Goal: Task Accomplishment & Management: Manage account settings

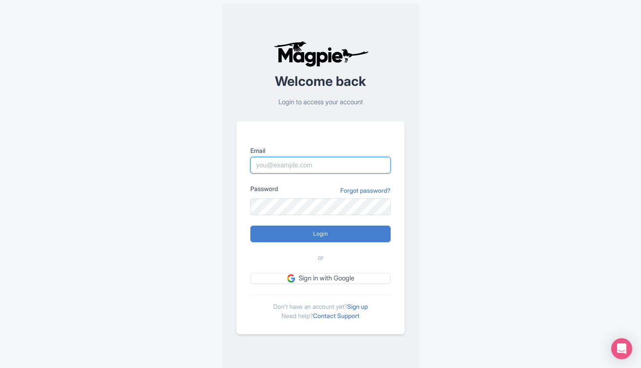
type input "[PERSON_NAME][EMAIL_ADDRESS][DOMAIN_NAME]"
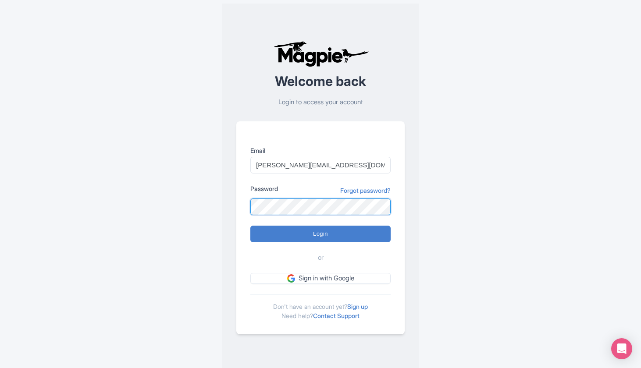
click at [321, 234] on input "Login" at bounding box center [320, 234] width 140 height 17
type input "Logging in..."
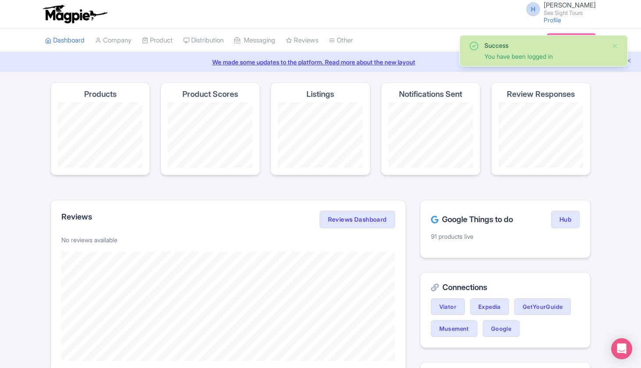
click at [178, 43] on li "Product My Products Image Library Rate Sheets" at bounding box center [157, 41] width 41 height 24
click at [161, 41] on link "Product" at bounding box center [157, 41] width 31 height 24
click at [166, 59] on link "My Products" at bounding box center [184, 63] width 83 height 14
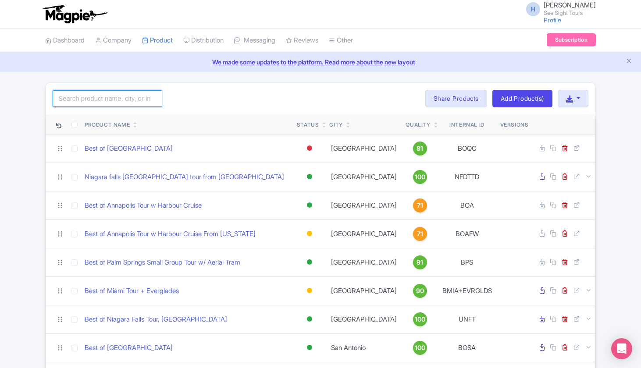
click at [116, 98] on input "search" at bounding box center [108, 98] width 110 height 17
type input "montreal"
click at [211, 110] on div "montreal Search Bulk Actions Delete Add to Collection Share Products Add to Col…" at bounding box center [321, 99] width 550 height 32
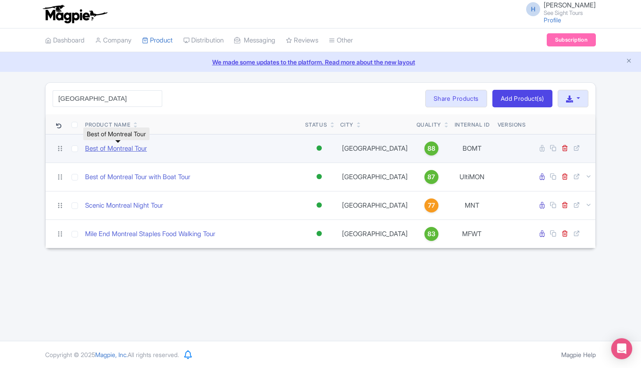
click at [119, 150] on link "Best of Montreal Tour" at bounding box center [116, 149] width 62 height 10
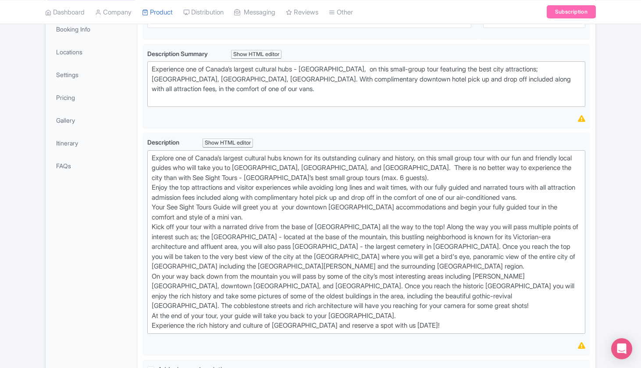
scroll to position [178, 0]
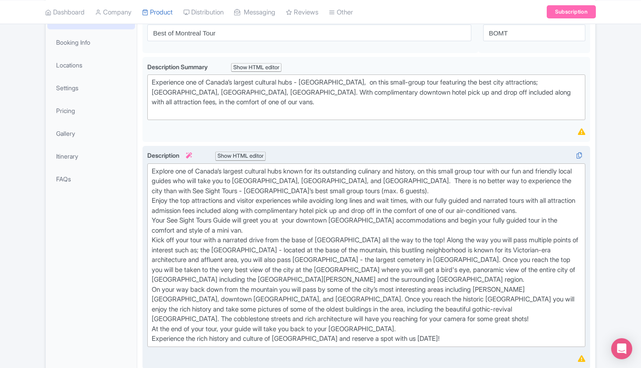
scroll to position [32, 0]
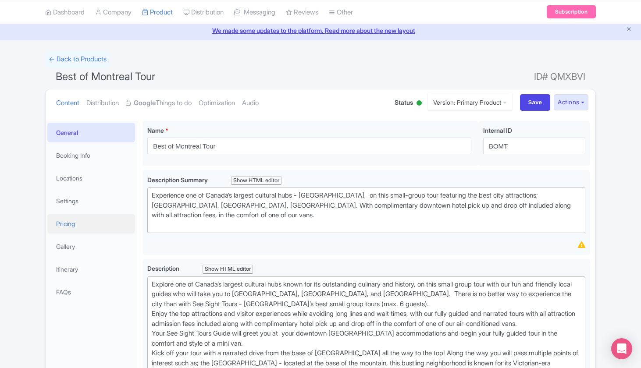
click at [75, 225] on link "Pricing" at bounding box center [91, 224] width 88 height 20
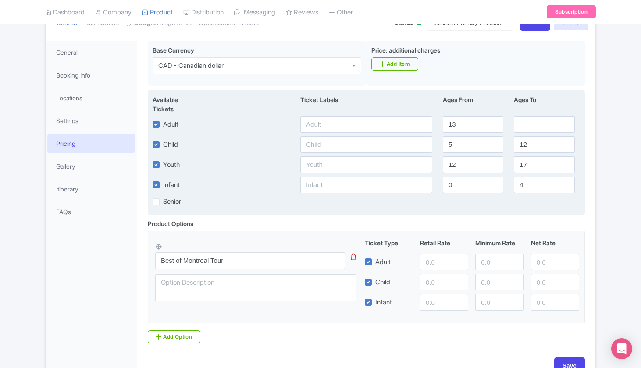
scroll to position [139, 0]
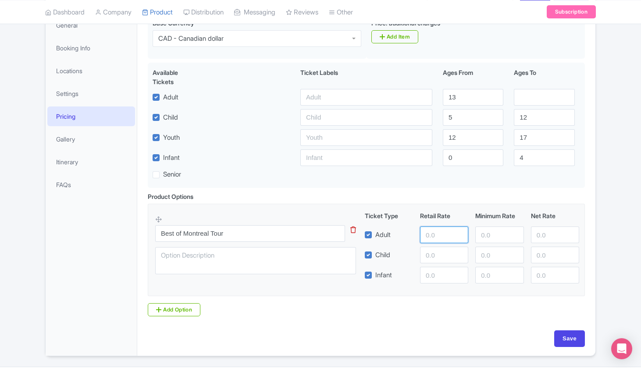
click at [437, 233] on input "number" at bounding box center [444, 235] width 48 height 17
click at [429, 234] on input "number" at bounding box center [444, 235] width 48 height 17
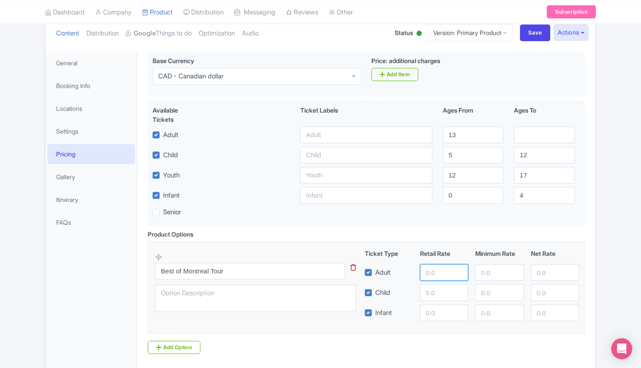
scroll to position [100, 0]
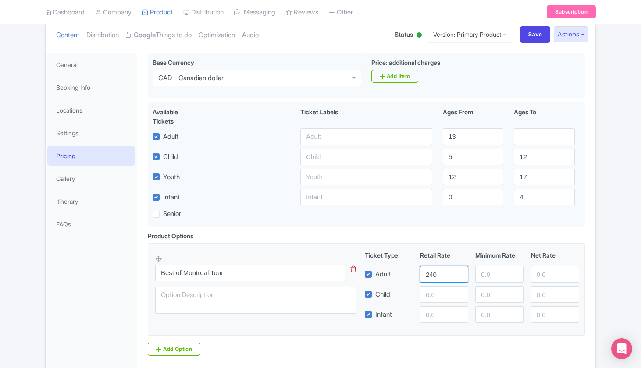
type input "240"
click at [543, 273] on input "number" at bounding box center [555, 274] width 48 height 17
type input "205"
click at [431, 298] on input "number" at bounding box center [444, 294] width 48 height 17
type input "145"
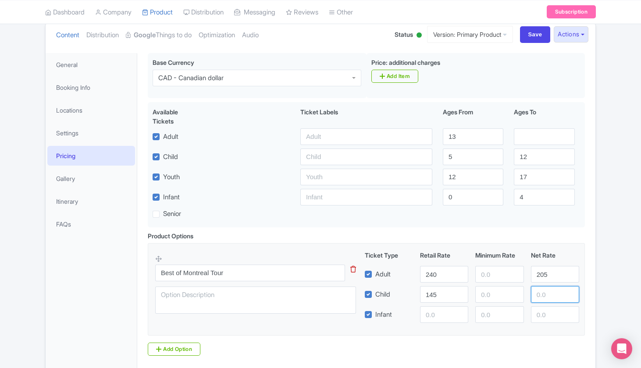
click at [555, 294] on input "number" at bounding box center [555, 294] width 48 height 17
type input "128"
click at [525, 296] on div at bounding box center [499, 294] width 55 height 17
click at [439, 270] on input "240" at bounding box center [444, 274] width 48 height 17
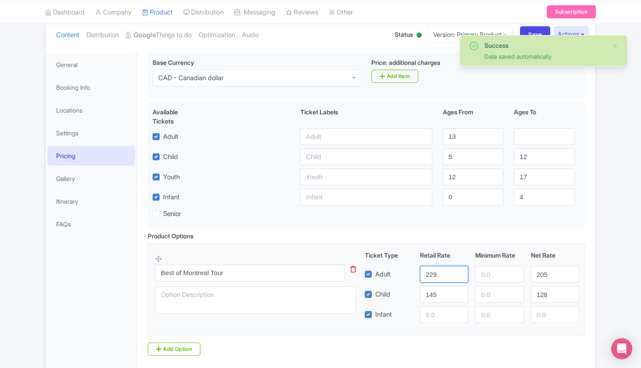
type input "229"
click at [435, 293] on input "145" at bounding box center [444, 294] width 48 height 17
type input "139"
click at [546, 299] on input "128" at bounding box center [555, 294] width 48 height 17
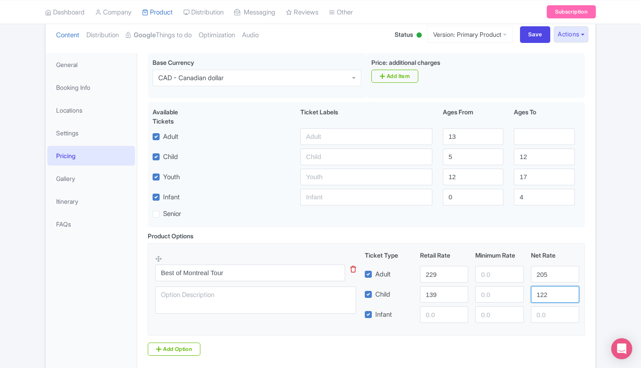
type input "122"
click at [429, 321] on input "number" at bounding box center [444, 315] width 48 height 17
type input "20"
click at [552, 317] on input "number" at bounding box center [555, 315] width 48 height 17
type input "0"
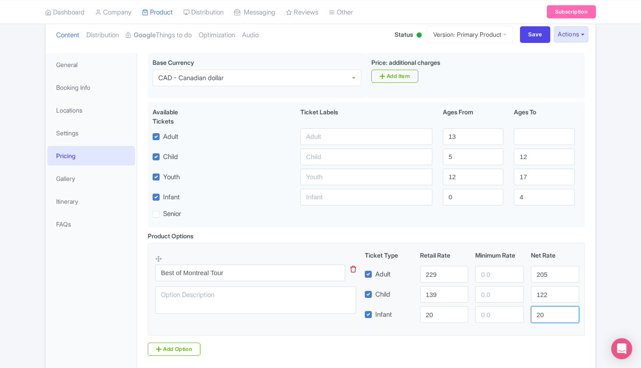
type input "20"
click at [592, 297] on div "Best of Montreal Tour Name * i Best of Montreal Tour Your product's name has 22…" at bounding box center [366, 222] width 458 height 348
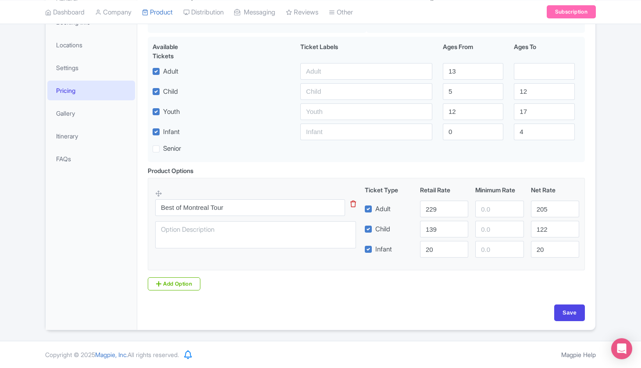
scroll to position [164, 0]
click at [568, 307] on input "Save" at bounding box center [569, 313] width 31 height 17
type input "Saving..."
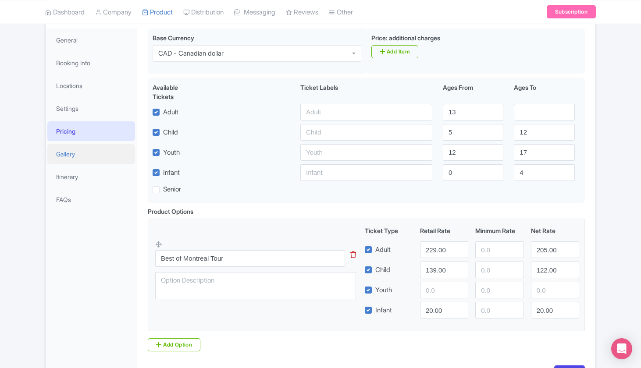
scroll to position [123, 0]
click at [82, 111] on link "Settings" at bounding box center [91, 110] width 88 height 20
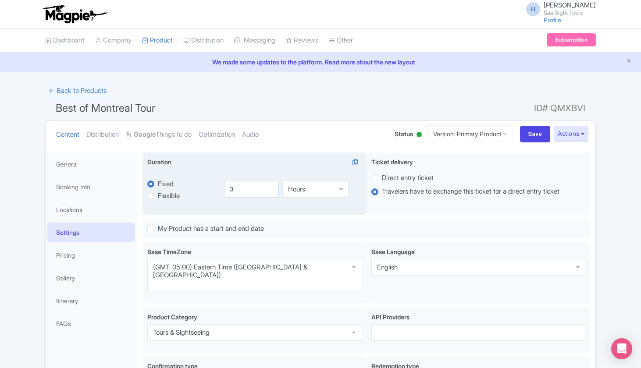
scroll to position [0, 0]
click at [271, 187] on input "3.5" at bounding box center [251, 189] width 55 height 17
type input "4"
click at [271, 187] on input "4" at bounding box center [251, 189] width 55 height 17
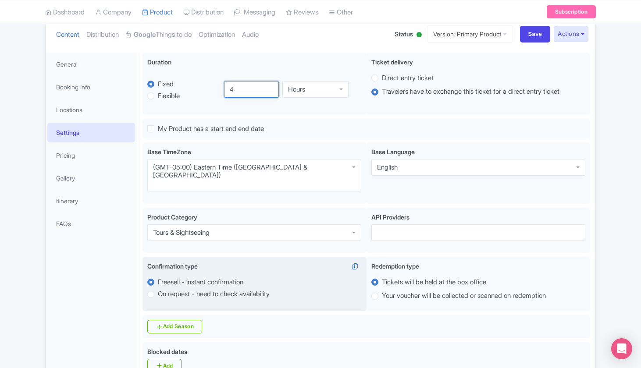
scroll to position [38, 0]
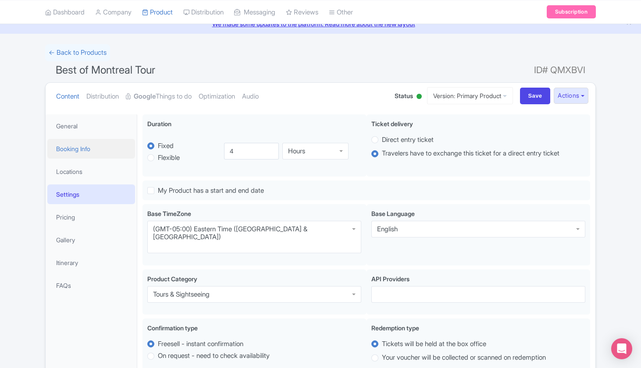
click at [67, 148] on link "Booking Info" at bounding box center [91, 149] width 88 height 20
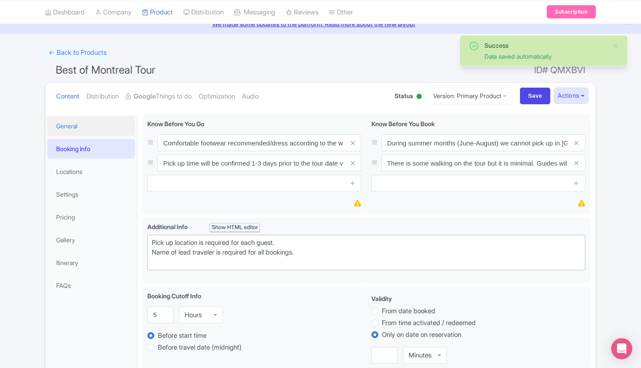
click at [94, 122] on link "General" at bounding box center [91, 126] width 88 height 20
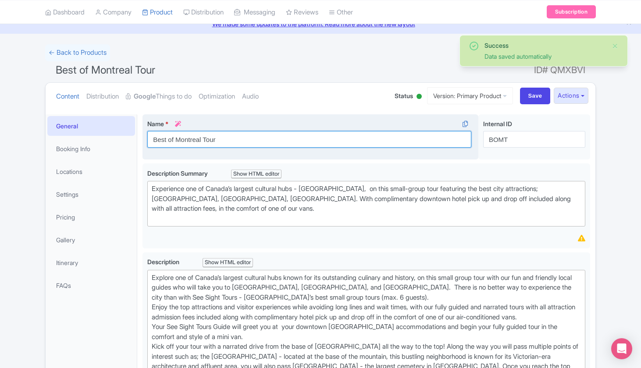
click at [229, 142] on input "Best of Montreal Tour" at bounding box center [309, 139] width 324 height 17
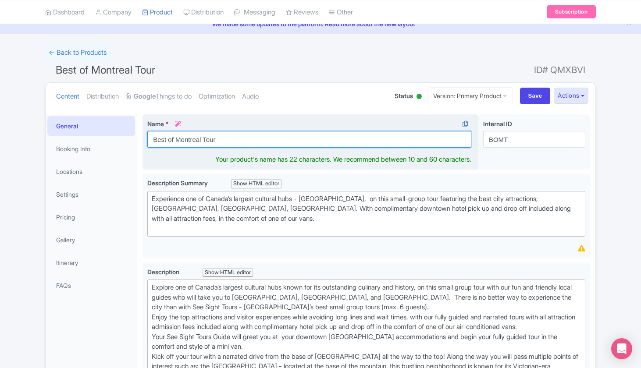
click at [226, 140] on input "Best of Montreal Tour" at bounding box center [309, 139] width 324 height 17
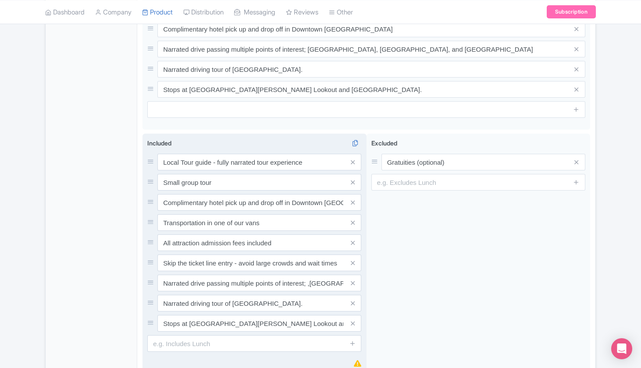
scroll to position [580, 0]
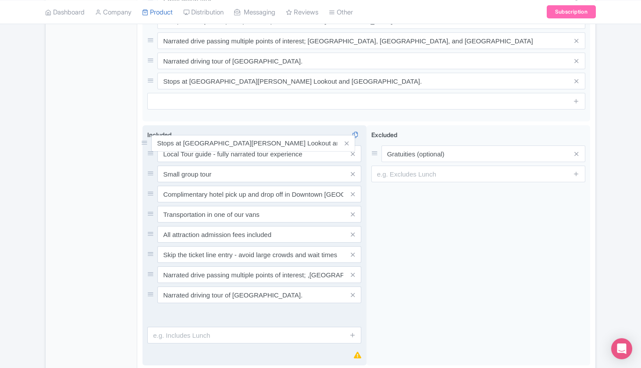
drag, startPoint x: 152, startPoint y: 310, endPoint x: 146, endPoint y: 144, distance: 165.9
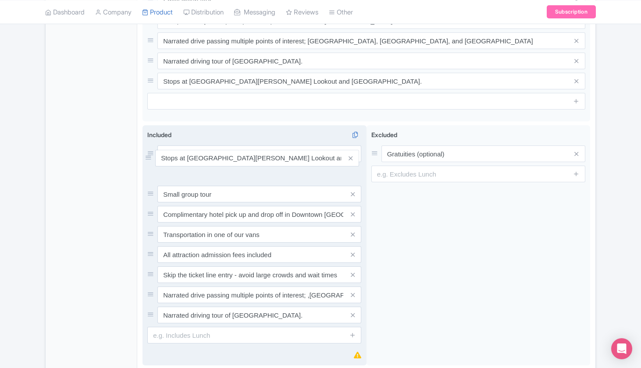
drag, startPoint x: 151, startPoint y: 310, endPoint x: 149, endPoint y: 159, distance: 150.9
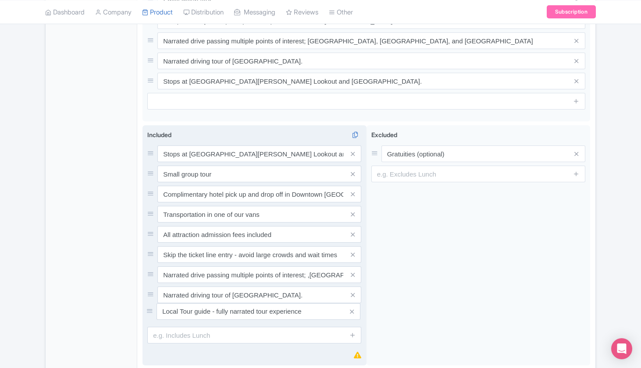
drag, startPoint x: 151, startPoint y: 146, endPoint x: 150, endPoint y: 310, distance: 164.0
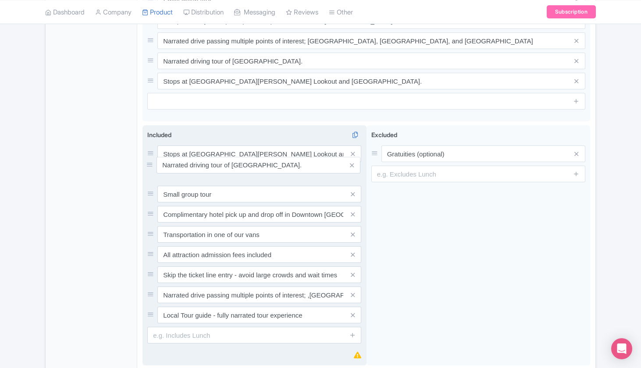
drag, startPoint x: 150, startPoint y: 287, endPoint x: 150, endPoint y: 163, distance: 123.7
type input "Best of Montreal Driving Tour"
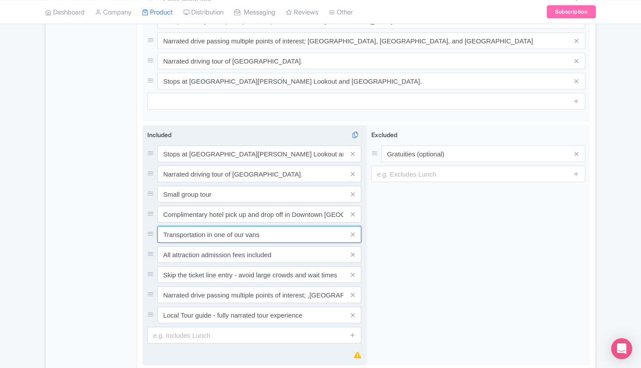
click at [280, 226] on input "Transportation in one of our vans" at bounding box center [259, 234] width 204 height 17
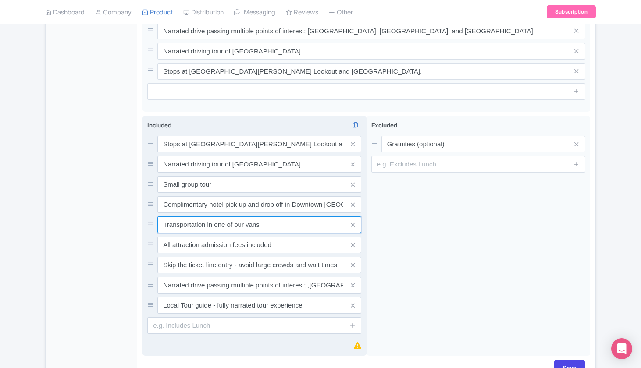
click at [280, 225] on input "Transportation in one of our vans" at bounding box center [259, 225] width 204 height 17
type input "Luxury Van"
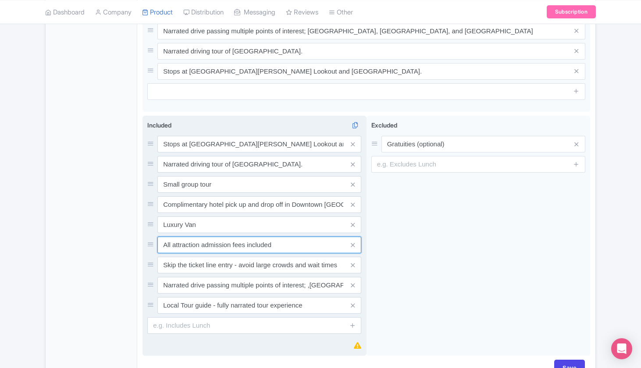
click at [300, 240] on input "All attraction admission fees included" at bounding box center [259, 245] width 204 height 17
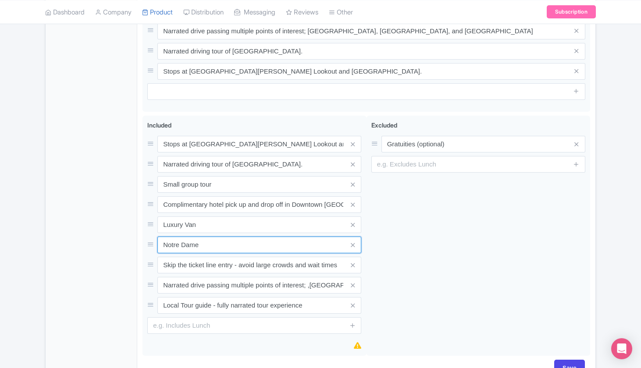
click at [251, 237] on input "Notre Dame" at bounding box center [259, 245] width 204 height 17
paste input "-Dame Basilica"
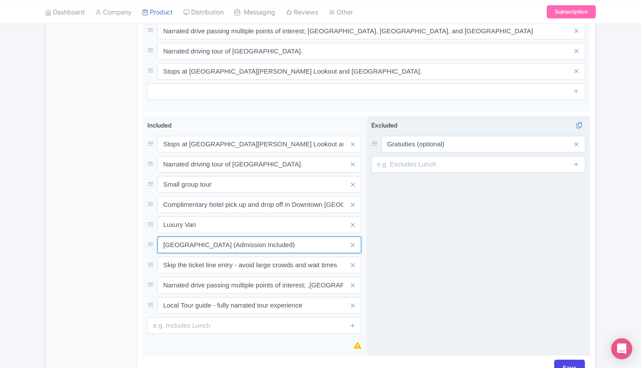
type input "Notre-Dame Basilica (Admission Included)"
click at [428, 225] on div "Excluded i Gratuities (optional)" at bounding box center [479, 236] width 224 height 241
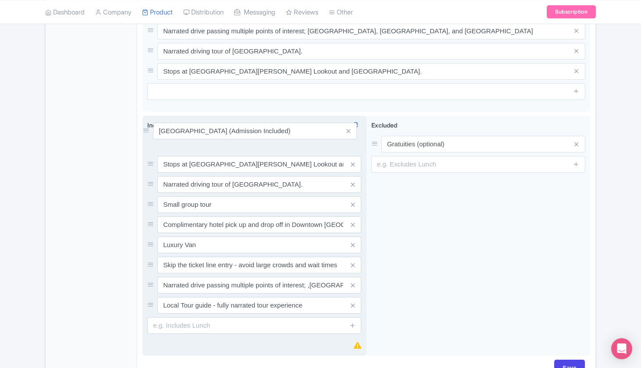
drag, startPoint x: 152, startPoint y: 236, endPoint x: 148, endPoint y: 128, distance: 108.0
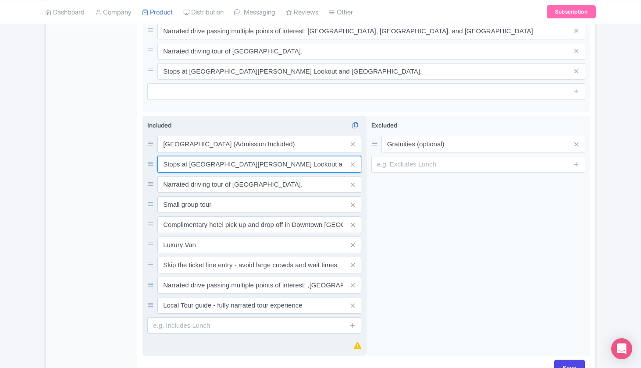
click at [187, 157] on input "Stops at [GEOGRAPHIC_DATA][PERSON_NAME] Lookout and [GEOGRAPHIC_DATA]." at bounding box center [259, 164] width 204 height 17
drag, startPoint x: 190, startPoint y: 157, endPoint x: 163, endPoint y: 157, distance: 27.2
click at [163, 157] on input "Stops at [GEOGRAPHIC_DATA][PERSON_NAME] Lookout and [GEOGRAPHIC_DATA]." at bounding box center [259, 164] width 204 height 17
click at [333, 159] on input "St. Joseph’s Oratory Lookout and Mont-Royal Lookout." at bounding box center [259, 164] width 204 height 17
type input "St. [PERSON_NAME]’s Oratory Lookout and Mont-Royal Lookout"
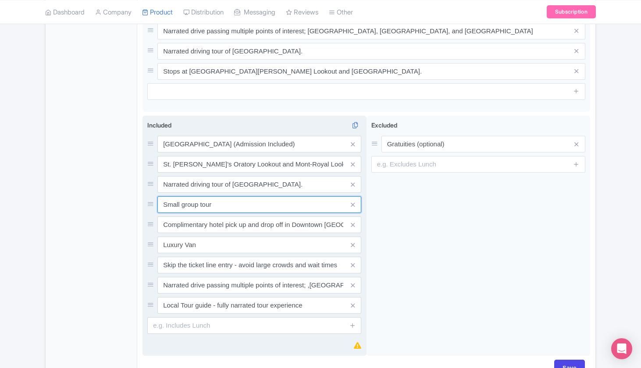
click at [186, 197] on input "Small group tour" at bounding box center [259, 204] width 204 height 17
click at [203, 197] on input "Small Group tour" at bounding box center [259, 204] width 204 height 17
type input "Small Group Tour"
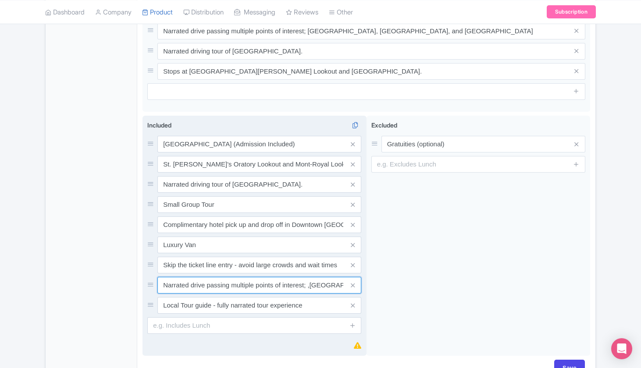
click at [311, 277] on input "Narrated drive passing multiple points of interest; ,Notre Dame des neiges Ceme…" at bounding box center [259, 285] width 204 height 17
click at [353, 141] on icon at bounding box center [353, 144] width 4 height 7
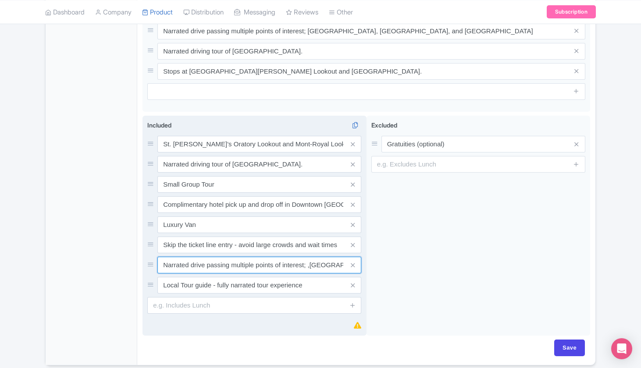
click at [323, 262] on input "Narrated drive passing multiple points of interest; ,Notre Dame des neiges Ceme…" at bounding box center [259, 265] width 204 height 17
click at [324, 257] on input "Narrated drive passing multiple points of interest; ,Notre Dame des neiges Ceme…" at bounding box center [259, 265] width 204 height 17
drag, startPoint x: 304, startPoint y: 261, endPoint x: 159, endPoint y: 260, distance: 145.2
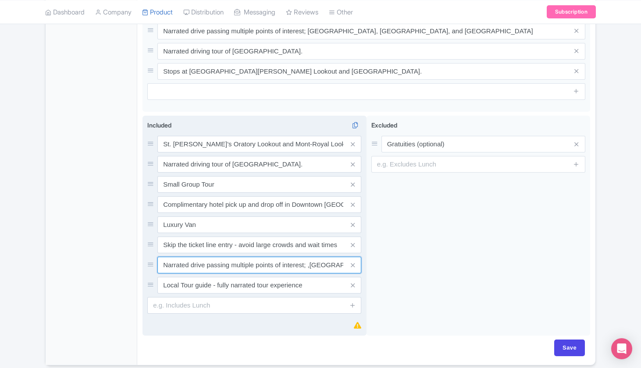
click at [159, 260] on input "Narrated drive passing multiple points of interest; ,Notre Dame des neiges Ceme…" at bounding box center [259, 265] width 204 height 17
click at [280, 257] on input "Narrated Driving; ,Notre Dame des neiges Cemetery, Golden Square Mile, and Notr…" at bounding box center [259, 265] width 204 height 17
click at [258, 257] on input "Narrated Driving; ,Notre Dame des neiges Cemetery, Golden Square Mile, and Notr…" at bounding box center [259, 265] width 204 height 17
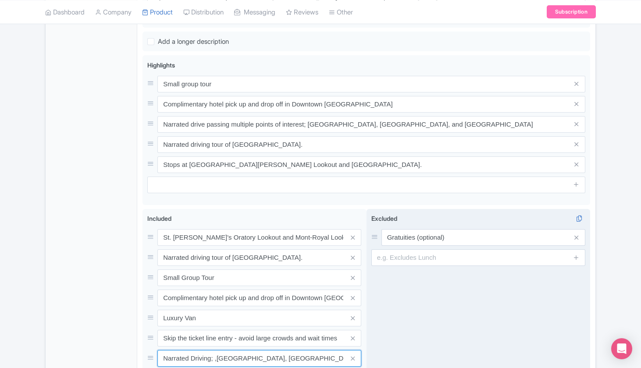
scroll to position [468, 0]
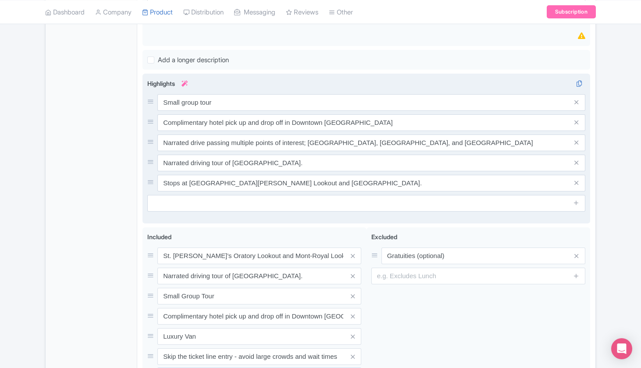
type input "Narrated Driving; ,Notre Dame des neiges Cemetery, Golden Square Mile, and Notr…"
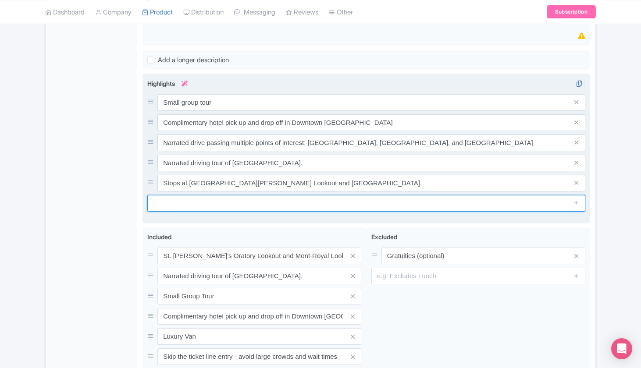
click at [193, 195] on input "text" at bounding box center [366, 203] width 438 height 17
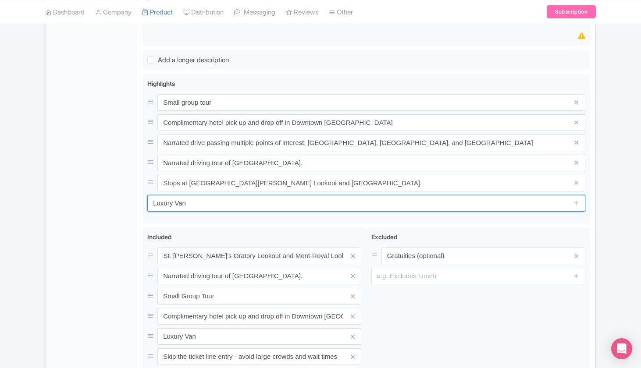
type input "Luxury Van"
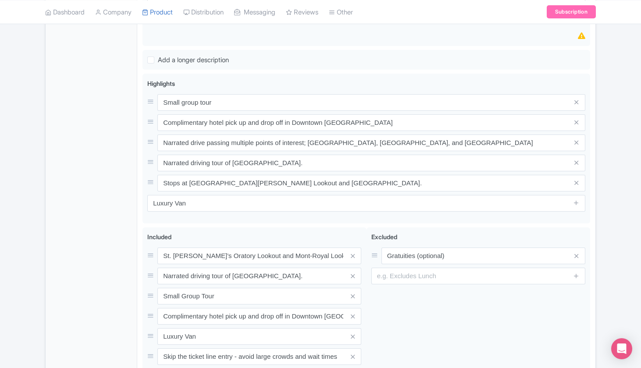
click at [216, 220] on div "Best of Montreal Tour Name * i Best of Montreal Driving Tour Your product's nam…" at bounding box center [367, 68] width 448 height 767
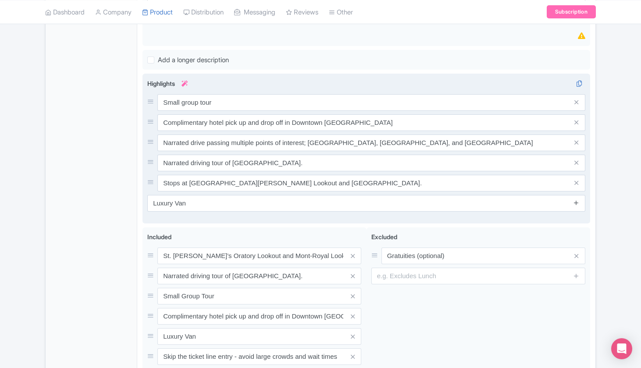
click at [577, 200] on icon at bounding box center [576, 203] width 7 height 7
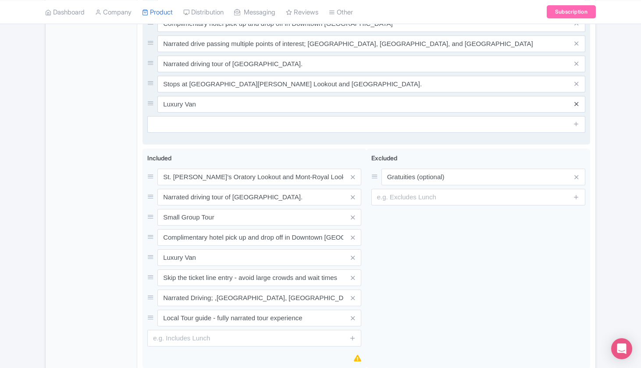
scroll to position [626, 0]
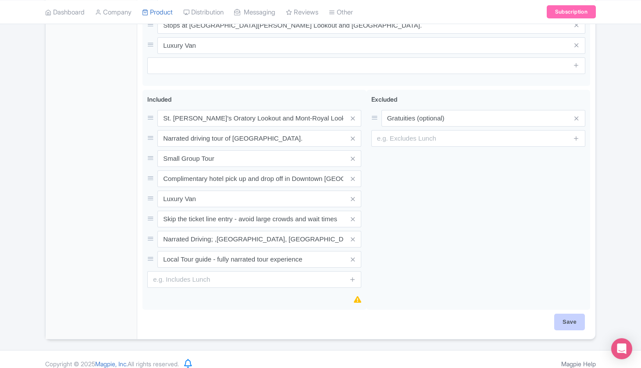
click at [572, 314] on input "Save" at bounding box center [569, 322] width 31 height 17
type input "Saving..."
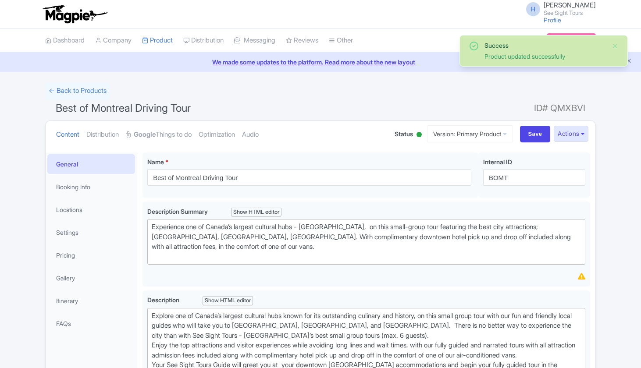
scroll to position [152, 0]
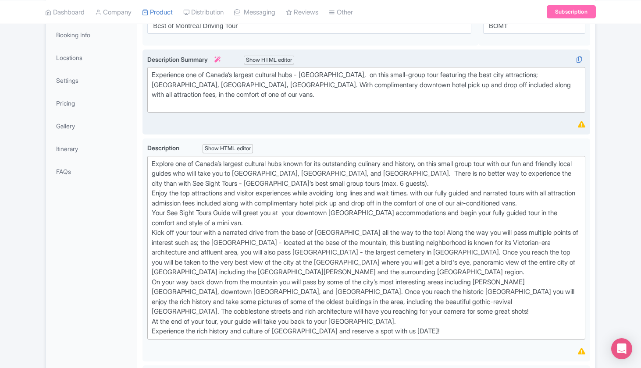
click at [333, 132] on div "Experience one of Canada’s largest cultural hubs - Montreal, on this small-grou…" at bounding box center [367, 93] width 448 height 86
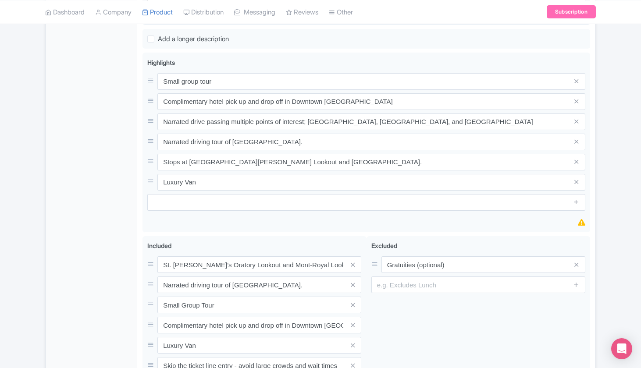
scroll to position [511, 0]
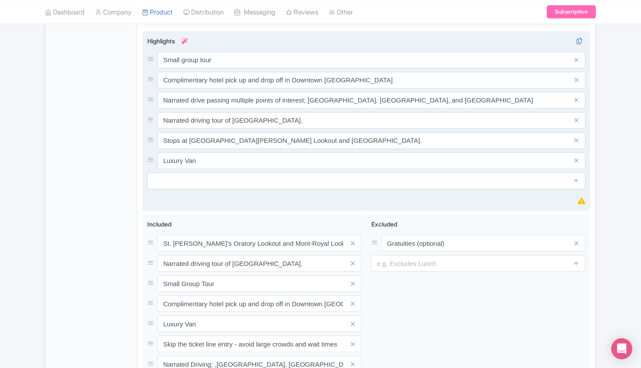
click at [411, 200] on div "Small group tour Complimentary hotel pick up and drop off in Downtown Montreal …" at bounding box center [367, 121] width 448 height 180
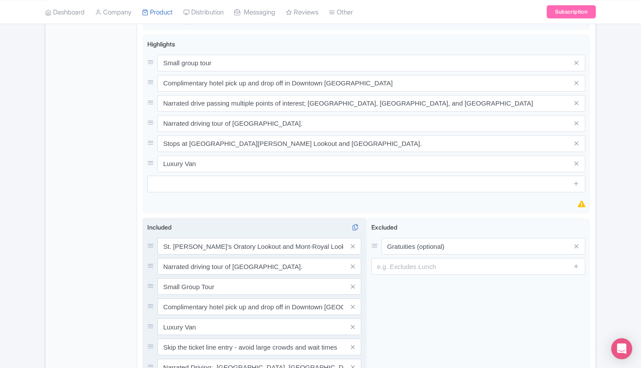
scroll to position [566, 0]
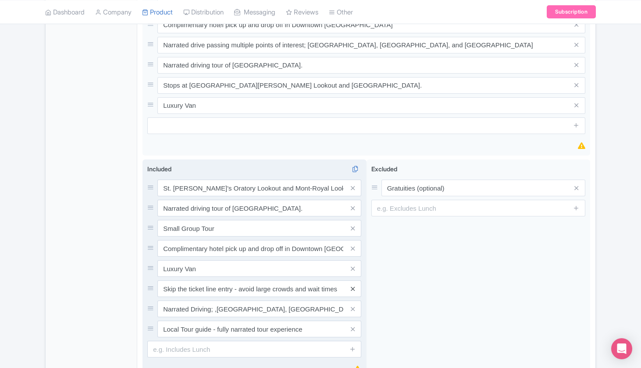
click at [353, 286] on icon at bounding box center [353, 289] width 4 height 7
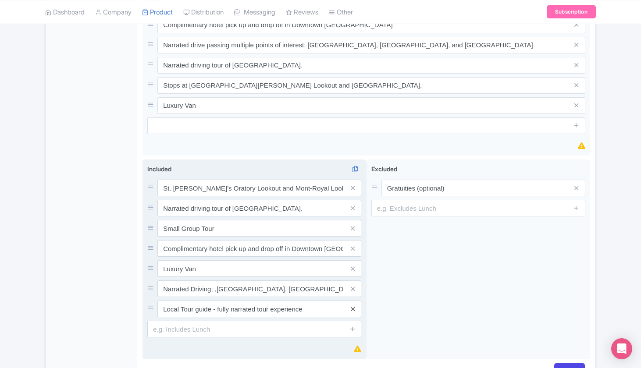
click at [353, 306] on icon at bounding box center [353, 309] width 4 height 7
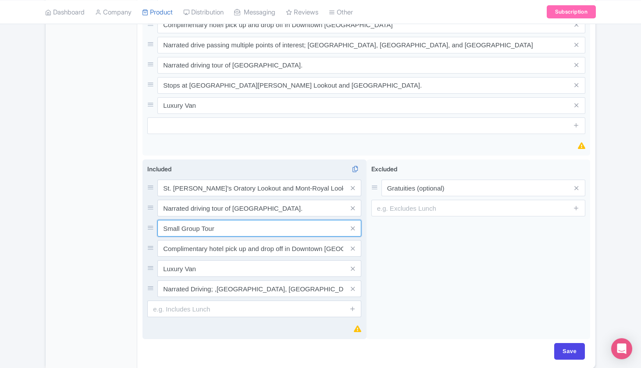
click at [224, 225] on input "Small Group Tour" at bounding box center [259, 228] width 204 height 17
type input "Small Group Tour - Local Guide"
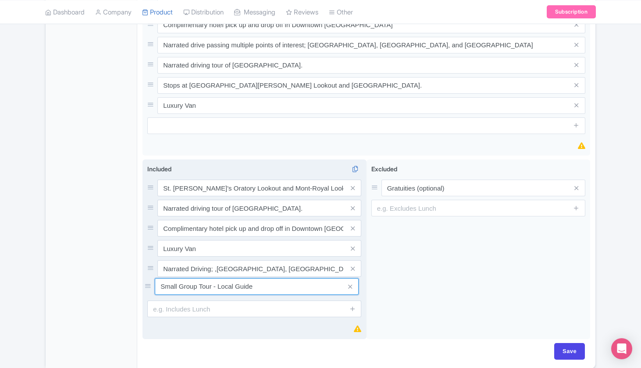
drag, startPoint x: 150, startPoint y: 221, endPoint x: 147, endPoint y: 285, distance: 64.5
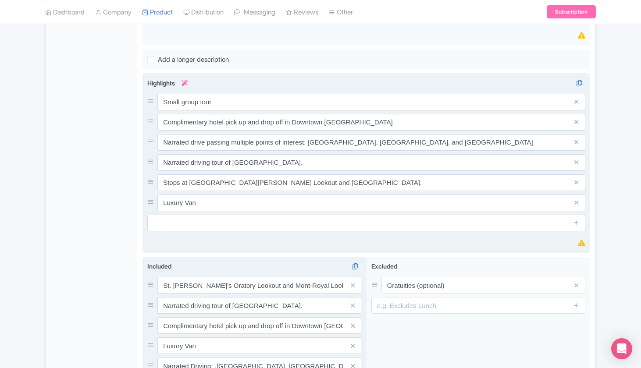
scroll to position [464, 0]
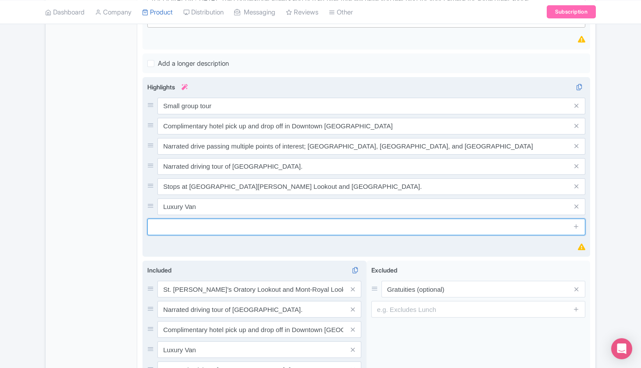
click at [180, 221] on input "text" at bounding box center [366, 227] width 438 height 17
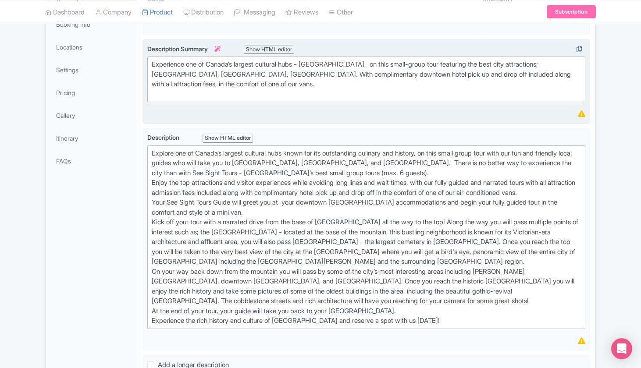
scroll to position [171, 0]
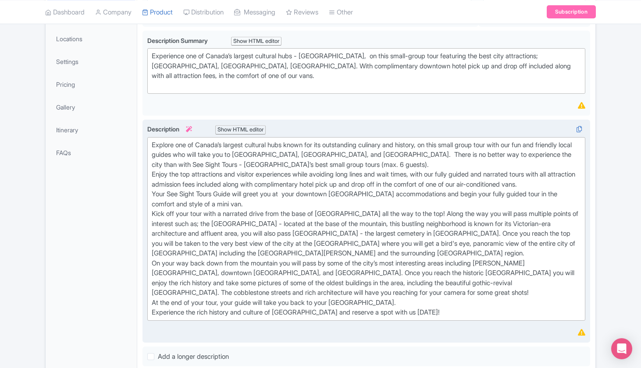
type input "Notre Dame"
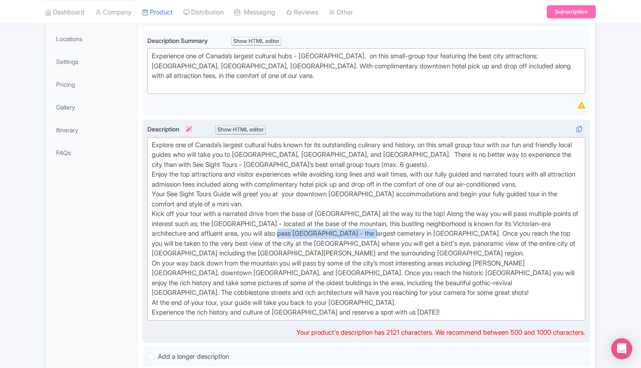
drag, startPoint x: 400, startPoint y: 230, endPoint x: 318, endPoint y: 229, distance: 82.5
click at [305, 229] on div "Explore one of Canada’s largest cultural hubs known for its outstanding culinar…" at bounding box center [366, 229] width 429 height 178
type trix-editor "<div>Explore one of Canada’s largest cultural hubs known for its outstanding cu…"
copy div "Notre Dame des Neiges cemetery"
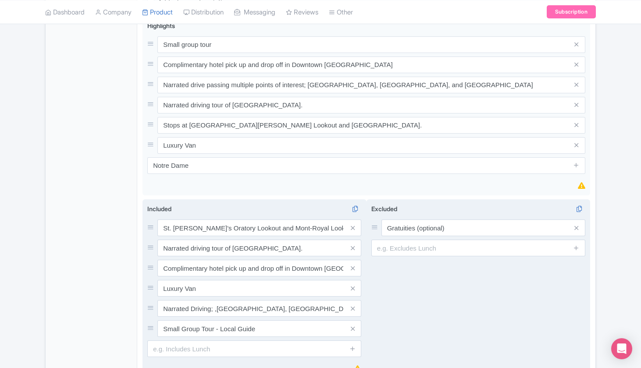
scroll to position [529, 0]
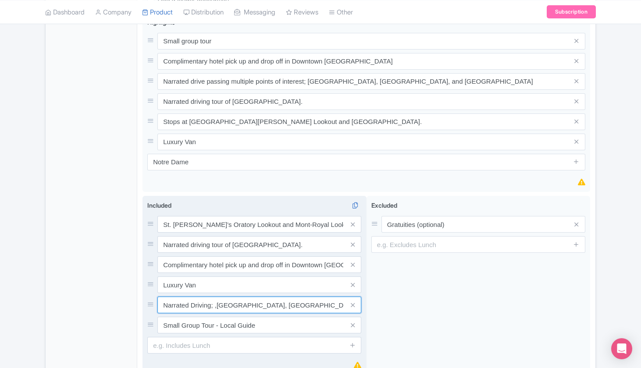
drag, startPoint x: 215, startPoint y: 298, endPoint x: 286, endPoint y: 297, distance: 70.2
click at [286, 297] on input "Narrated Driving; ,Notre Dame des neiges Cemetery, Golden Square Mile, and Notr…" at bounding box center [259, 305] width 204 height 17
paste input "Notre Dame des Neiges cemetery"
click at [323, 300] on input "Narrated Driving; Notre Dame des Neiges cemetery Cemetery, Golden Square Mile, …" at bounding box center [259, 305] width 204 height 17
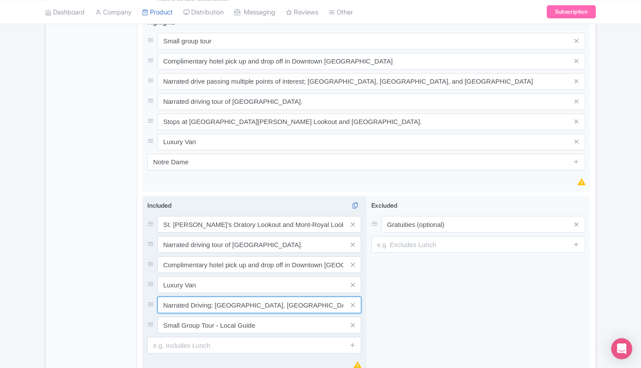
click at [306, 300] on input "Narrated Driving; Notre Dame des Neiges cemetery Cemetery, Golden Square Mile, …" at bounding box center [259, 305] width 204 height 17
type input "Narrated Driving; Notre Dame des Neiges Cemetery, Golden Square Mile, and Notre…"
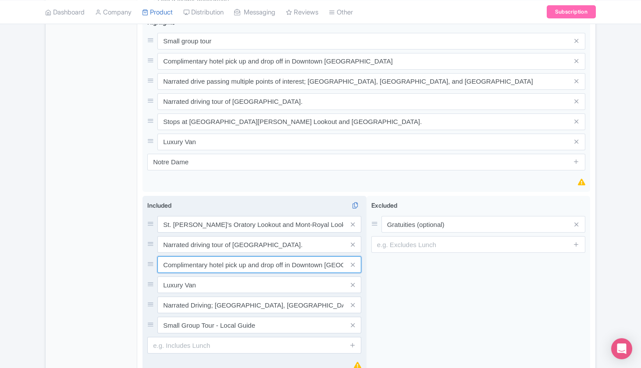
click at [251, 257] on input "Complimentary hotel pick up and drop off in Downtown [GEOGRAPHIC_DATA]" at bounding box center [259, 265] width 204 height 17
click at [339, 257] on input "Complimentary hotel pick-up & drop-off (Downtown Montreal" at bounding box center [259, 265] width 204 height 17
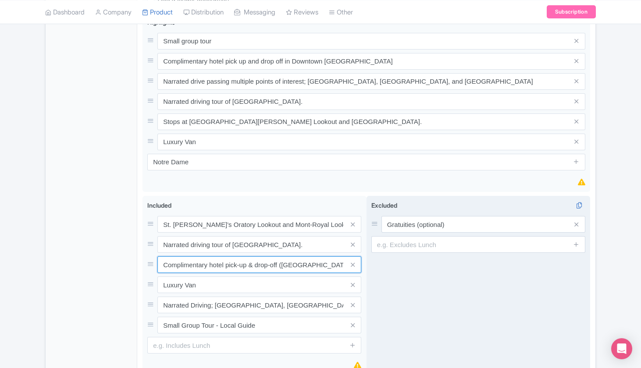
type input "Complimentary hotel pick-up & drop-off ([GEOGRAPHIC_DATA])"
click at [370, 252] on div "Excluded i Gratuities (optional)" at bounding box center [479, 286] width 224 height 180
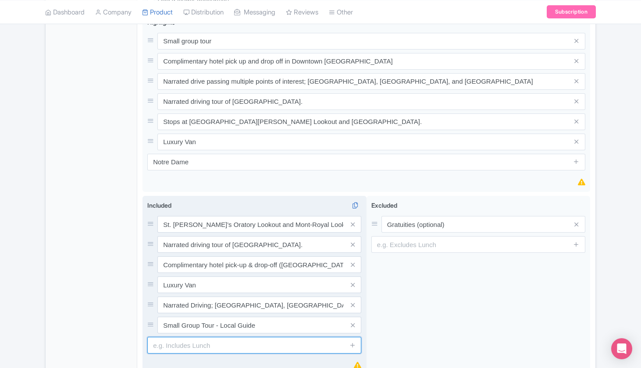
click at [178, 337] on input "text" at bounding box center [254, 345] width 214 height 17
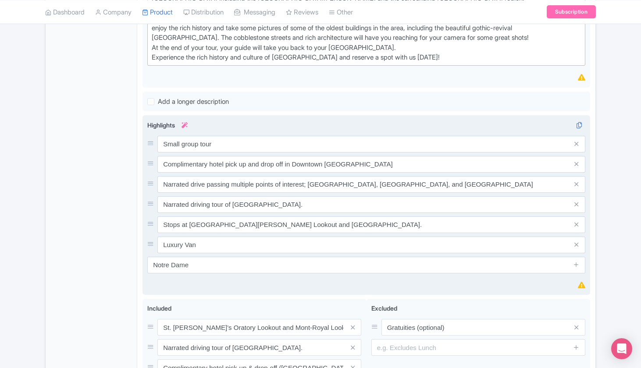
scroll to position [534, 0]
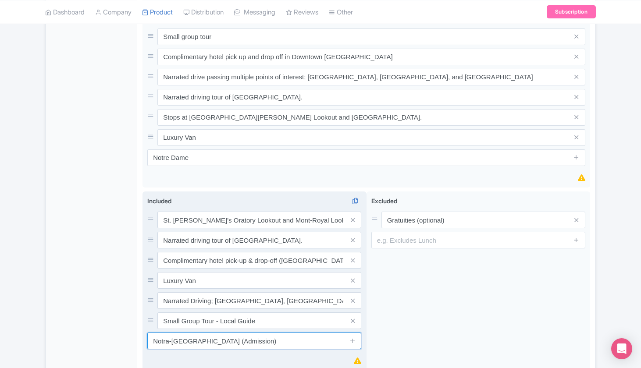
type input "Notra-Dame Basilica (Admission)"
type input "Saving..."
click at [352, 338] on icon at bounding box center [353, 341] width 7 height 7
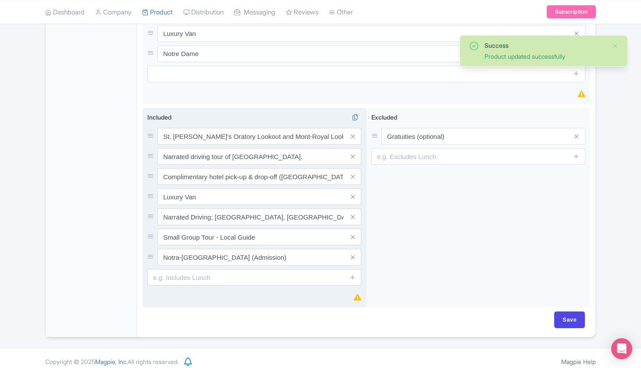
scroll to position [621, 0]
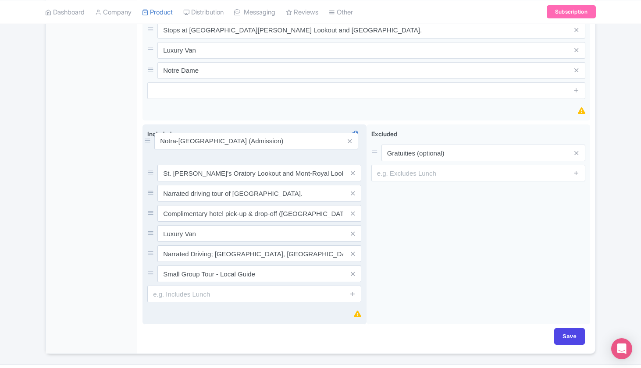
drag, startPoint x: 151, startPoint y: 251, endPoint x: 148, endPoint y: 141, distance: 110.1
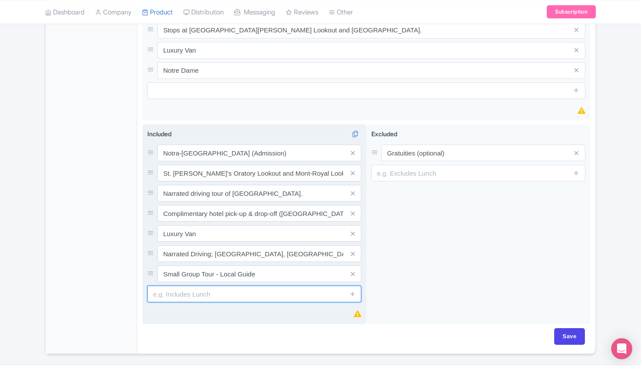
click at [169, 287] on input "text" at bounding box center [254, 294] width 214 height 17
type input "AML Cruise (Admission Included)"
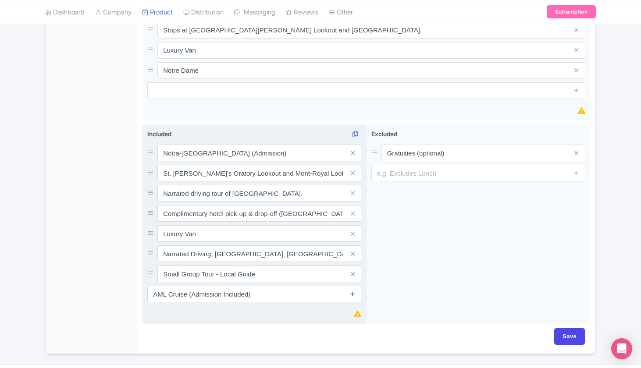
click at [352, 291] on icon at bounding box center [353, 294] width 7 height 7
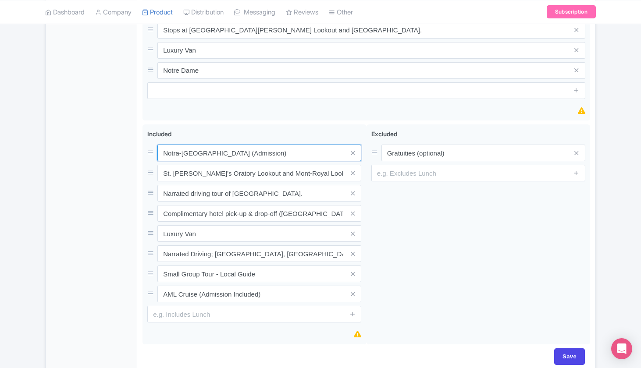
click at [255, 147] on input "Notra-Dame Basilica (Admission)" at bounding box center [259, 153] width 204 height 17
type input "Notra-Dame Basilica (Admission Included)"
click at [290, 129] on div "Included i Notra-Dame Basilica (Admission Included) St. Joseph’s Oratory Lookou…" at bounding box center [254, 225] width 214 height 193
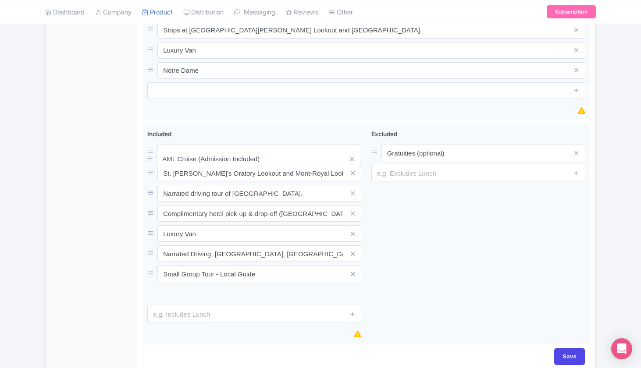
drag, startPoint x: 150, startPoint y: 286, endPoint x: 150, endPoint y: 157, distance: 128.9
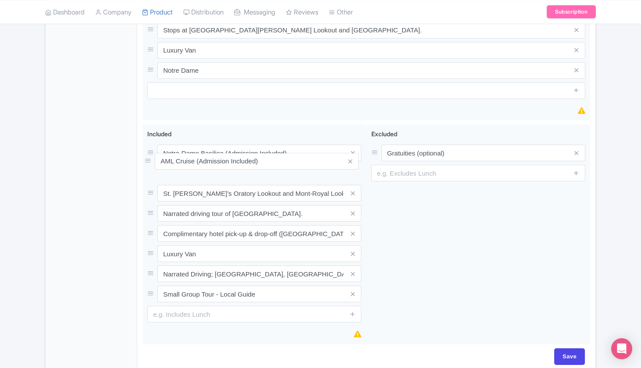
drag, startPoint x: 151, startPoint y: 284, endPoint x: 148, endPoint y: 157, distance: 126.8
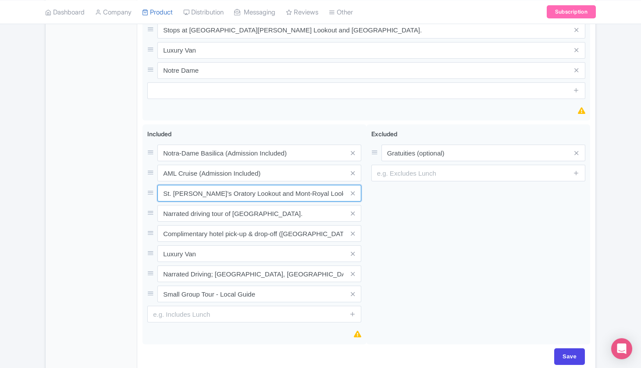
click at [326, 186] on input "St. Joseph’s Oratory Lookout and Mont-Royal Lookout" at bounding box center [259, 193] width 204 height 17
type input "St. Joseph’s Oratory Lookout and Mont-Royal Lookout Pass-by"
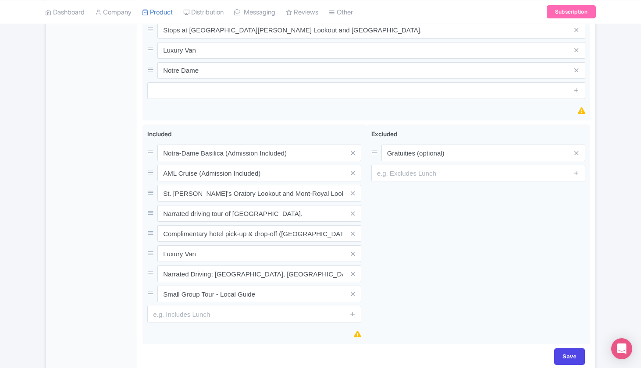
click at [365, 202] on div "Included i Notra-Dame Basilica (Admission Included) AML Cruise (Admission Inclu…" at bounding box center [255, 235] width 224 height 221
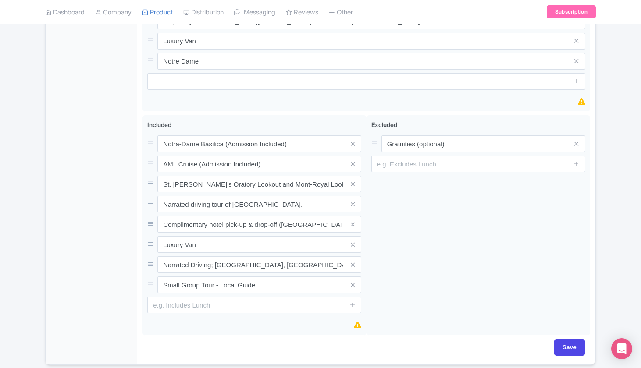
scroll to position [631, 0]
drag, startPoint x: 150, startPoint y: 257, endPoint x: 150, endPoint y: 232, distance: 24.6
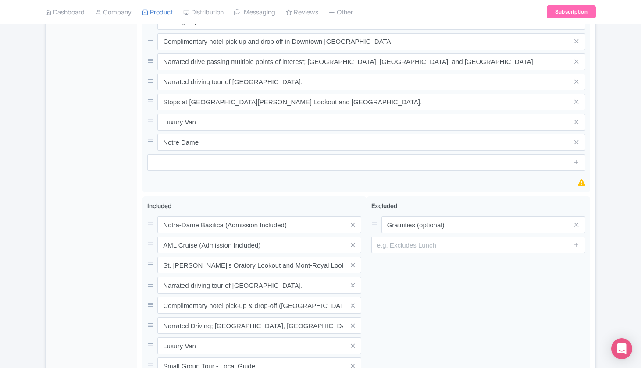
scroll to position [502, 0]
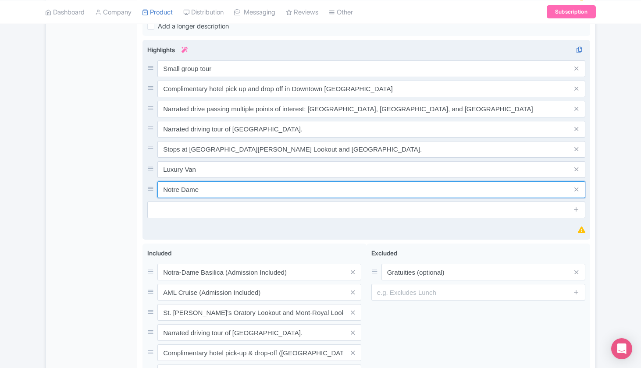
click at [249, 185] on input "Notre Dame" at bounding box center [371, 190] width 428 height 17
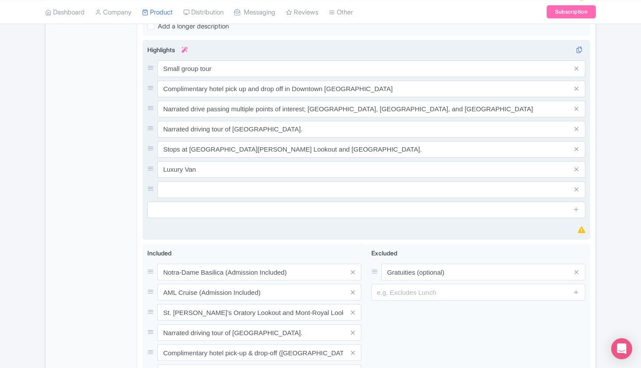
click at [260, 214] on div "Highlights i Small group tour Complimentary hotel pick up and drop off in Downt…" at bounding box center [366, 140] width 438 height 190
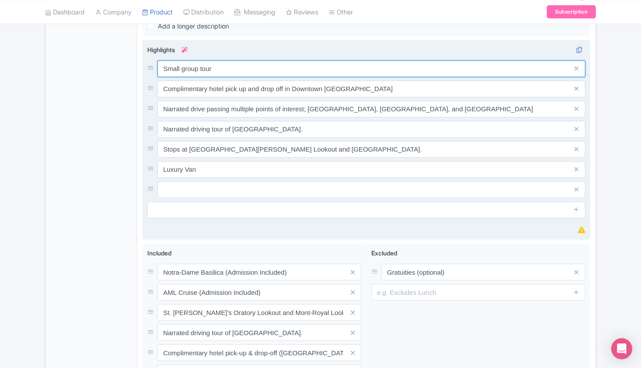
click at [223, 63] on input "Small group tour" at bounding box center [371, 69] width 428 height 17
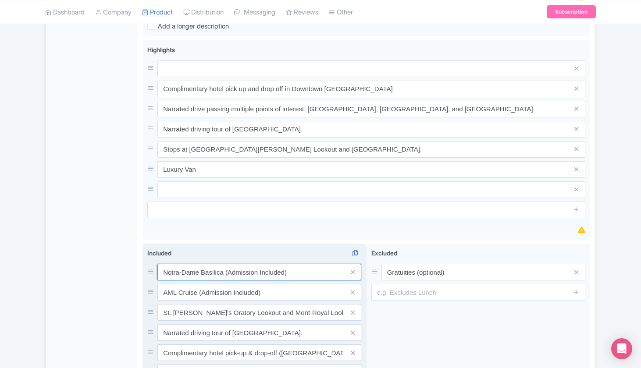
click at [212, 268] on input "Notra-Dame Basilica (Admission Included)" at bounding box center [259, 272] width 204 height 17
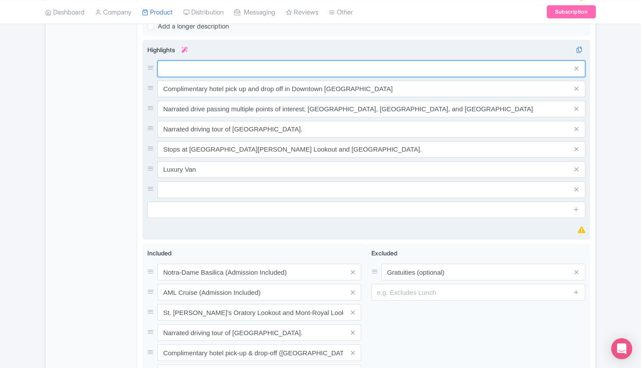
click at [226, 66] on input "text" at bounding box center [371, 69] width 428 height 17
paste input "Notra-Dame Basilica (Admission Included)"
drag, startPoint x: 299, startPoint y: 63, endPoint x: 230, endPoint y: 60, distance: 69.4
click at [230, 61] on input "Notra-Dame Basilica (Admission Included)" at bounding box center [371, 69] width 428 height 17
type input "Visit the Notra-[GEOGRAPHIC_DATA]"
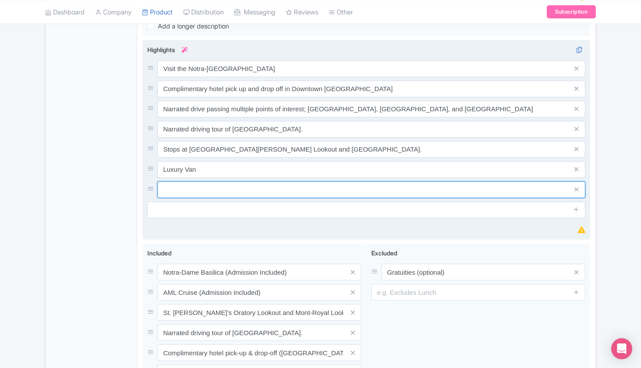
click at [168, 183] on input "text" at bounding box center [371, 190] width 428 height 17
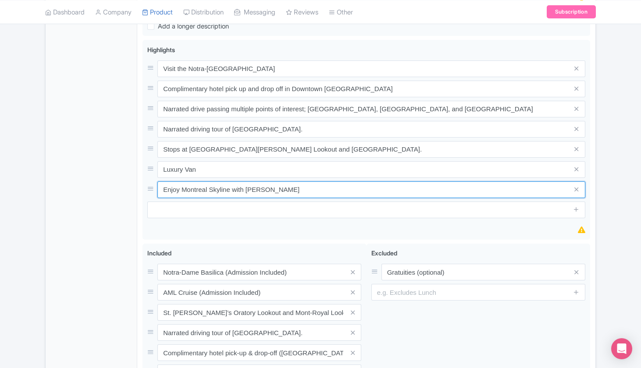
type input "Enjoy Montreal Skyline with [PERSON_NAME]"
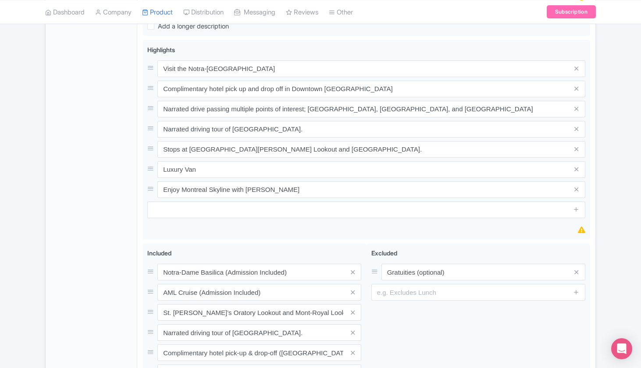
click at [125, 186] on div "General Booking Info Locations Settings Pricing Gallery Itinerary FAQs" at bounding box center [92, 72] width 92 height 843
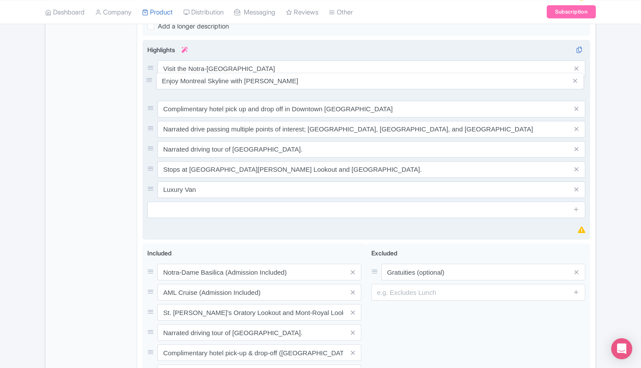
drag, startPoint x: 150, startPoint y: 181, endPoint x: 149, endPoint y: 78, distance: 103.1
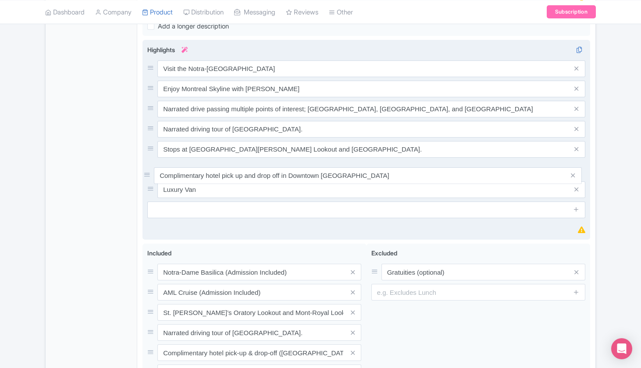
drag, startPoint x: 150, startPoint y: 100, endPoint x: 146, endPoint y: 172, distance: 72.4
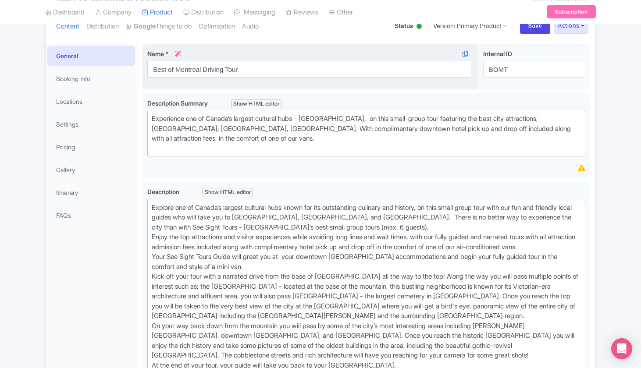
scroll to position [171, 0]
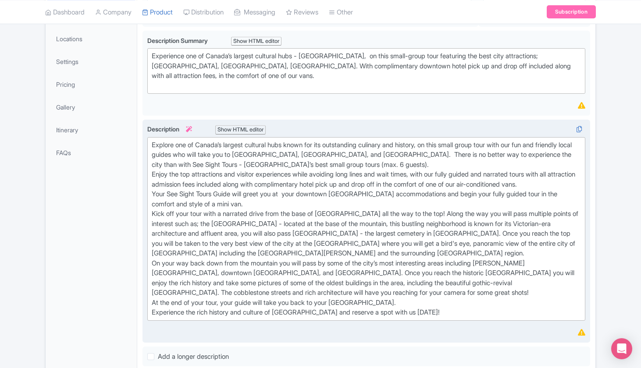
click at [287, 207] on div "Explore one of Canada’s largest cultural hubs known for its outstanding culinar…" at bounding box center [366, 229] width 429 height 178
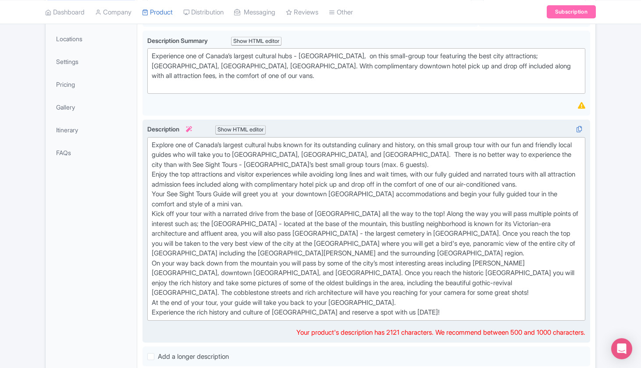
type trix-editor "<div>Explore one of Canada’s largest cultural hubs known for its outstanding cu…"
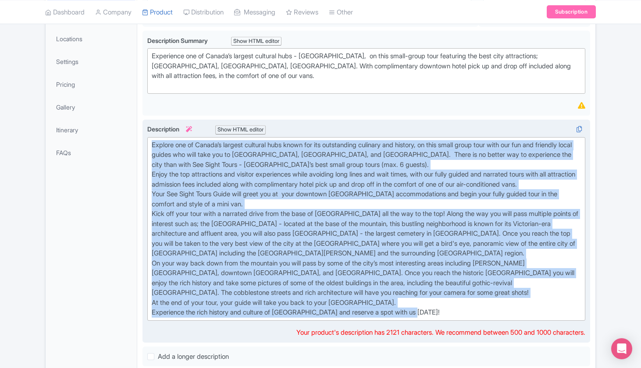
copy div "Explore one of Canada’s largest cultural hubs known for its outstanding culinar…"
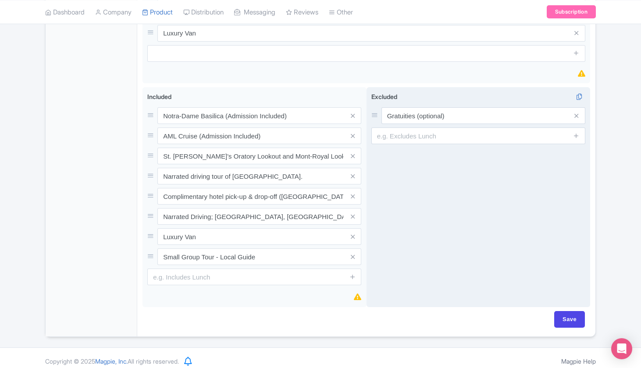
scroll to position [658, 0]
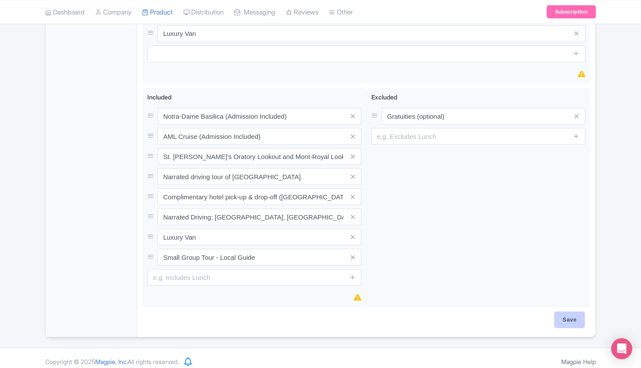
click at [568, 313] on input "Save" at bounding box center [569, 320] width 31 height 17
type input "Saving..."
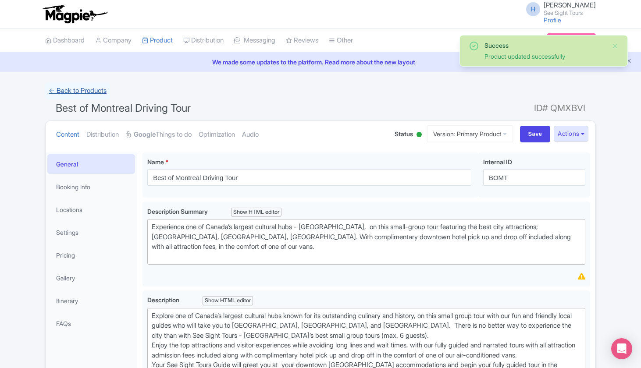
click at [96, 89] on link "← Back to Products" at bounding box center [77, 90] width 65 height 17
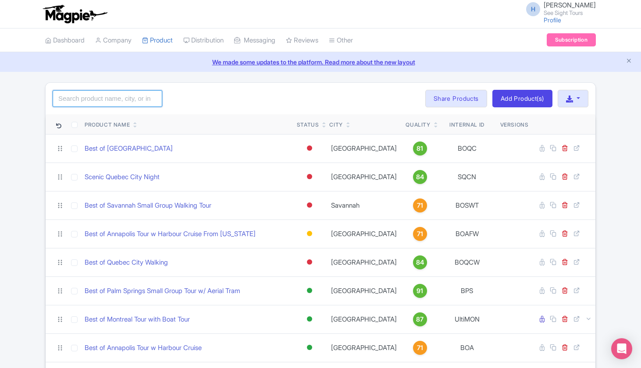
click at [153, 94] on input "search" at bounding box center [108, 98] width 110 height 17
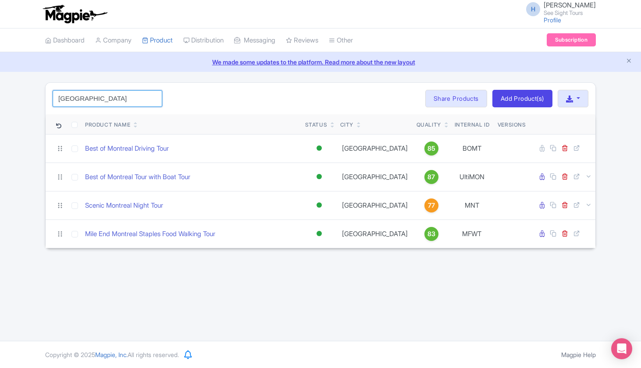
type input "[GEOGRAPHIC_DATA]"
click at [217, 93] on div "[GEOGRAPHIC_DATA] Search Bulk Actions [GEOGRAPHIC_DATA] Add to Collection Share…" at bounding box center [321, 99] width 550 height 32
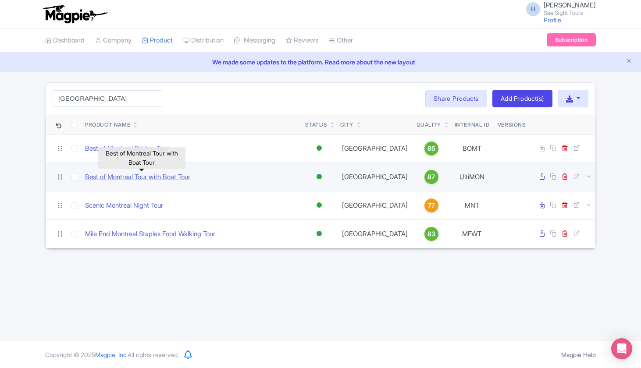
click at [166, 174] on link "Best of Montreal Tour with Boat Tour" at bounding box center [137, 177] width 105 height 10
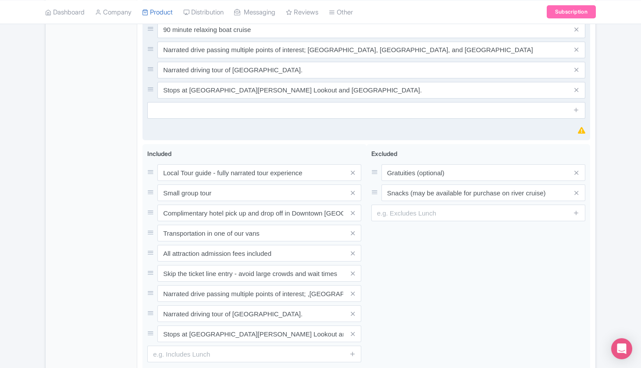
scroll to position [691, 0]
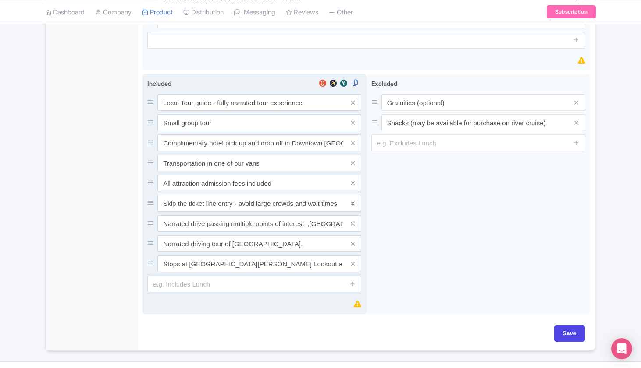
click at [353, 200] on icon at bounding box center [353, 203] width 4 height 7
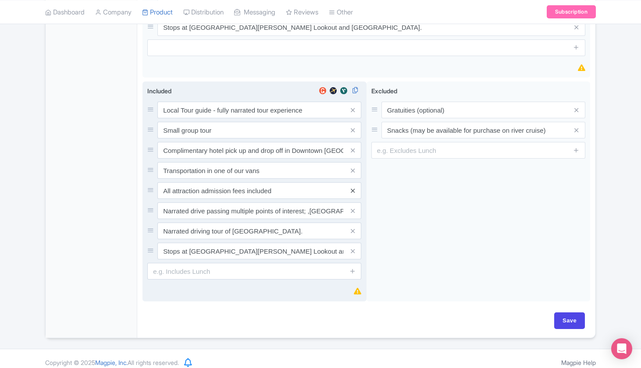
click at [353, 188] on icon at bounding box center [353, 191] width 4 height 7
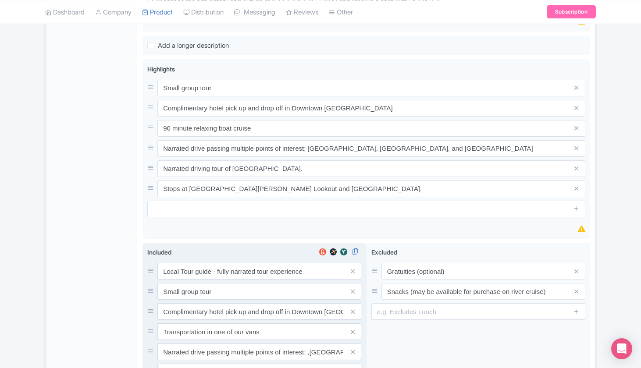
scroll to position [511, 0]
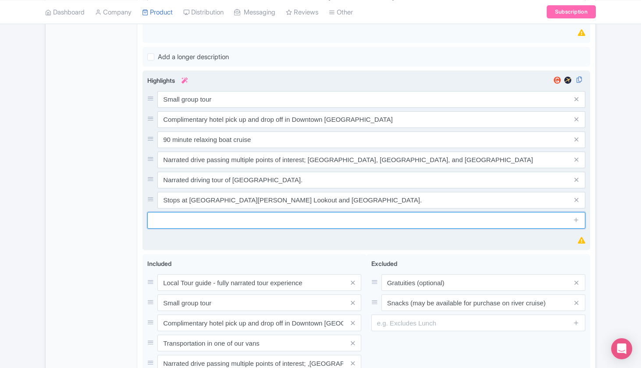
click at [210, 217] on input "text" at bounding box center [366, 220] width 438 height 17
paste input "Visit the Notra-[GEOGRAPHIC_DATA]"
type input "Visit the Notra-[GEOGRAPHIC_DATA]"
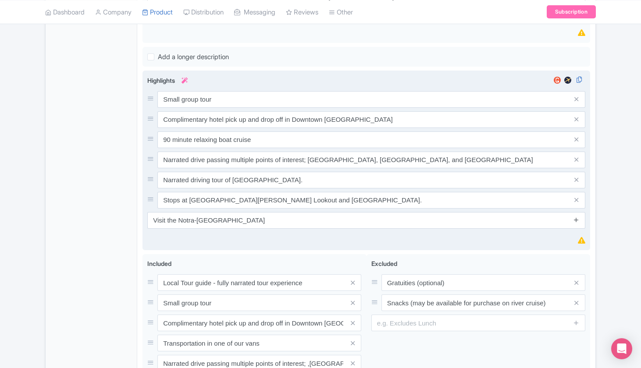
click at [574, 217] on icon at bounding box center [576, 220] width 7 height 7
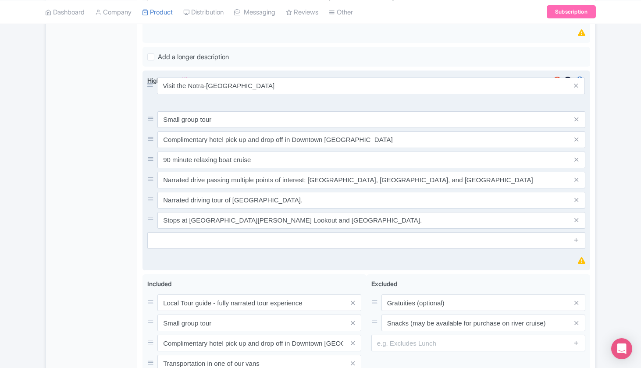
drag, startPoint x: 152, startPoint y: 212, endPoint x: 151, endPoint y: 85, distance: 127.6
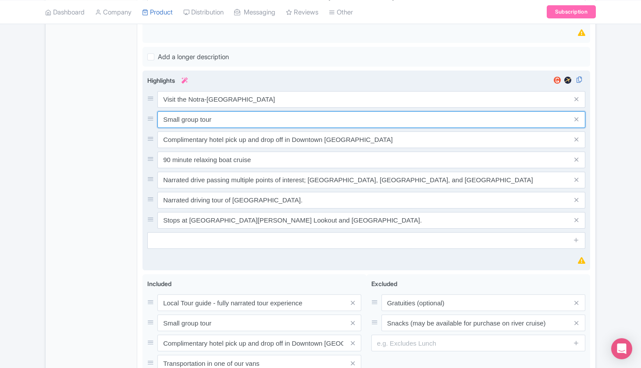
click at [228, 114] on input "Small group tour" at bounding box center [371, 119] width 428 height 17
paste input "Enjoy Montreal Skyline with [PERSON_NAME]"
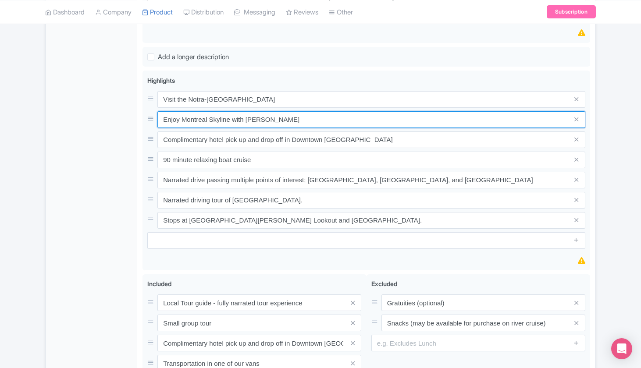
type input "Enjoy Montreal Skyline with AML Cruise"
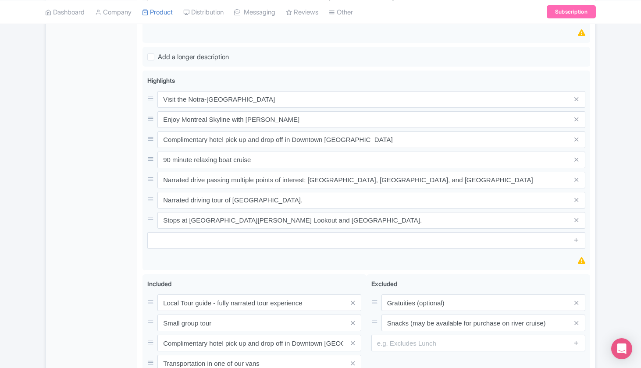
click at [602, 105] on div "← Back to Products Best of Montreal Tour with Boat Tour ID# QMXBVI Content Dist…" at bounding box center [320, 41] width 641 height 939
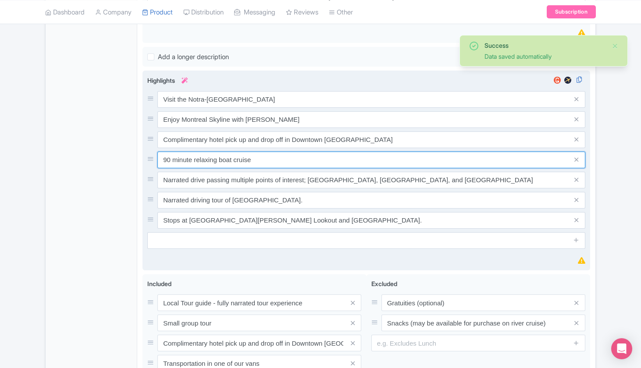
click at [200, 152] on input "90 minute relaxing boat cruise" at bounding box center [371, 160] width 428 height 17
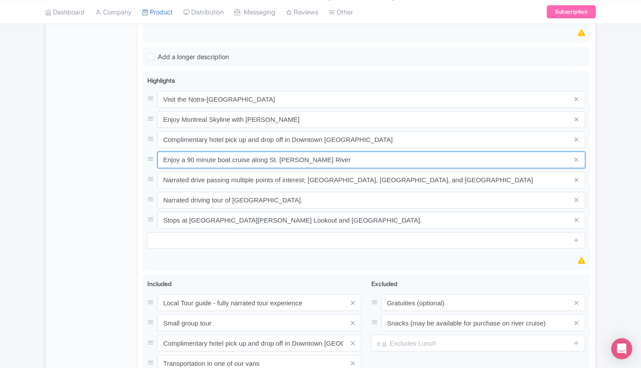
type input "Enjoy a 90 minute boat cruise along St. [PERSON_NAME] River"
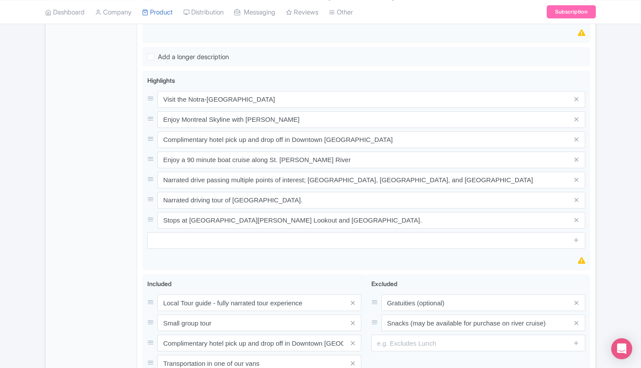
click at [599, 149] on div "Success Data saved automatically ← Back to Products Best of Montreal Tour with …" at bounding box center [320, 41] width 561 height 939
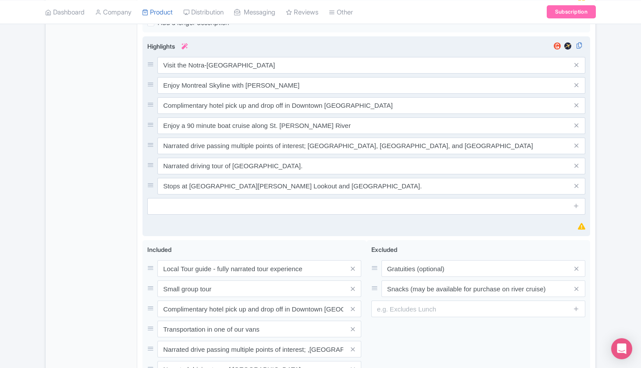
scroll to position [575, 0]
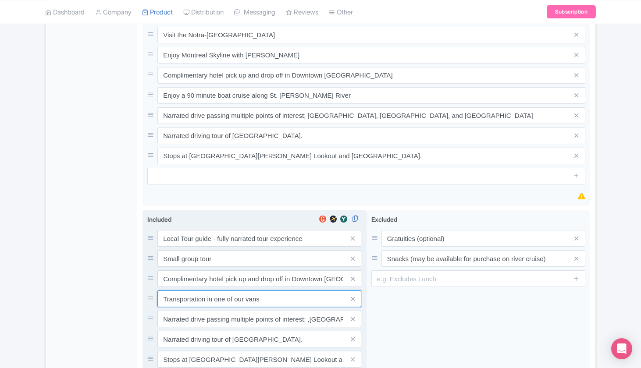
click at [263, 292] on input "Transportation in one of our vans" at bounding box center [259, 299] width 204 height 17
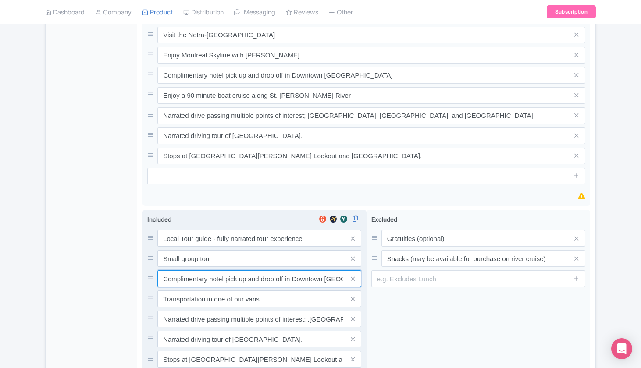
click at [200, 271] on input "Complimentary hotel pick up and drop off in Downtown [GEOGRAPHIC_DATA]" at bounding box center [259, 279] width 204 height 17
paste input "-up & drop-off (Downtown Montreal)"
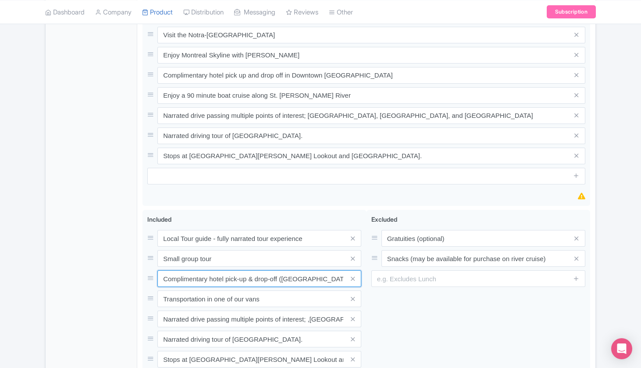
type input "Complimentary hotel pick-up & drop-off ([GEOGRAPHIC_DATA])"
click at [121, 264] on div "General Booking Info Locations Settings Pricing Gallery Itinerary FAQs" at bounding box center [92, 12] width 92 height 869
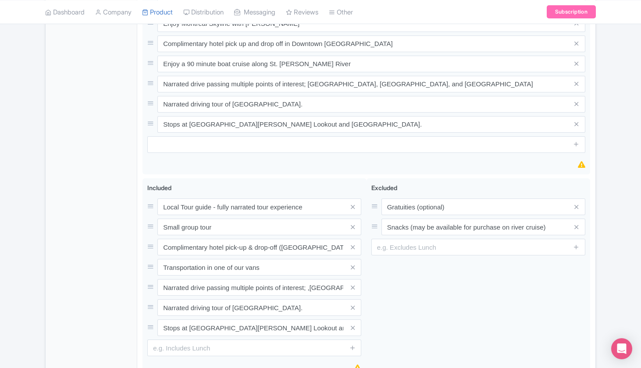
scroll to position [620, 0]
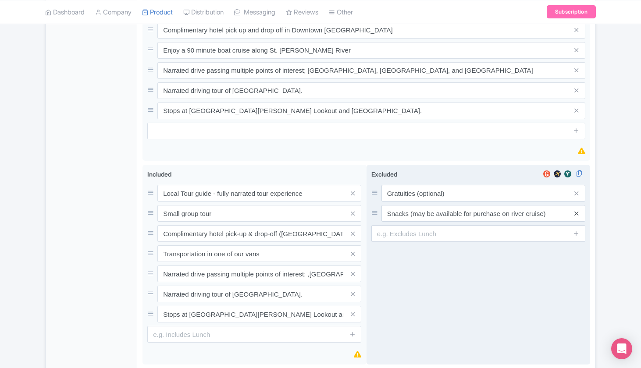
click at [578, 211] on icon at bounding box center [577, 214] width 4 height 7
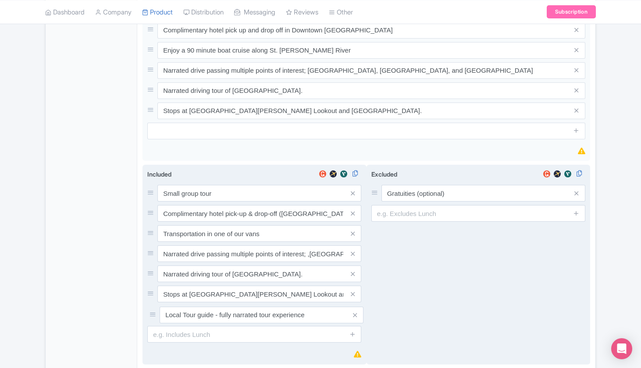
drag, startPoint x: 150, startPoint y: 185, endPoint x: 152, endPoint y: 314, distance: 129.0
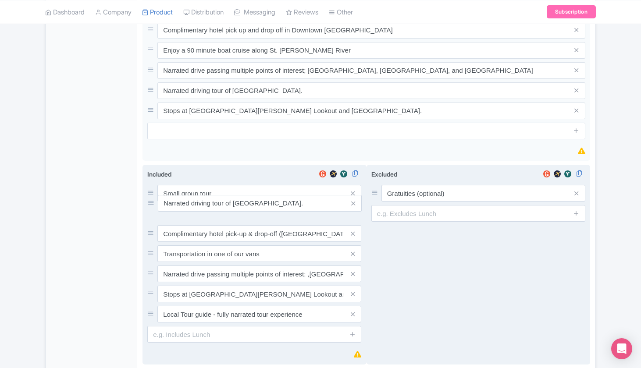
drag, startPoint x: 150, startPoint y: 266, endPoint x: 150, endPoint y: 203, distance: 63.6
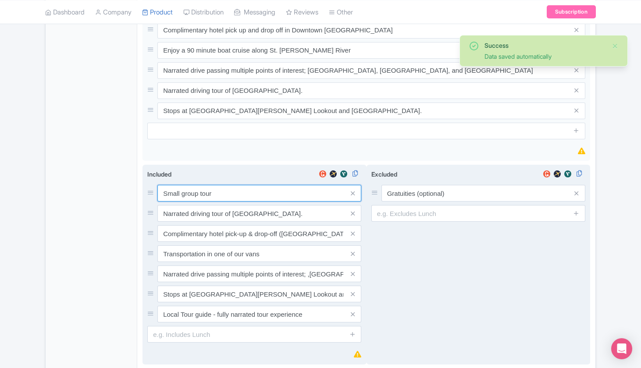
click at [198, 185] on input "Small group tour" at bounding box center [259, 193] width 204 height 17
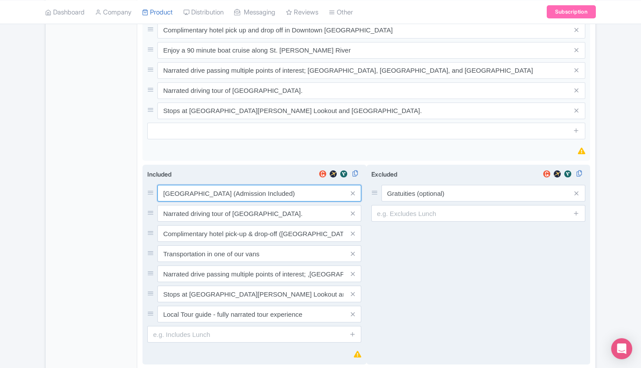
type input "Notre-Dame Basilica (Admission Included)"
type input "Saving..."
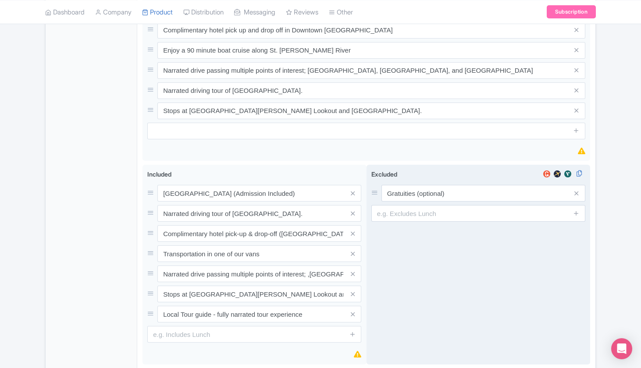
click at [370, 198] on div "Excluded i Gratuities (optional)" at bounding box center [479, 265] width 224 height 200
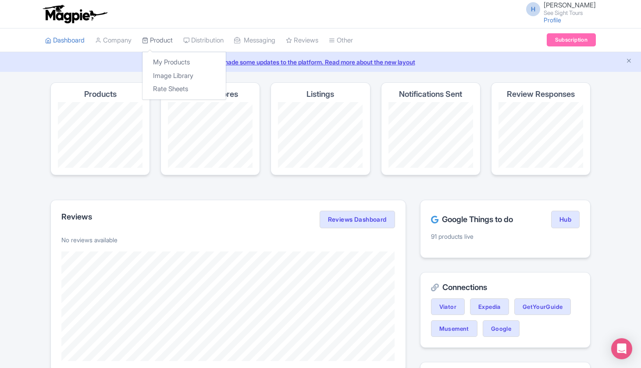
click at [159, 41] on link "Product" at bounding box center [157, 41] width 31 height 24
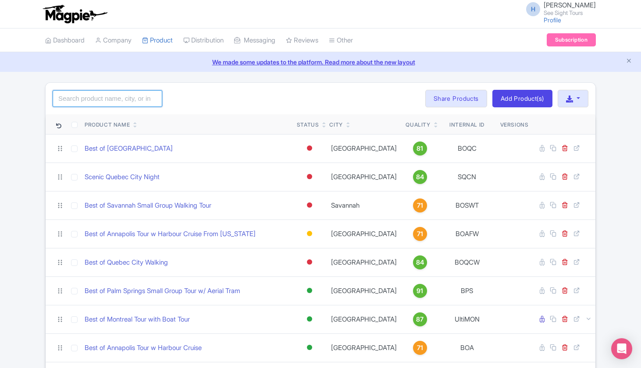
click at [61, 105] on input "search" at bounding box center [108, 98] width 110 height 17
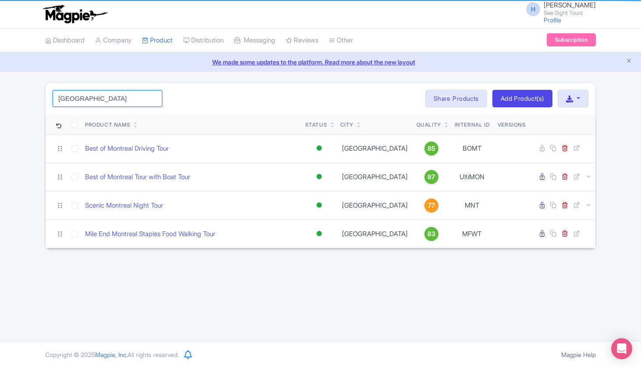
type input "[GEOGRAPHIC_DATA]"
click at [207, 101] on div "montreal Search Bulk Actions Delete Add to Collection Share Products Add to Col…" at bounding box center [321, 99] width 550 height 32
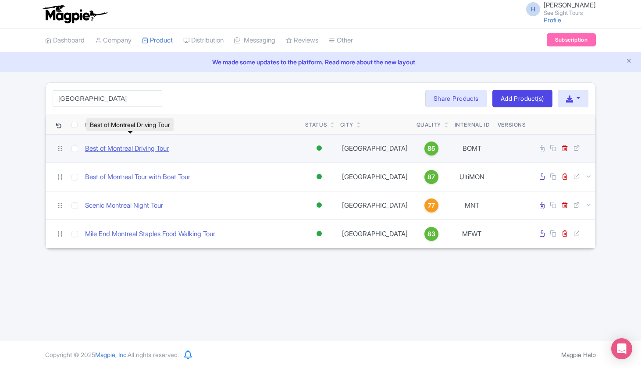
click at [159, 147] on link "Best of Montreal Driving Tour" at bounding box center [127, 149] width 84 height 10
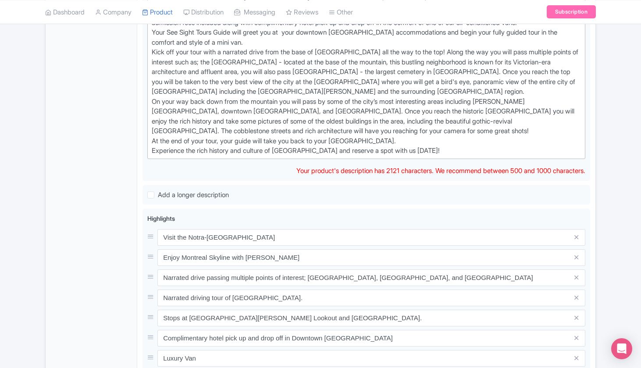
scroll to position [419, 0]
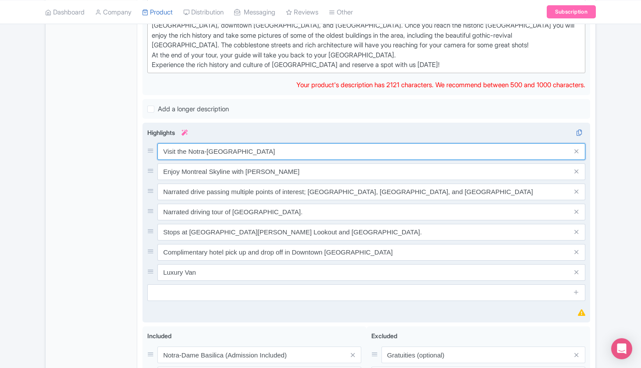
click at [277, 143] on input "Visit the Notra-[GEOGRAPHIC_DATA]" at bounding box center [371, 151] width 428 height 17
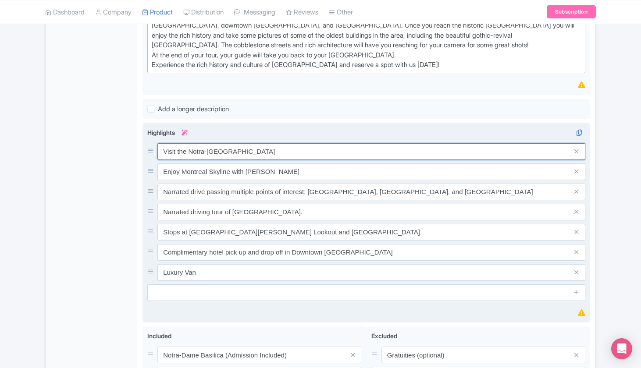
click at [277, 143] on input "Visit the Notra-Dame Basilica" at bounding box center [371, 151] width 428 height 17
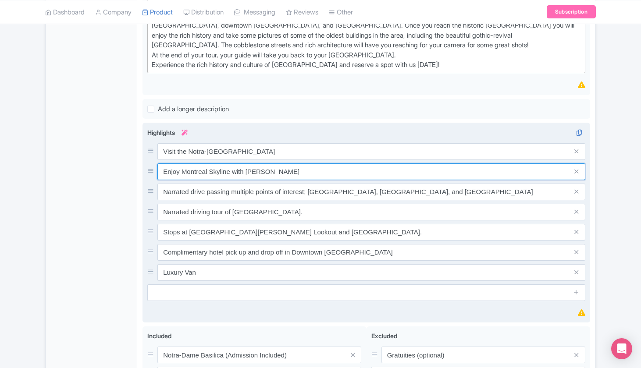
click at [301, 167] on input "Enjoy Montreal Skyline with AML Cruise" at bounding box center [371, 172] width 428 height 17
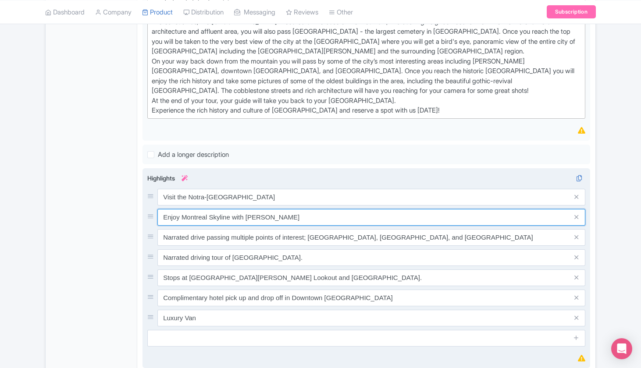
scroll to position [372, 0]
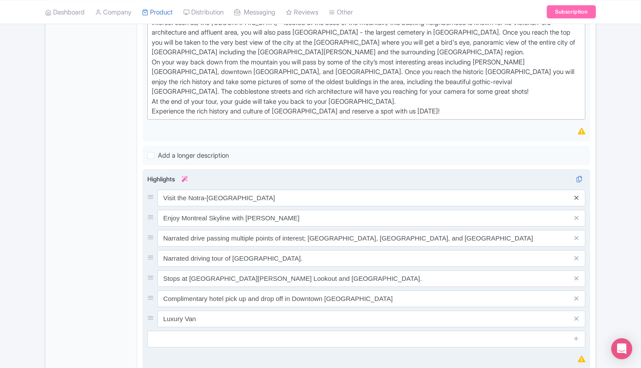
click at [577, 195] on icon at bounding box center [577, 198] width 4 height 7
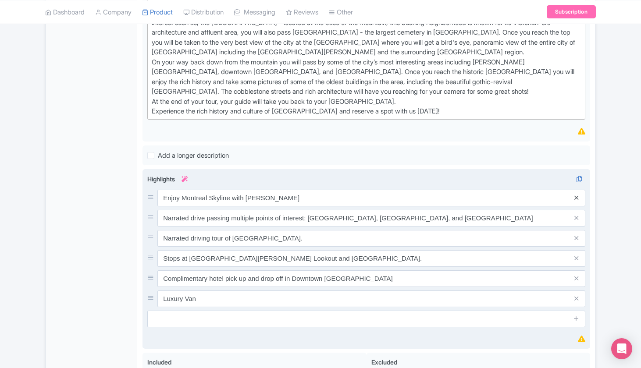
click at [577, 195] on icon at bounding box center [577, 198] width 4 height 7
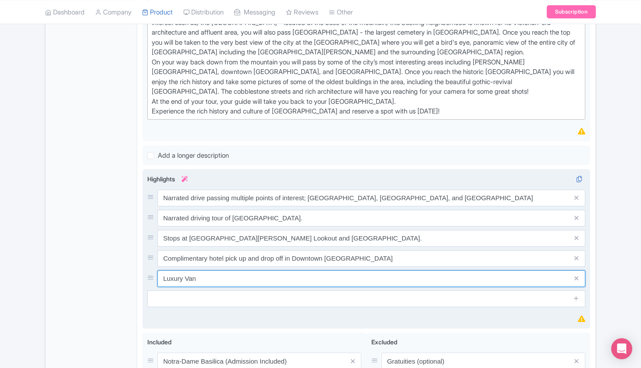
click at [250, 275] on input "Luxury Van" at bounding box center [371, 279] width 428 height 17
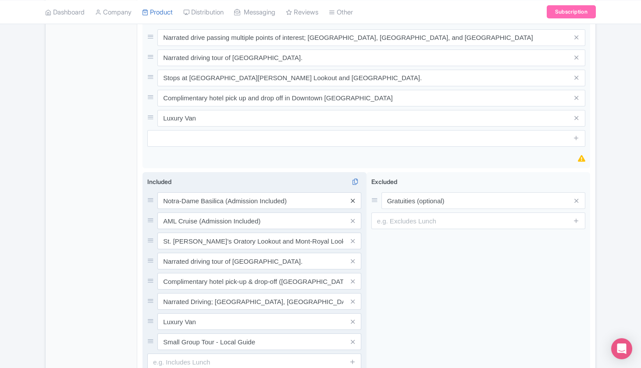
click at [353, 198] on icon at bounding box center [353, 201] width 4 height 7
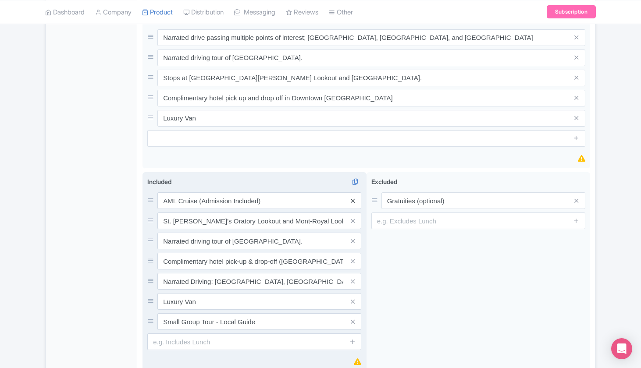
click at [353, 198] on icon at bounding box center [353, 201] width 4 height 7
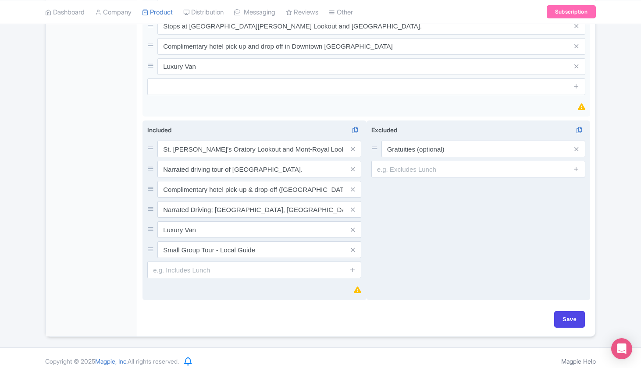
scroll to position [584, 0]
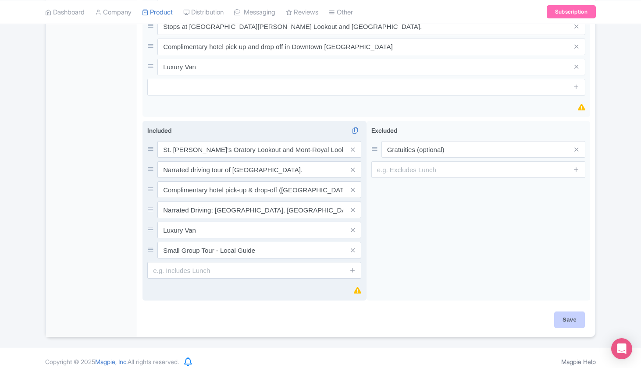
click at [567, 312] on input "Save" at bounding box center [569, 320] width 31 height 17
type input "Saving..."
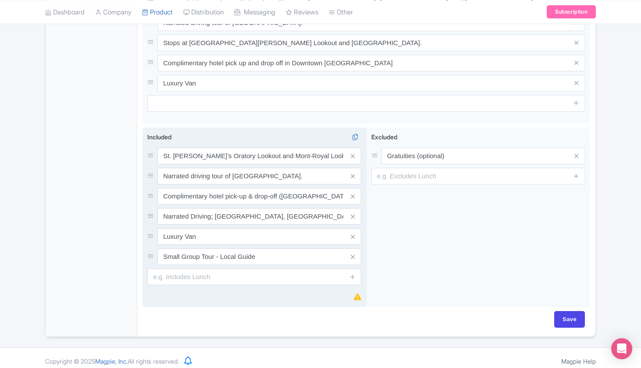
scroll to position [568, 0]
click at [253, 189] on input "Complimentary hotel pick-up & drop-off ([GEOGRAPHIC_DATA])" at bounding box center [259, 197] width 204 height 17
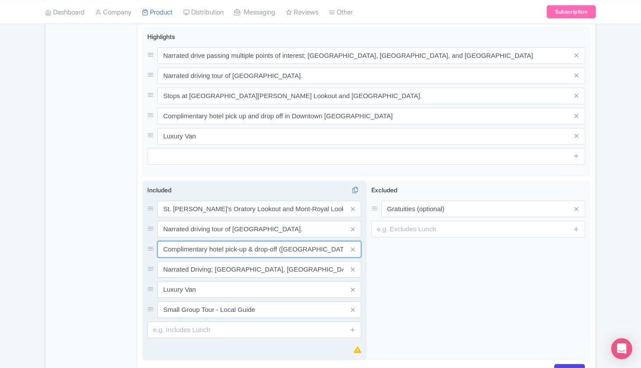
scroll to position [467, 0]
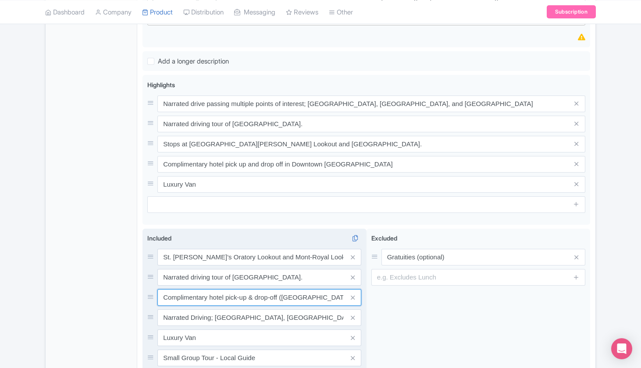
click at [259, 294] on input "Complimentary hotel pick-up & drop-off ([GEOGRAPHIC_DATA])" at bounding box center [259, 297] width 204 height 17
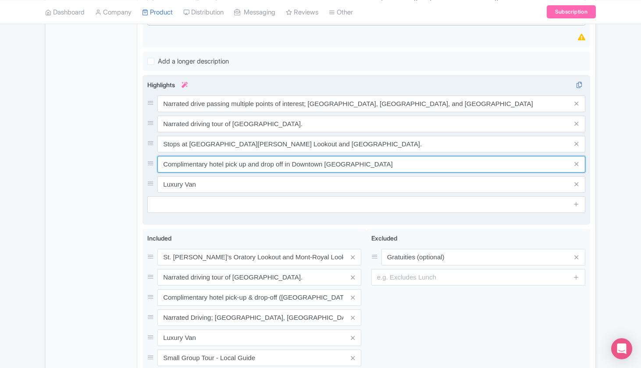
click at [252, 161] on input "Complimentary hotel pick up and drop off in Downtown [GEOGRAPHIC_DATA]" at bounding box center [371, 164] width 428 height 17
paste input "-up & drop-off (Downtown Montreal)"
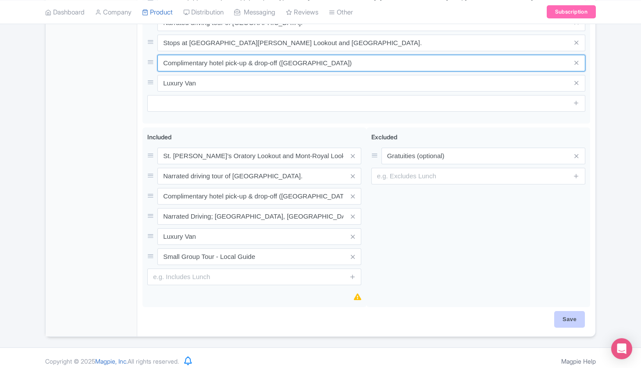
scroll to position [568, 0]
type input "Complimentary hotel pick-up & drop-off ([GEOGRAPHIC_DATA])"
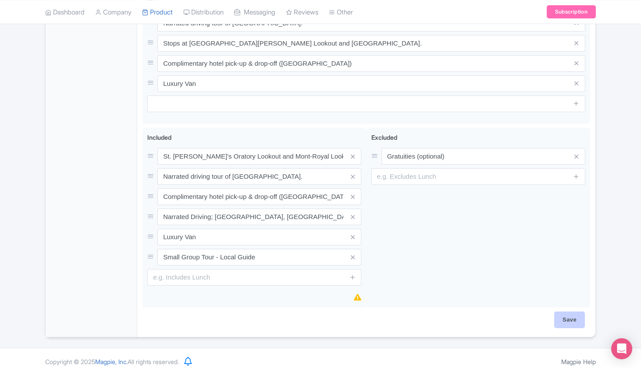
click at [563, 312] on input "Save" at bounding box center [569, 320] width 31 height 17
type input "Saving..."
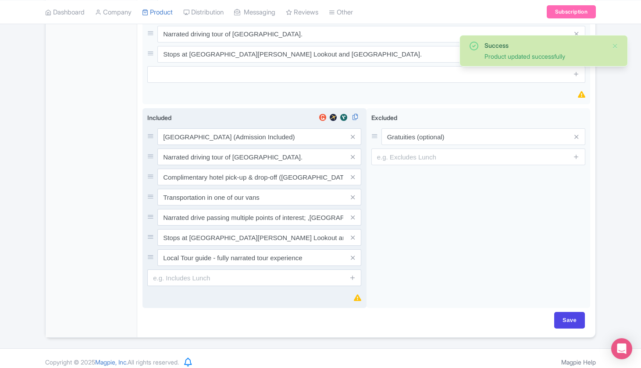
scroll to position [676, 0]
click at [189, 273] on input "text" at bounding box center [254, 278] width 214 height 17
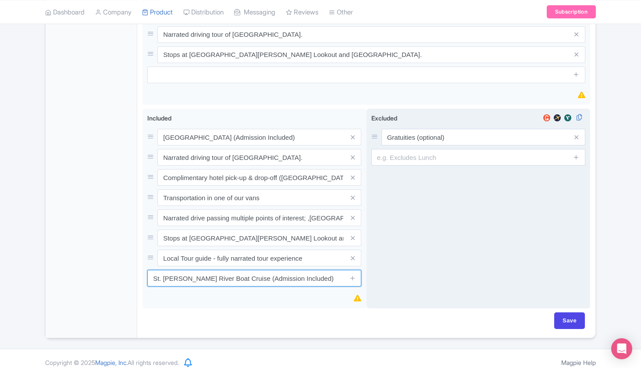
type input "St. [PERSON_NAME] River Boat Cruise (Admission Included)"
click at [374, 269] on div "Excluded i Gratuities (optional)" at bounding box center [479, 209] width 224 height 200
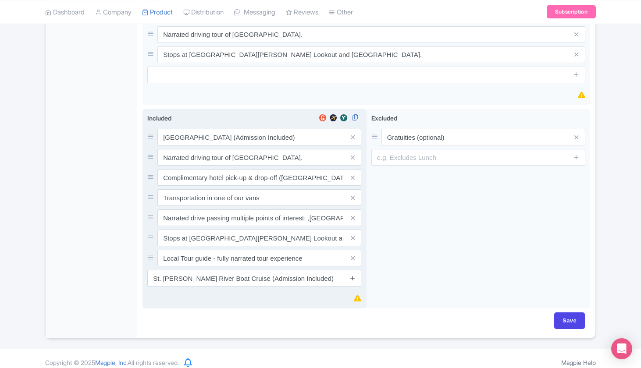
click at [352, 275] on icon at bounding box center [353, 278] width 7 height 7
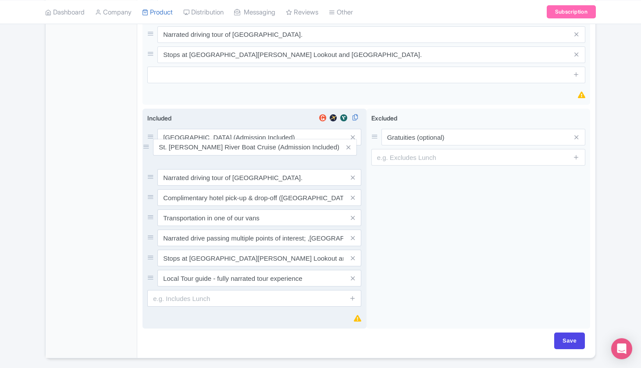
drag, startPoint x: 152, startPoint y: 270, endPoint x: 148, endPoint y: 146, distance: 124.2
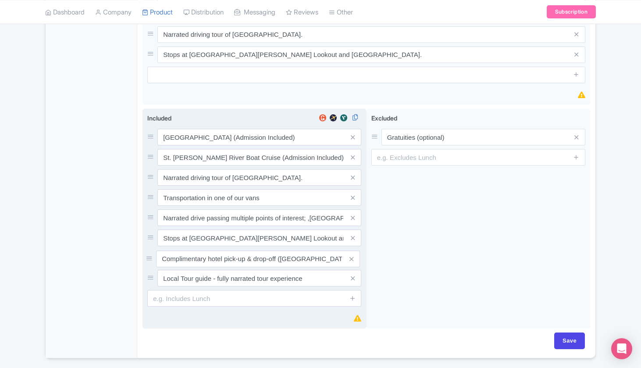
drag, startPoint x: 150, startPoint y: 189, endPoint x: 149, endPoint y: 257, distance: 68.4
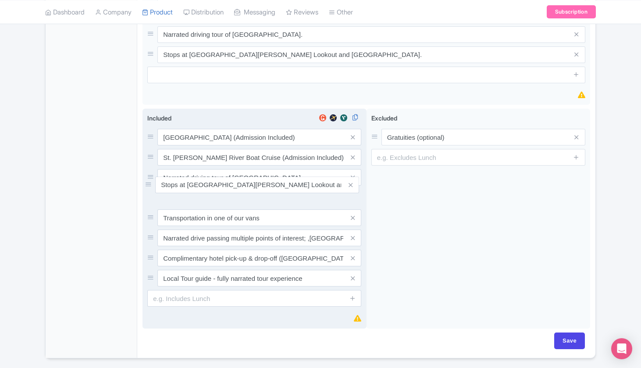
drag, startPoint x: 150, startPoint y: 232, endPoint x: 148, endPoint y: 186, distance: 46.1
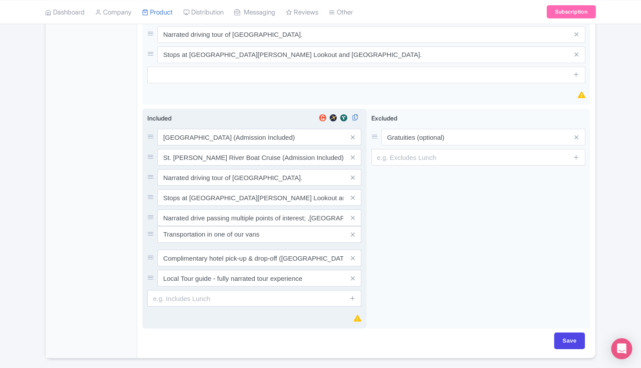
drag, startPoint x: 150, startPoint y: 211, endPoint x: 150, endPoint y: 235, distance: 23.7
click at [568, 333] on input "Save" at bounding box center [569, 341] width 31 height 17
type input "Saving..."
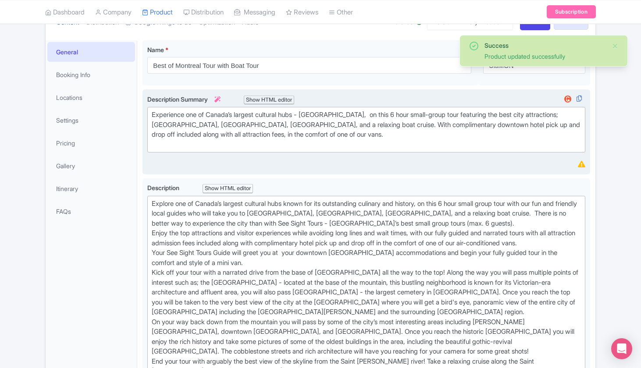
scroll to position [56, 0]
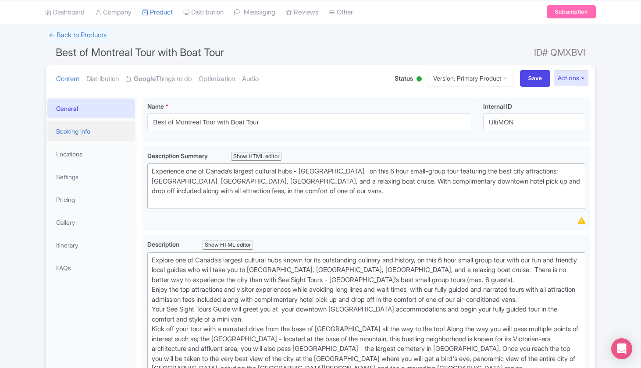
click at [103, 135] on link "Booking Info" at bounding box center [91, 131] width 88 height 20
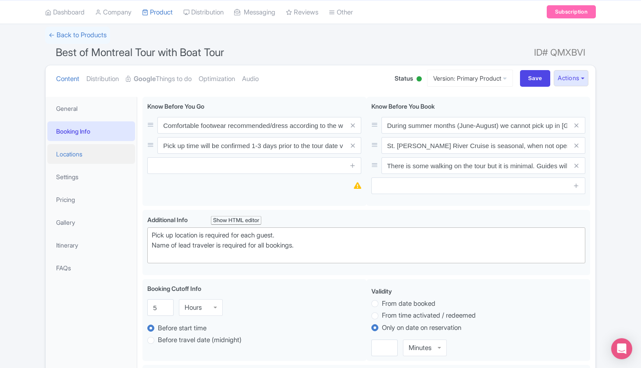
click at [86, 150] on link "Locations" at bounding box center [91, 154] width 88 height 20
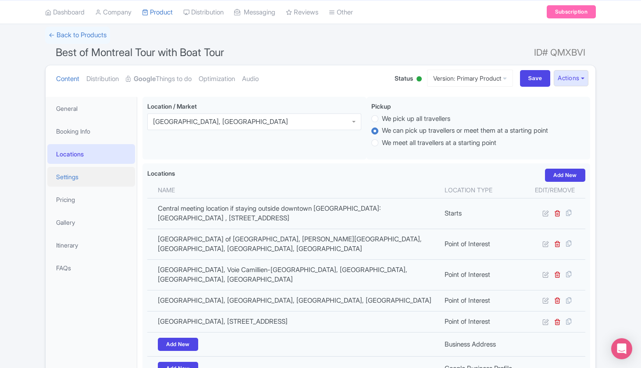
click at [77, 176] on link "Settings" at bounding box center [91, 177] width 88 height 20
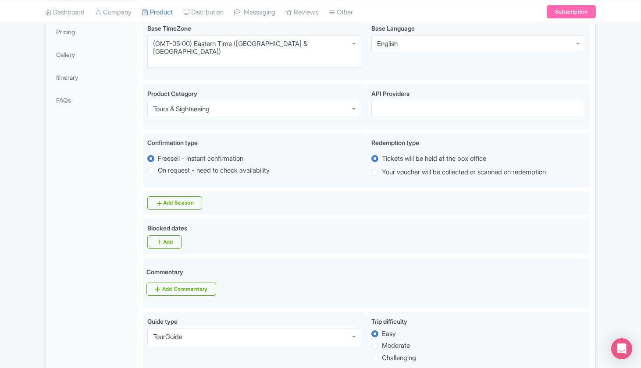
scroll to position [127, 0]
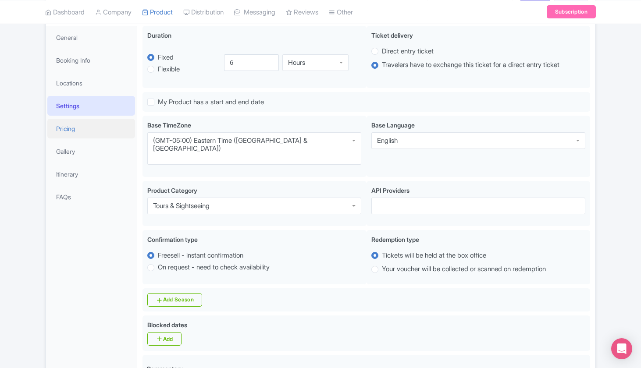
click at [88, 128] on link "Pricing" at bounding box center [91, 129] width 88 height 20
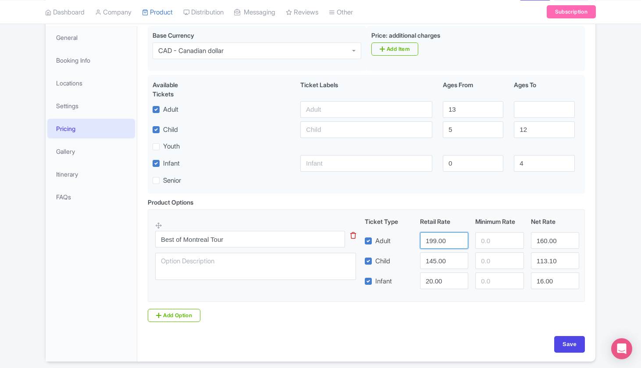
click at [432, 239] on input "199.00" at bounding box center [444, 240] width 48 height 17
type input "229.00"
click at [435, 262] on input "145.00" at bounding box center [444, 261] width 48 height 17
type input "139.00"
click at [546, 259] on input "113.10" at bounding box center [555, 261] width 48 height 17
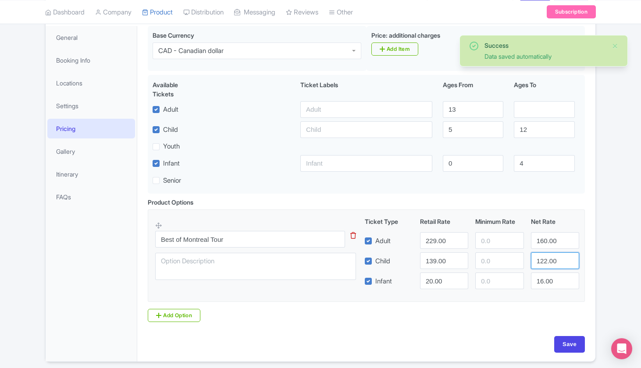
type input "122.00"
click at [545, 241] on input "160.00" at bounding box center [555, 240] width 48 height 17
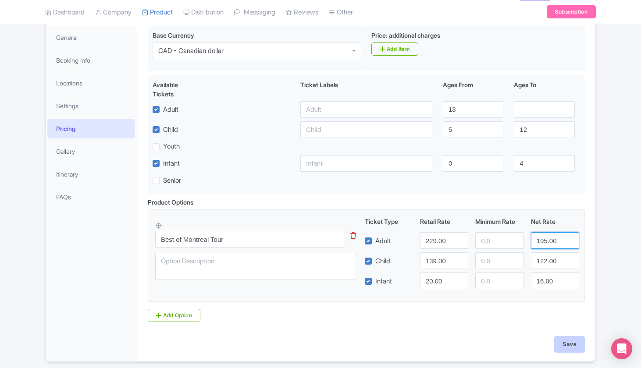
type input "195.00"
click at [571, 341] on input "Save" at bounding box center [569, 344] width 31 height 17
type input "Saving..."
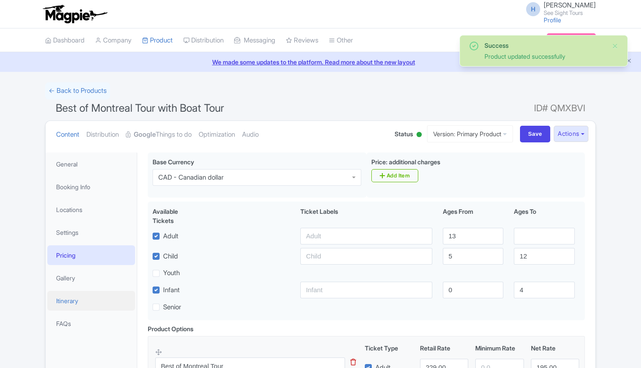
scroll to position [152, 0]
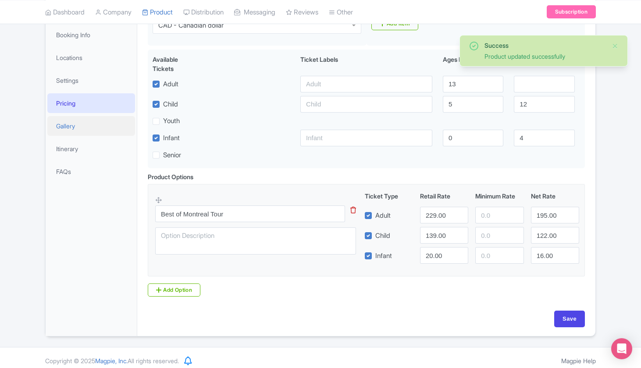
click at [77, 125] on link "Gallery" at bounding box center [91, 126] width 88 height 20
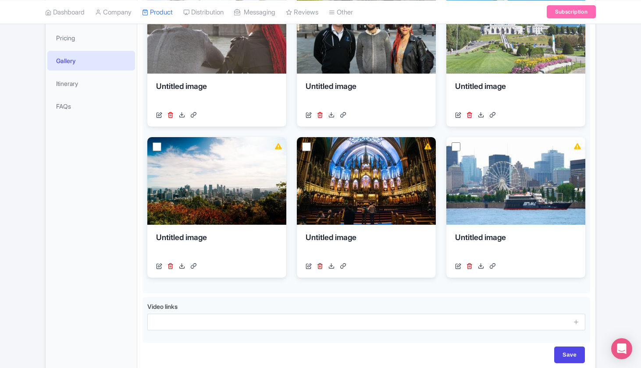
scroll to position [169, 0]
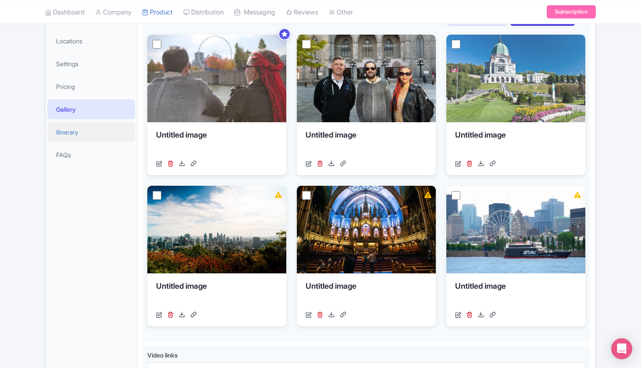
click at [92, 127] on link "Itinerary" at bounding box center [91, 132] width 88 height 20
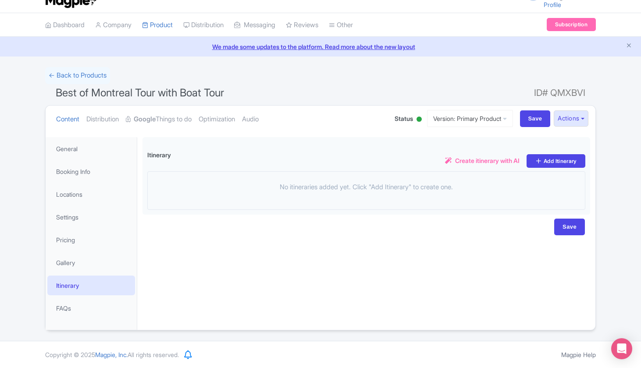
scroll to position [15, 0]
click at [75, 182] on li "Booking Info" at bounding box center [91, 172] width 91 height 23
click at [76, 168] on link "Booking Info" at bounding box center [91, 172] width 88 height 20
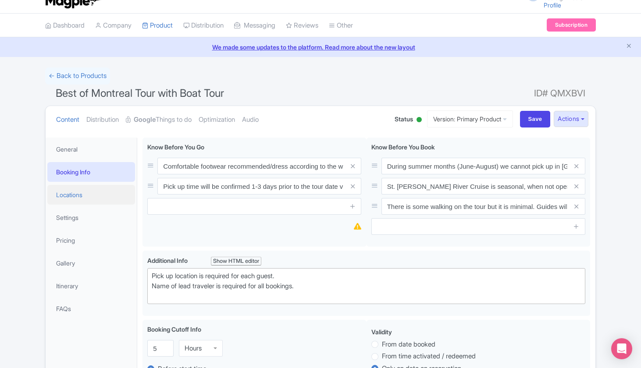
click at [79, 197] on link "Locations" at bounding box center [91, 195] width 88 height 20
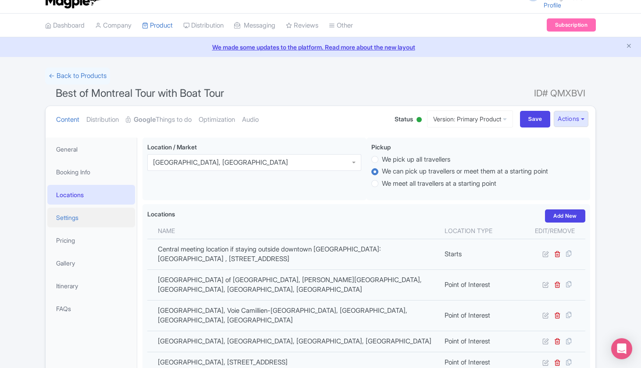
click at [77, 222] on link "Settings" at bounding box center [91, 218] width 88 height 20
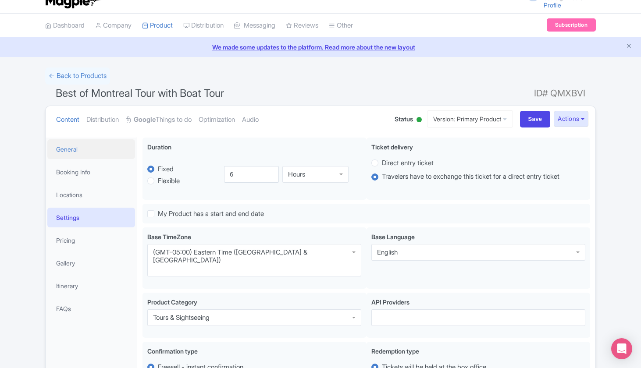
click at [77, 158] on link "General" at bounding box center [91, 149] width 88 height 20
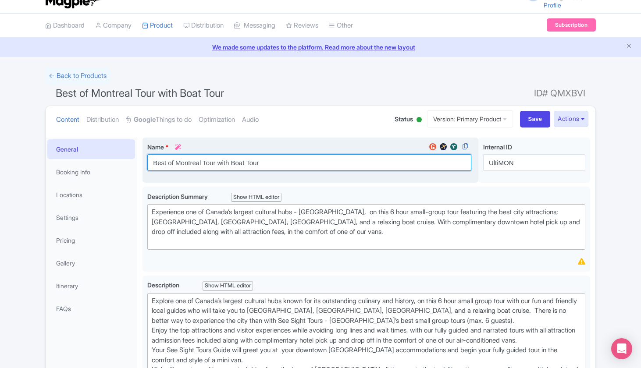
click at [321, 165] on input "Best of Montreal Tour with Boat Tour" at bounding box center [309, 162] width 324 height 17
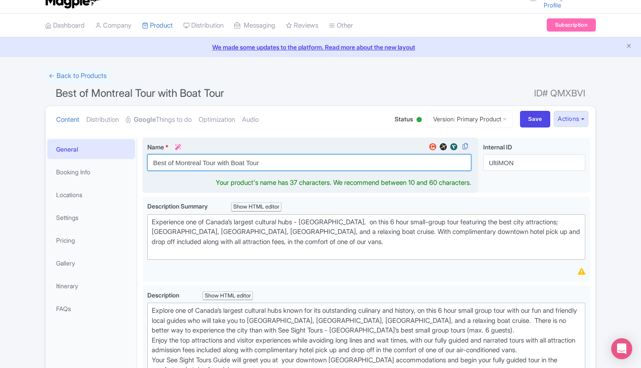
click at [321, 165] on input "Best of Montreal Tour with Boat Tour" at bounding box center [309, 162] width 324 height 17
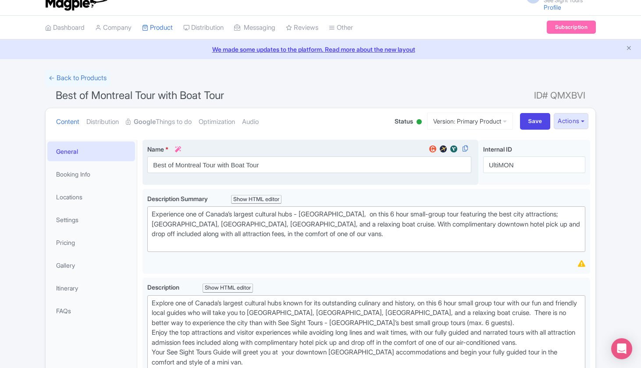
click at [357, 188] on div "Best of Montreal Tour with Boat Tour Name * i Best of Montreal Tour with Boat T…" at bounding box center [367, 164] width 448 height 49
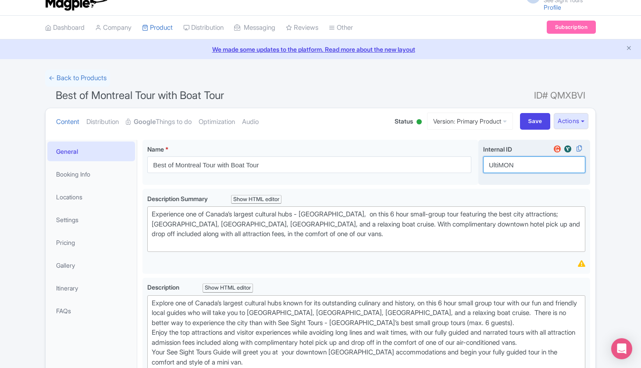
click at [516, 166] on input "UltiMON" at bounding box center [534, 165] width 102 height 17
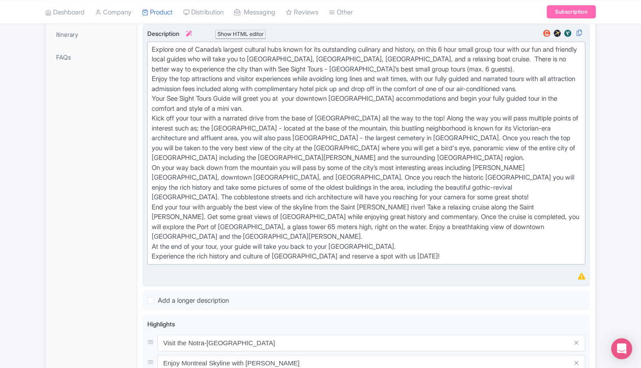
scroll to position [357, 0]
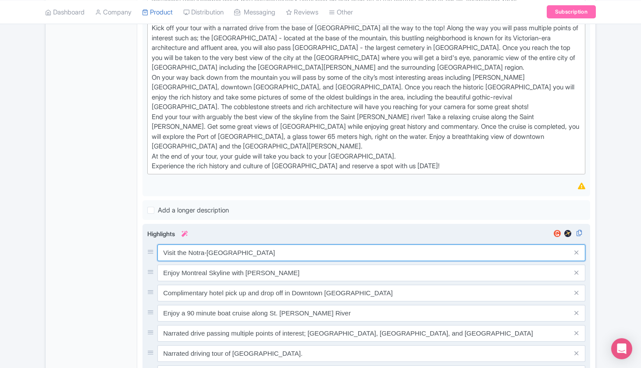
click at [181, 245] on input "Visit the Notra-[GEOGRAPHIC_DATA]" at bounding box center [371, 253] width 428 height 17
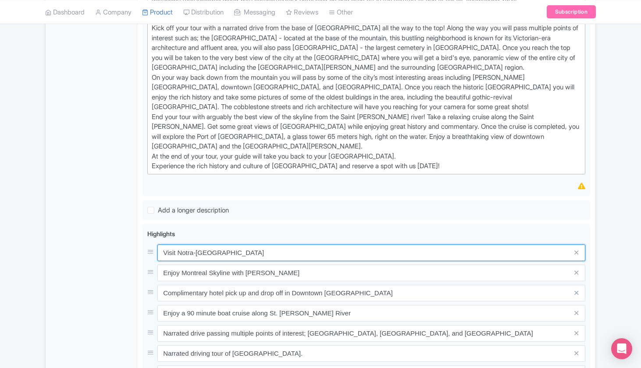
type input "Visit Notra-Dame Basilica"
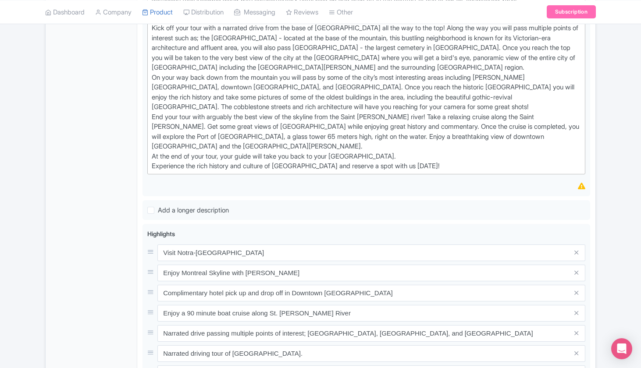
click at [603, 235] on div "Success Product updated successfully ← Back to Products Best of Montreal Tour w…" at bounding box center [320, 201] width 641 height 953
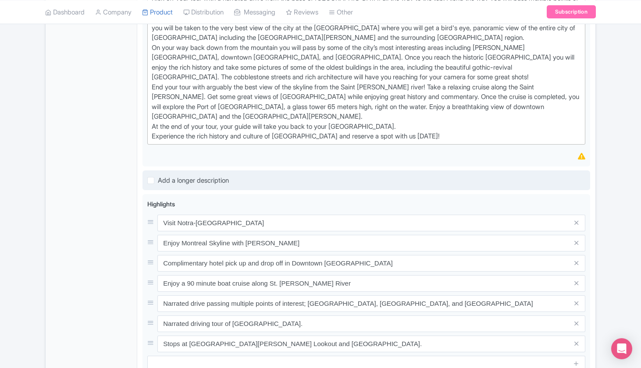
scroll to position [414, 0]
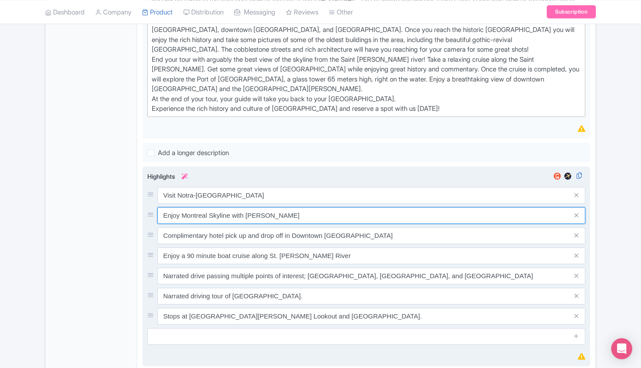
click at [167, 207] on input "Enjoy Montreal Skyline with [PERSON_NAME]" at bounding box center [371, 215] width 428 height 17
drag, startPoint x: 285, startPoint y: 209, endPoint x: 228, endPoint y: 207, distance: 57.5
click at [228, 207] on input "View Montreal Skyline with AML Cruise" at bounding box center [371, 215] width 428 height 17
click at [231, 208] on input "View Montreal Skyline in the St. Lawrence River Cruise" at bounding box center [371, 215] width 428 height 17
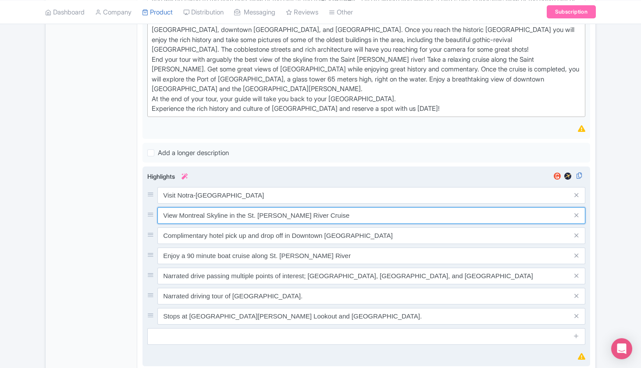
click at [231, 208] on input "View Montreal Skyline in the St. Lawrence River Cruise" at bounding box center [371, 215] width 428 height 17
click at [327, 207] on input "View Montreal Skyline from the St. Lawrence River Cruise" at bounding box center [371, 215] width 428 height 17
click at [327, 208] on input "View Montreal Skyline from the St. Lawrence River" at bounding box center [371, 215] width 428 height 17
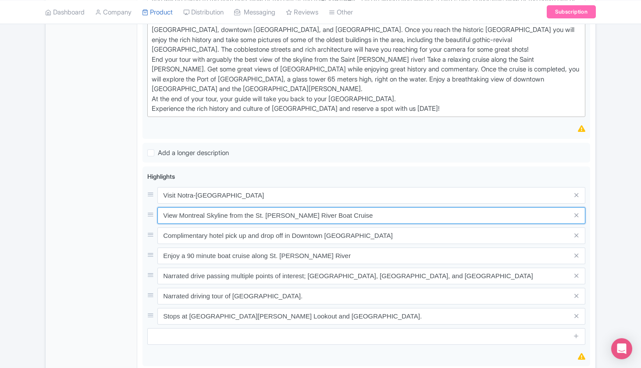
type input "View Montreal Skyline from the St. Lawrence River Boat Cruise"
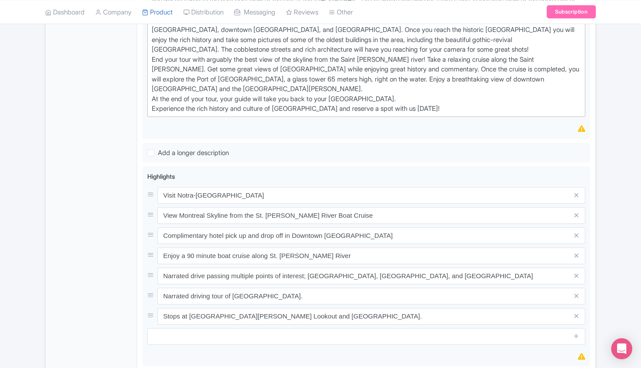
click at [616, 222] on div "Success Product updated successfully ← Back to Products Best of Montreal Tour w…" at bounding box center [320, 144] width 641 height 953
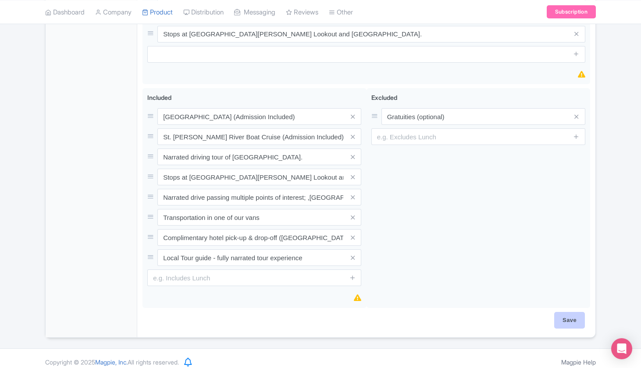
scroll to position [696, 0]
click at [568, 313] on input "Save" at bounding box center [569, 321] width 31 height 17
type input "Saving..."
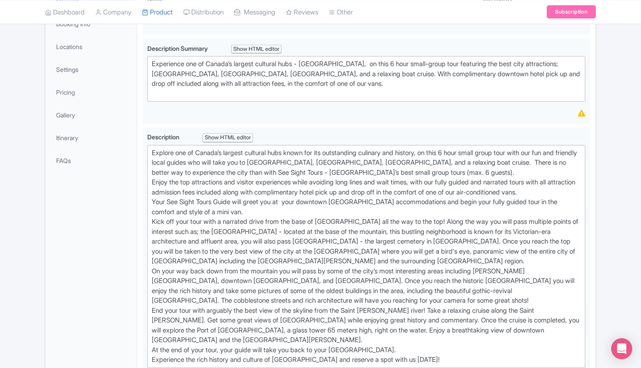
scroll to position [166, 0]
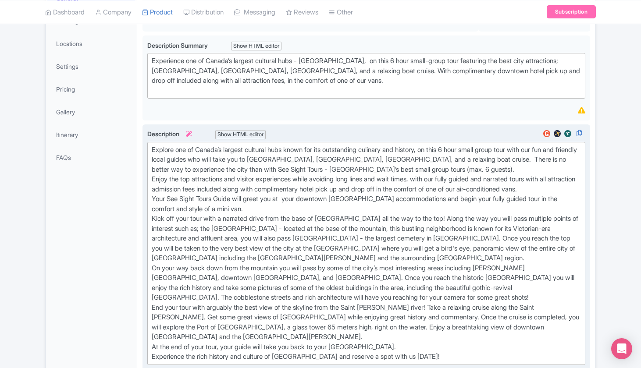
click at [296, 208] on div "Explore one of Canada’s largest cultural hubs known for its outstanding culinar…" at bounding box center [366, 253] width 429 height 217
type trix-editor "<lor>Ipsumdo sit am Consec’a elitsed doeiusmo temp incid utl etd magnaaliqua en…"
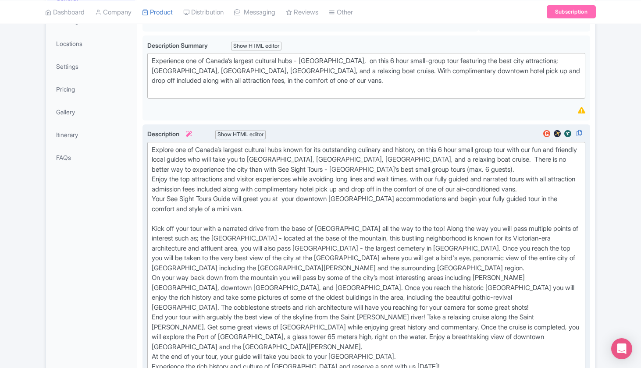
click at [152, 164] on div "Explore one of Canada’s largest cultural hubs known for its outstanding culinar…" at bounding box center [366, 258] width 429 height 227
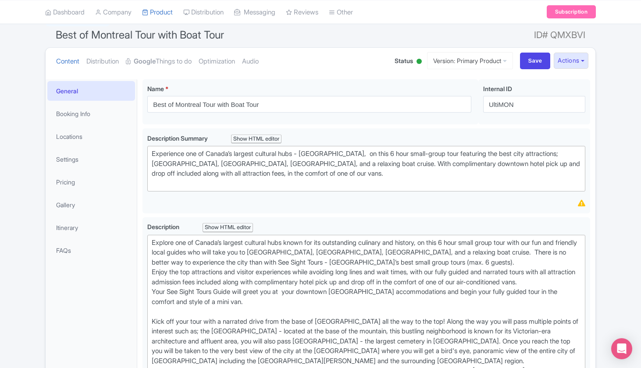
scroll to position [0, 0]
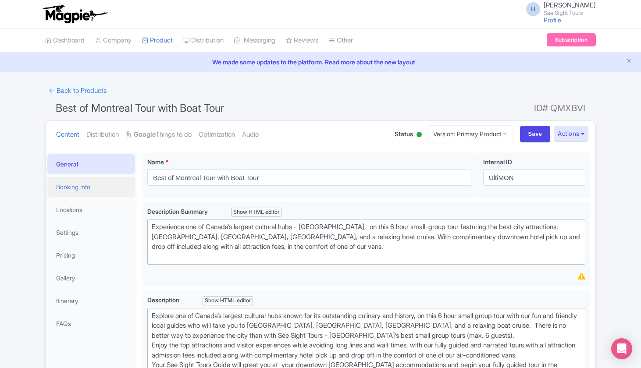
click at [82, 189] on link "Booking Info" at bounding box center [91, 187] width 88 height 20
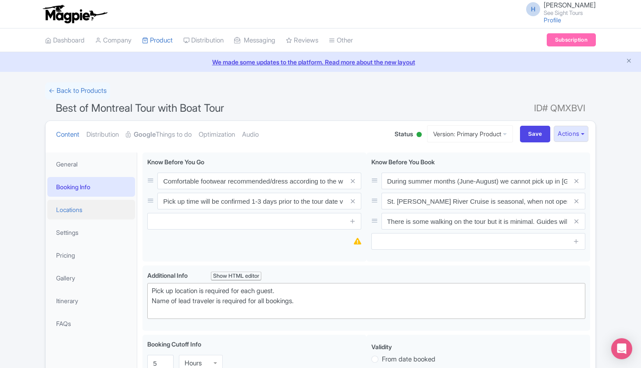
click at [83, 210] on link "Locations" at bounding box center [91, 210] width 88 height 20
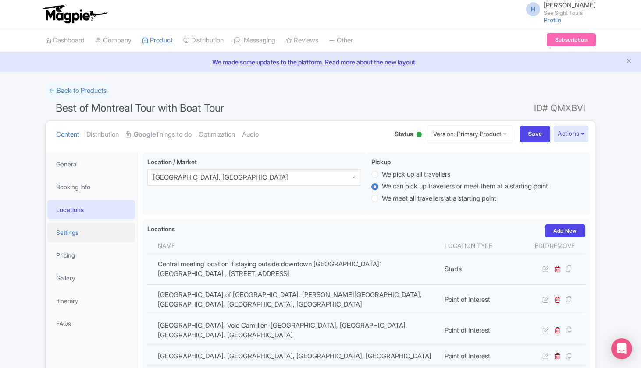
click at [84, 235] on link "Settings" at bounding box center [91, 233] width 88 height 20
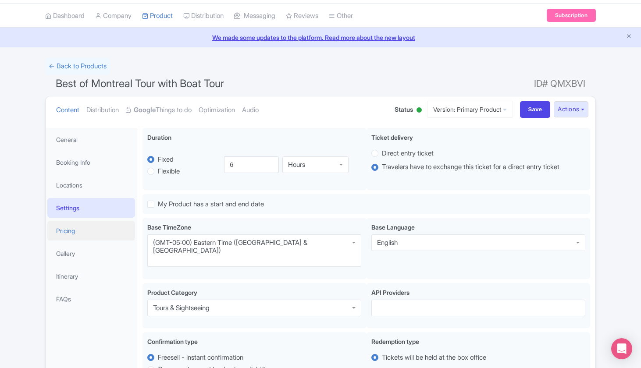
scroll to position [36, 0]
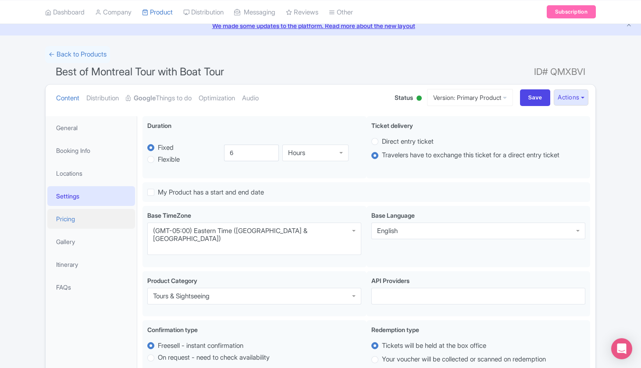
click at [80, 212] on link "Pricing" at bounding box center [91, 219] width 88 height 20
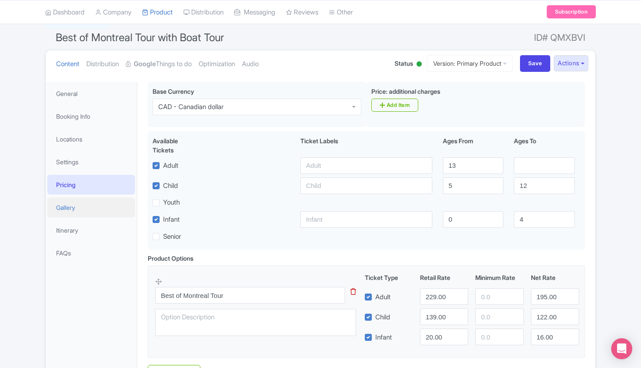
click at [81, 214] on link "Gallery" at bounding box center [91, 208] width 88 height 20
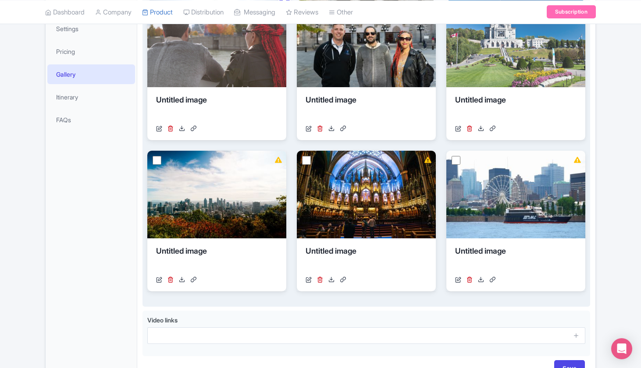
scroll to position [226, 0]
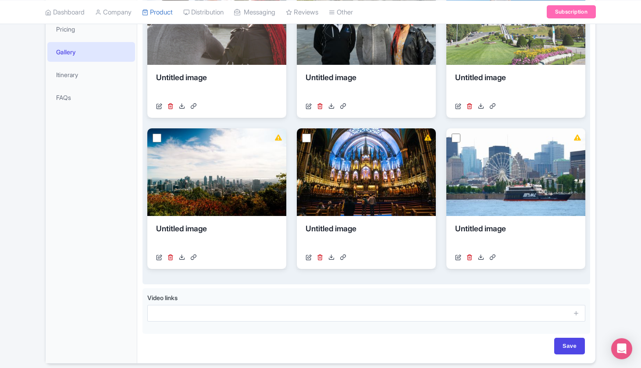
click at [289, 189] on div "View Details Untitled image [URL][DOMAIN_NAME] Your images are being upscaled V…" at bounding box center [366, 123] width 438 height 292
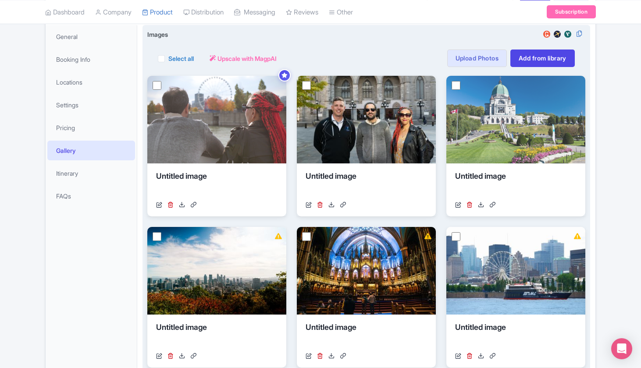
scroll to position [1, 0]
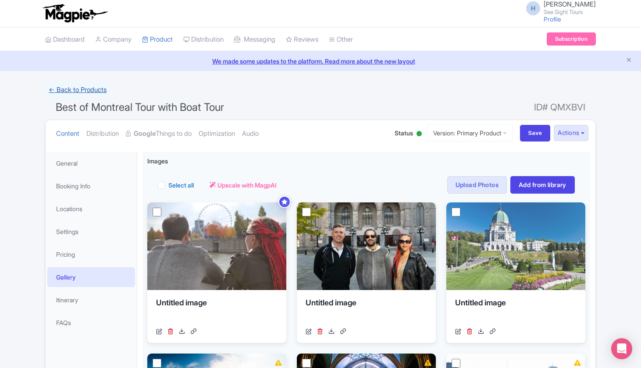
click at [72, 89] on link "← Back to Products" at bounding box center [77, 90] width 65 height 17
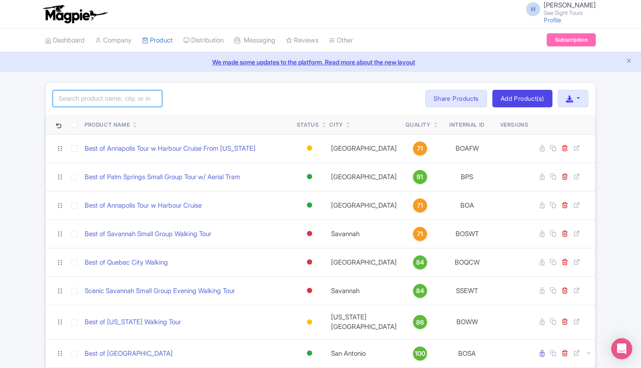
click at [130, 97] on input "search" at bounding box center [108, 98] width 110 height 17
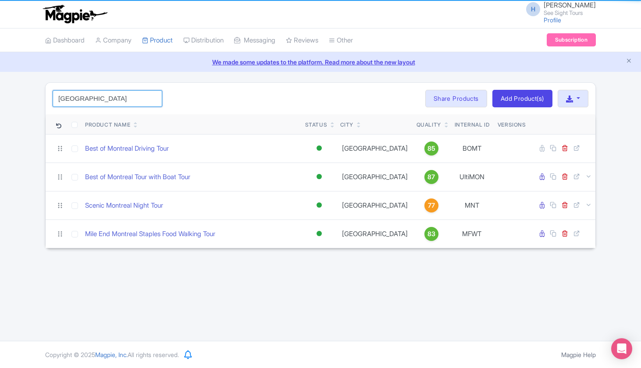
type input "montreal"
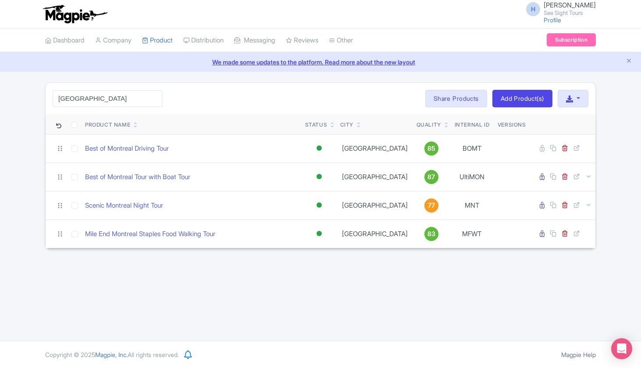
click at [227, 105] on div "montreal Search Bulk Actions Delete Add to Collection Share Products Add to Col…" at bounding box center [321, 99] width 550 height 32
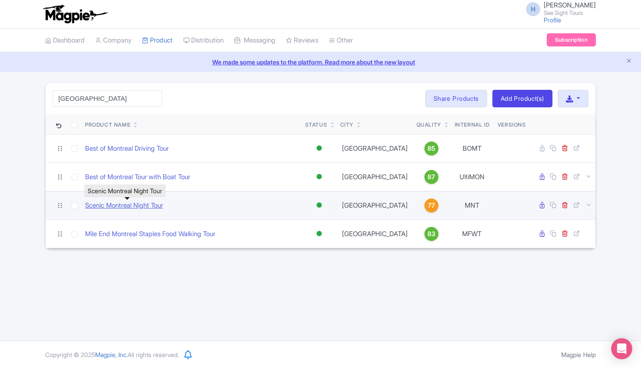
click at [129, 208] on link "Scenic Montreal Night Tour" at bounding box center [124, 206] width 78 height 10
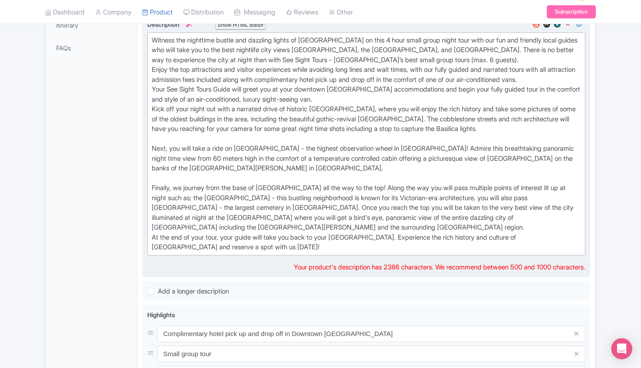
scroll to position [391, 0]
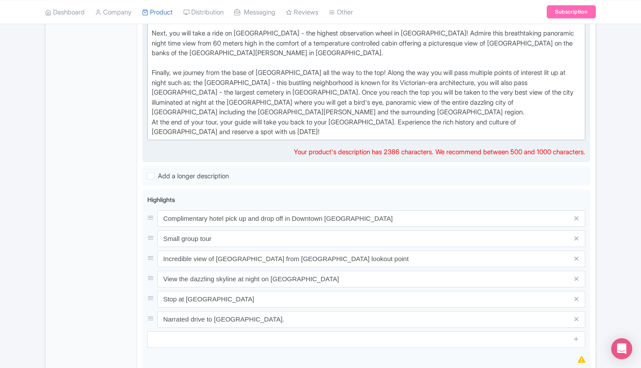
click at [171, 146] on div "Description i Show HTML editor Bold Italic Strikethrough Link Heading Quote Cod…" at bounding box center [366, 30] width 438 height 253
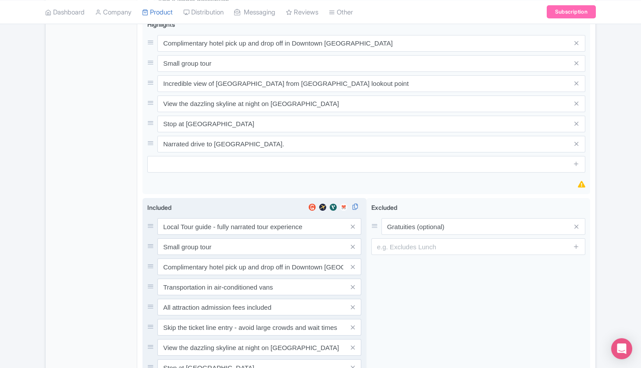
scroll to position [660, 0]
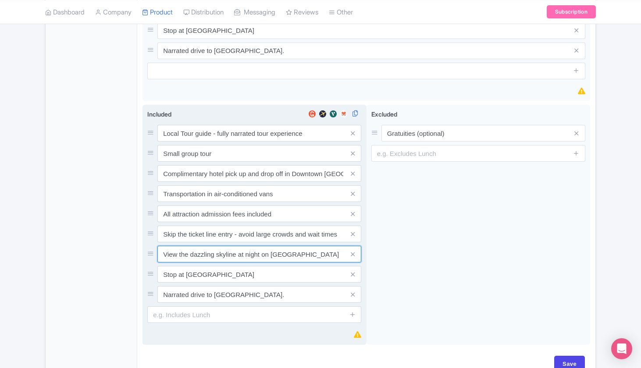
click at [301, 246] on input "View the dazzling skyline at night on Le Grande Roue" at bounding box center [259, 254] width 204 height 17
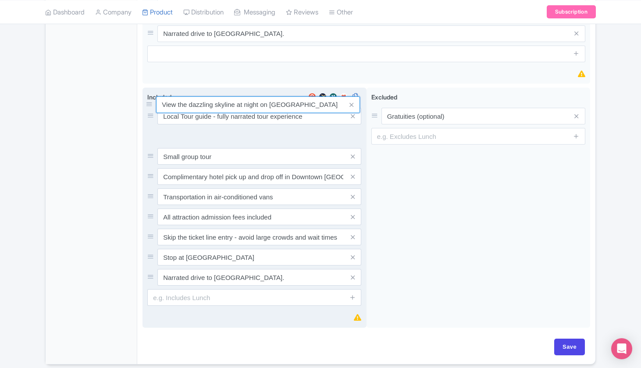
scroll to position [678, 0]
drag, startPoint x: 148, startPoint y: 247, endPoint x: 147, endPoint y: 106, distance: 140.8
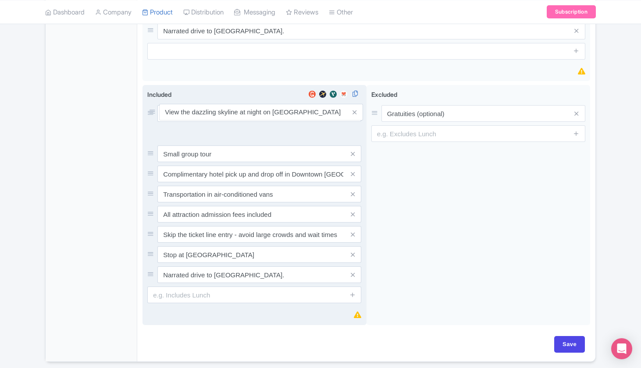
scroll to position [679, 0]
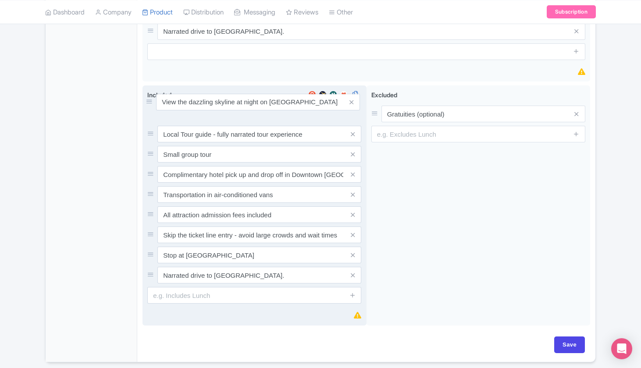
drag, startPoint x: 151, startPoint y: 129, endPoint x: 149, endPoint y: 104, distance: 24.6
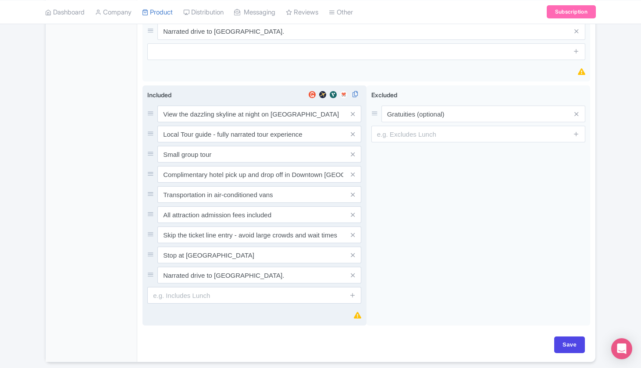
scroll to position [679, 0]
click at [268, 107] on input "View the dazzling skyline at night on [GEOGRAPHIC_DATA]" at bounding box center [259, 114] width 204 height 17
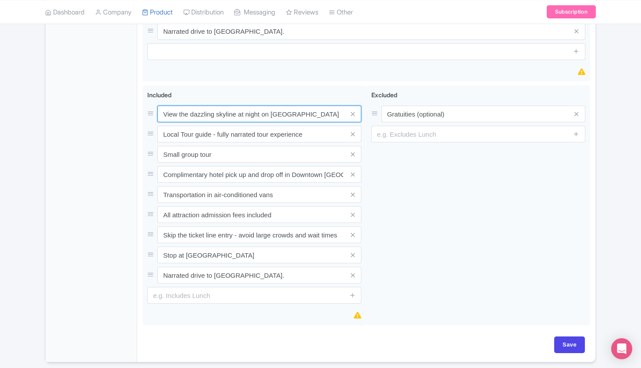
drag, startPoint x: 271, startPoint y: 106, endPoint x: 129, endPoint y: 102, distance: 142.2
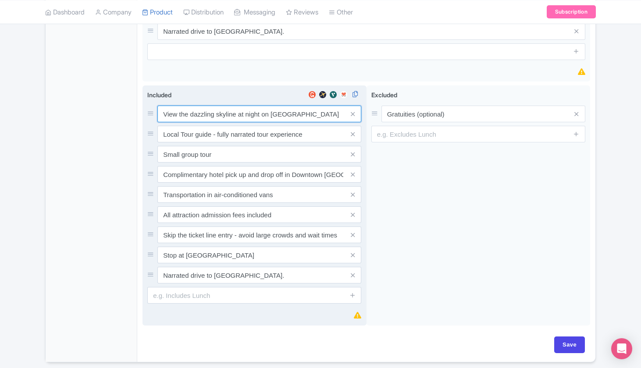
click at [187, 106] on input "View the dazzling skyline at night on [GEOGRAPHIC_DATA]" at bounding box center [259, 114] width 204 height 17
click at [252, 107] on input "View the dazzling skyline at night on [GEOGRAPHIC_DATA]" at bounding box center [259, 114] width 204 height 17
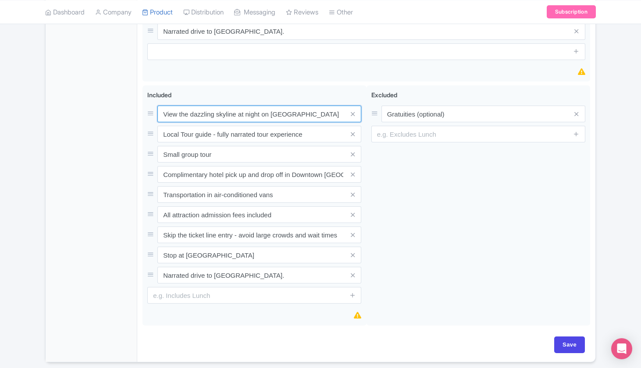
drag, startPoint x: 270, startPoint y: 106, endPoint x: 100, endPoint y: 103, distance: 170.2
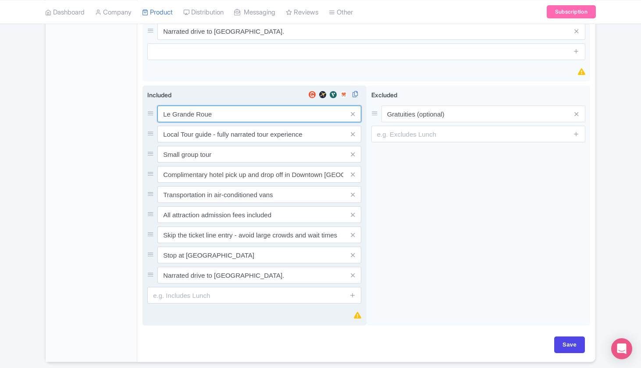
click at [216, 106] on input "Le Grande Roue" at bounding box center [259, 114] width 204 height 17
type input "Le Grande Roue (Admission Included)"
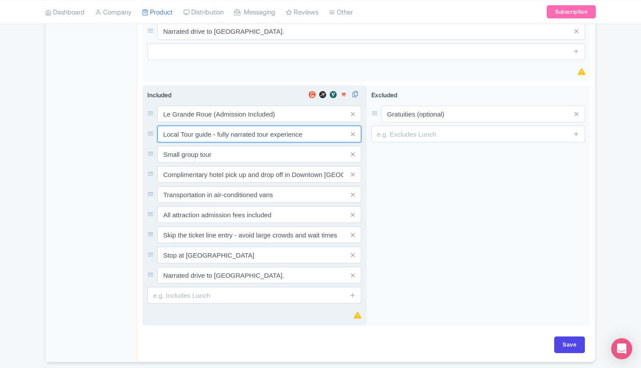
drag, startPoint x: 306, startPoint y: 127, endPoint x: 236, endPoint y: 125, distance: 69.7
click at [236, 126] on input "Local Tour guide - fully narrated tour experience" at bounding box center [259, 134] width 204 height 17
click at [216, 126] on input "Local Tour guide - fully narrated tour experience" at bounding box center [259, 134] width 204 height 17
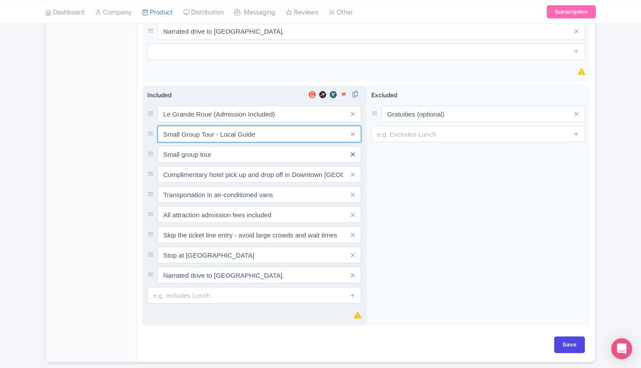
type input "Small Group Tour - Local Guide"
click at [353, 151] on icon at bounding box center [353, 154] width 4 height 7
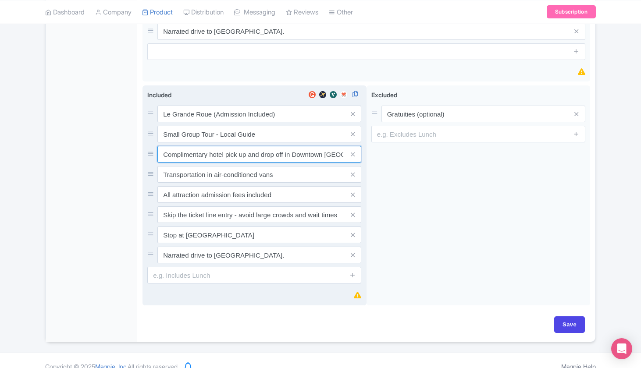
click at [206, 147] on input "Complimentary hotel pick up and drop off in Downtown Montreal" at bounding box center [259, 154] width 204 height 17
paste input "-up & drop-off (Downtown Montreal)"
type input "Complimentary hotel pick-up & drop-off (Downtown Montreal)"
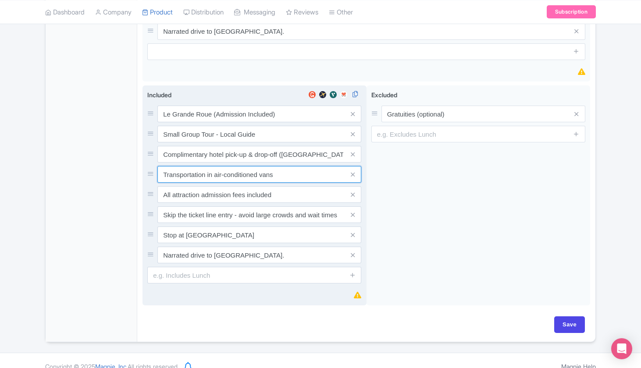
click at [211, 167] on input "Transportation in air-conditioned vans" at bounding box center [259, 174] width 204 height 17
type input "Luxury Van"
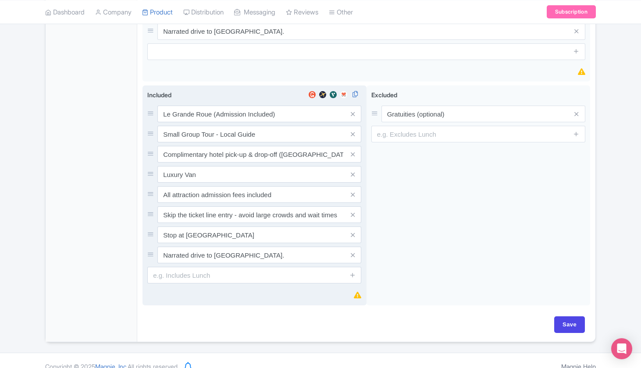
click at [355, 186] on span at bounding box center [353, 194] width 18 height 17
click at [353, 192] on icon at bounding box center [353, 195] width 4 height 7
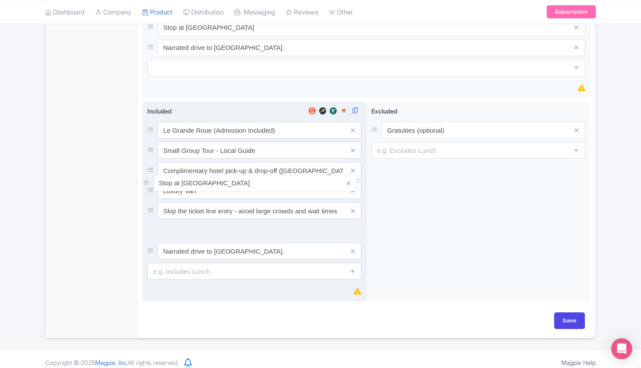
scroll to position [646, 0]
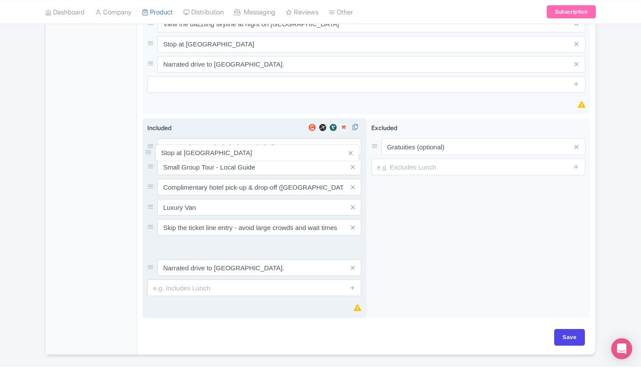
drag, startPoint x: 150, startPoint y: 221, endPoint x: 148, endPoint y: 150, distance: 71.1
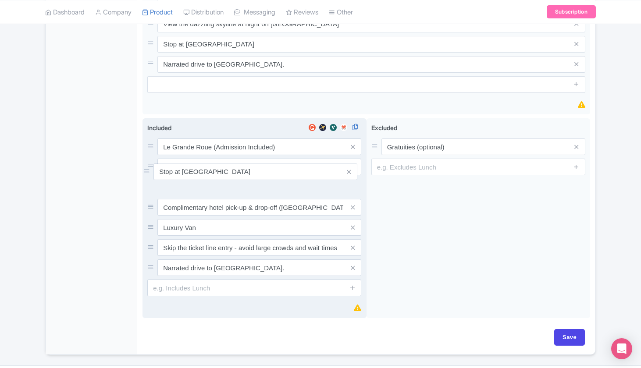
drag, startPoint x: 152, startPoint y: 240, endPoint x: 148, endPoint y: 171, distance: 69.0
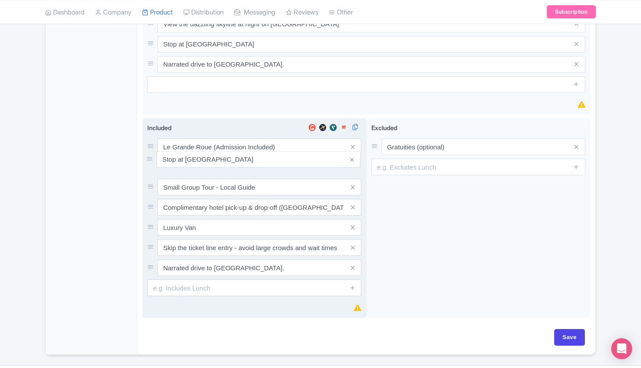
drag, startPoint x: 149, startPoint y: 177, endPoint x: 148, endPoint y: 157, distance: 20.6
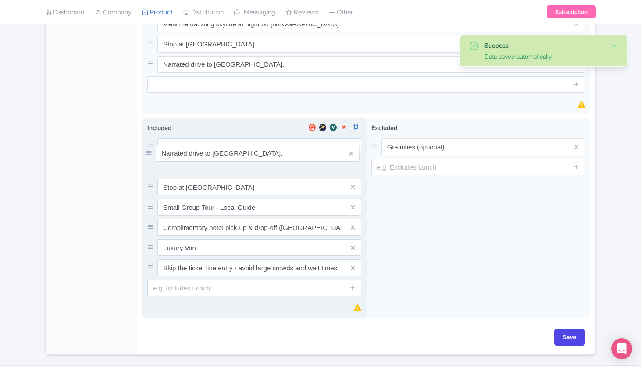
drag, startPoint x: 150, startPoint y: 260, endPoint x: 149, endPoint y: 154, distance: 106.1
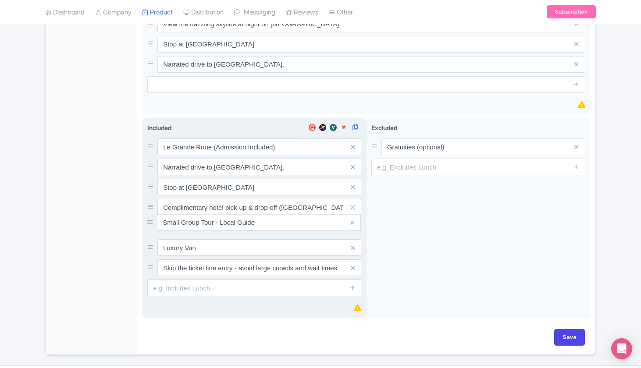
drag, startPoint x: 152, startPoint y: 200, endPoint x: 151, endPoint y: 222, distance: 22.4
click at [353, 265] on icon at bounding box center [353, 268] width 4 height 7
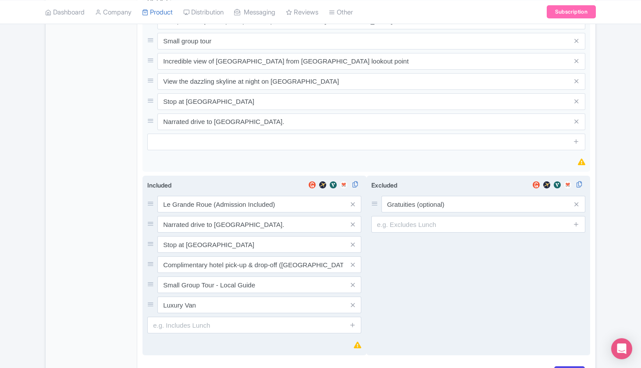
scroll to position [522, 0]
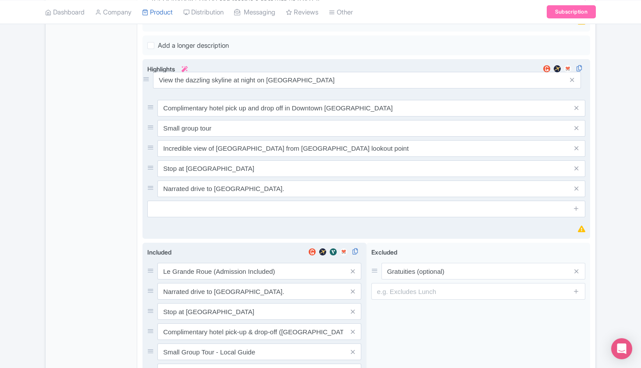
drag, startPoint x: 152, startPoint y: 140, endPoint x: 148, endPoint y: 79, distance: 61.6
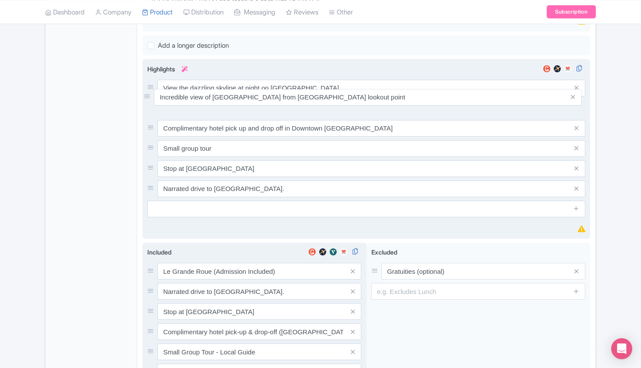
drag, startPoint x: 150, startPoint y: 139, endPoint x: 147, endPoint y: 95, distance: 44.4
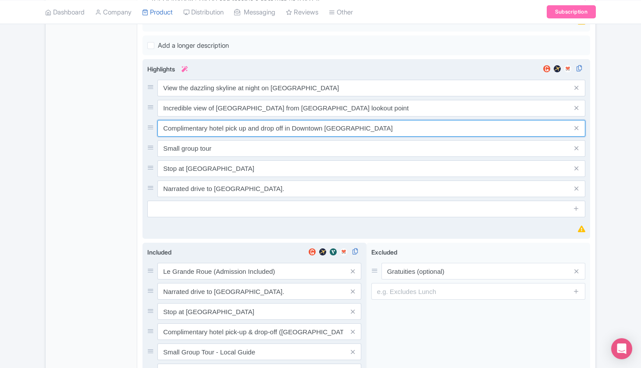
click at [237, 120] on input "Complimentary hotel pick up and drop off in Downtown Montreal" at bounding box center [371, 128] width 428 height 17
paste input "-up & drop-off (Downtown Montreal)"
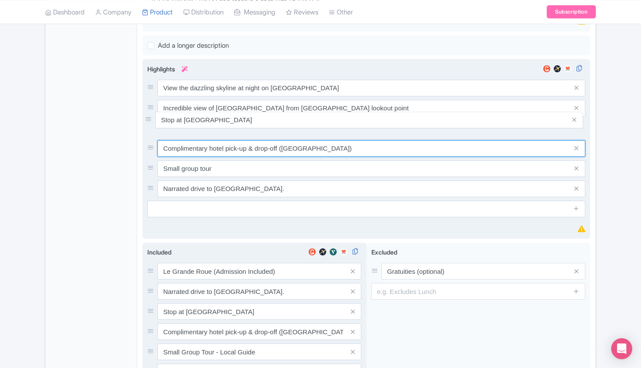
drag, startPoint x: 152, startPoint y: 160, endPoint x: 149, endPoint y: 118, distance: 42.6
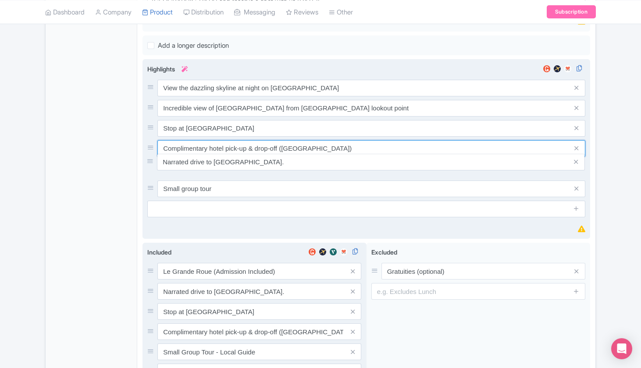
drag, startPoint x: 152, startPoint y: 178, endPoint x: 151, endPoint y: 158, distance: 20.2
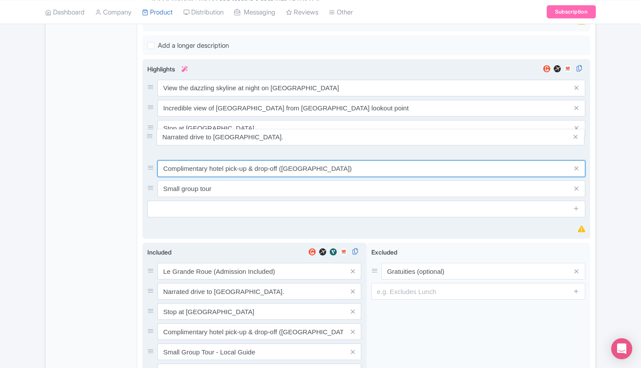
drag, startPoint x: 151, startPoint y: 162, endPoint x: 150, endPoint y: 137, distance: 24.6
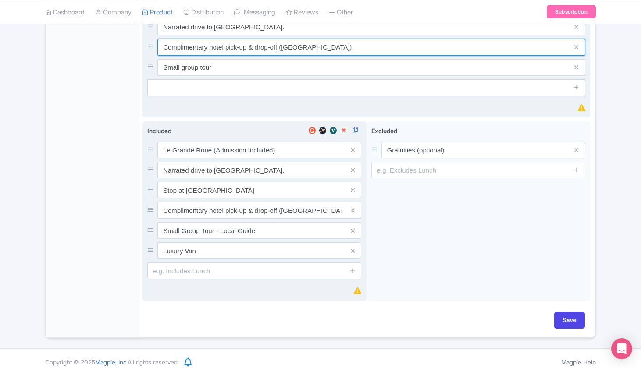
scroll to position [643, 0]
type input "Complimentary hotel pick-up & drop-off (Downtown Montreal)"
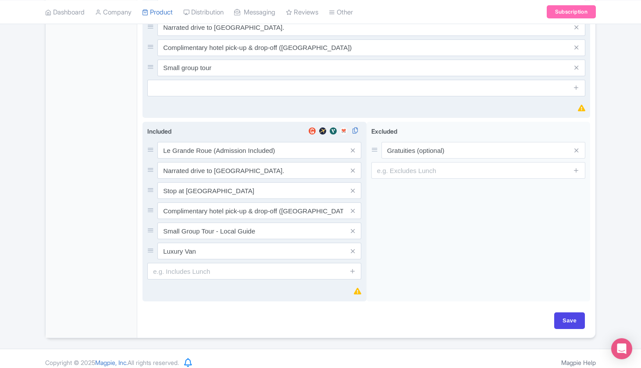
click at [553, 313] on div "Save" at bounding box center [366, 321] width 437 height 17
click at [561, 313] on input "Save" at bounding box center [569, 321] width 31 height 17
type input "Saving..."
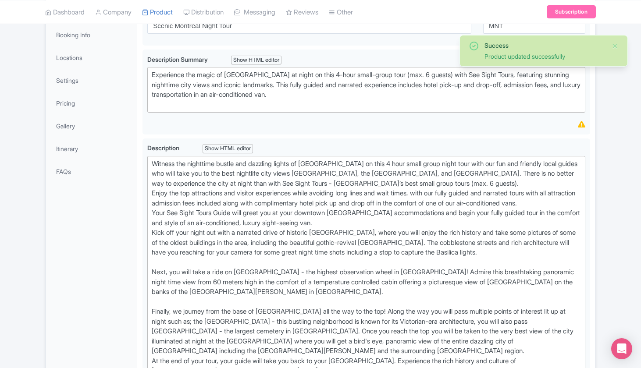
scroll to position [39, 0]
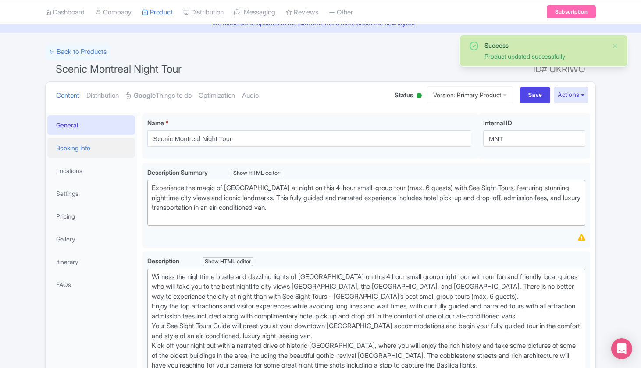
click at [87, 150] on link "Booking Info" at bounding box center [91, 148] width 88 height 20
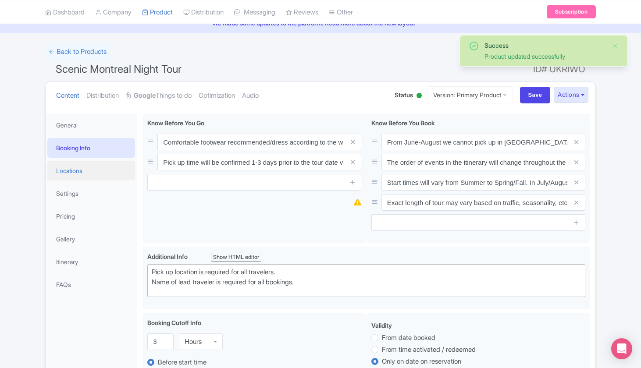
click at [90, 170] on link "Locations" at bounding box center [91, 171] width 88 height 20
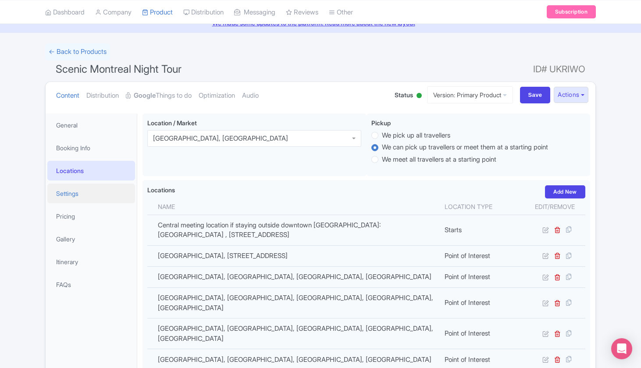
click at [88, 186] on link "Settings" at bounding box center [91, 194] width 88 height 20
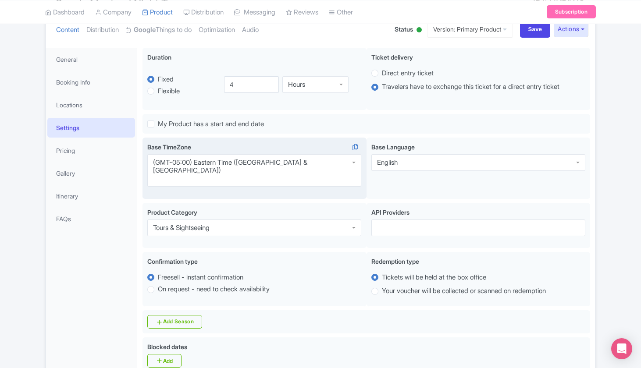
scroll to position [181, 0]
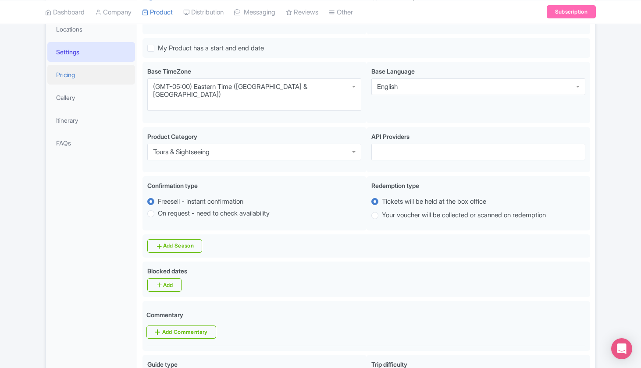
click at [89, 76] on link "Pricing" at bounding box center [91, 75] width 88 height 20
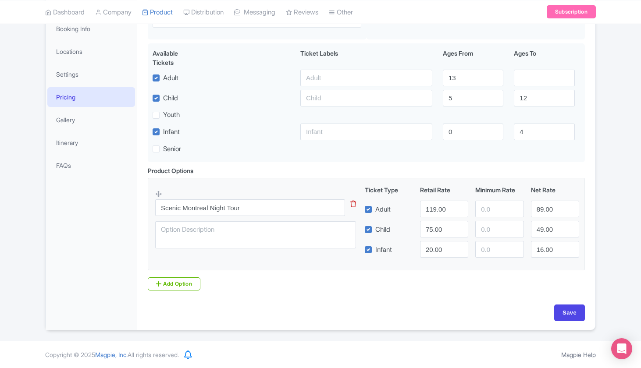
scroll to position [158, 0]
click at [435, 210] on input "119.00" at bounding box center [444, 209] width 48 height 17
type input "129.00"
click at [540, 209] on input "89.00" at bounding box center [555, 209] width 48 height 17
type input "106.00"
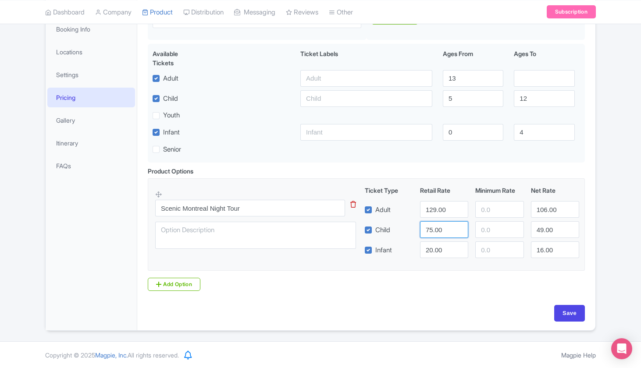
click at [429, 229] on input "75.00" at bounding box center [444, 229] width 48 height 17
type input "99.00"
click at [542, 231] on input "49.00" at bounding box center [555, 229] width 48 height 17
type input "85.00"
click at [593, 228] on div "Scenic Montreal Night Tour Name * i i Scenic Montreal Night Tour Your product's…" at bounding box center [366, 159] width 458 height 341
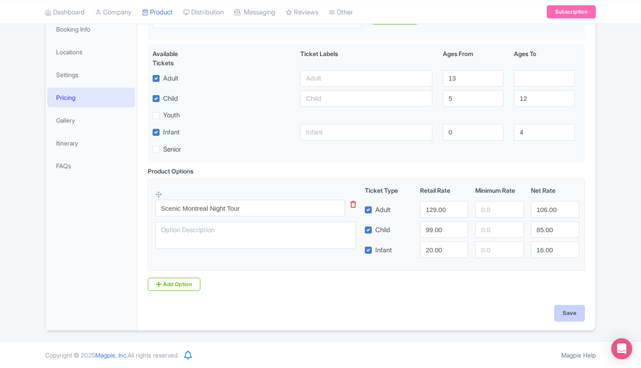
click at [569, 309] on input "Save" at bounding box center [569, 313] width 31 height 17
type input "Saving..."
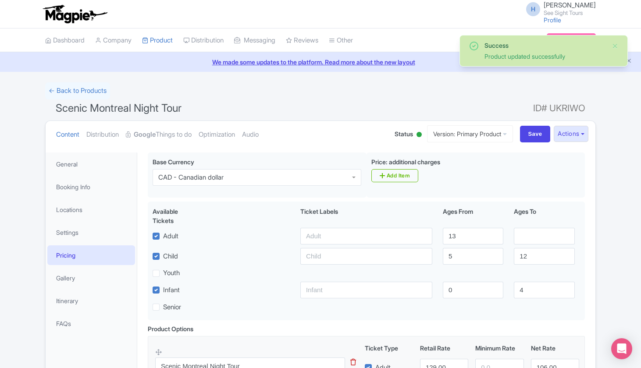
scroll to position [152, 0]
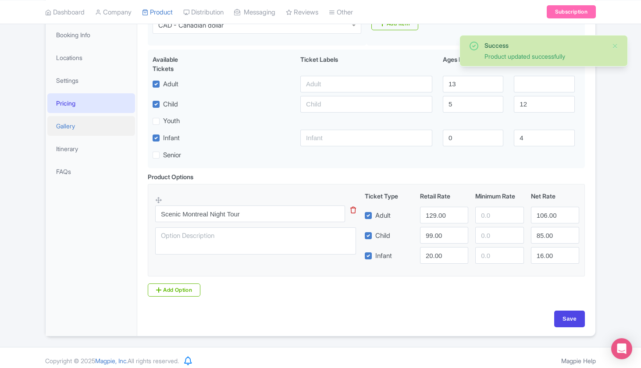
click at [80, 125] on link "Gallery" at bounding box center [91, 126] width 88 height 20
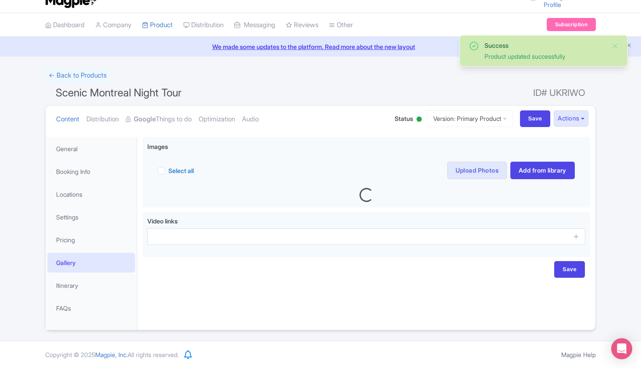
scroll to position [15, 0]
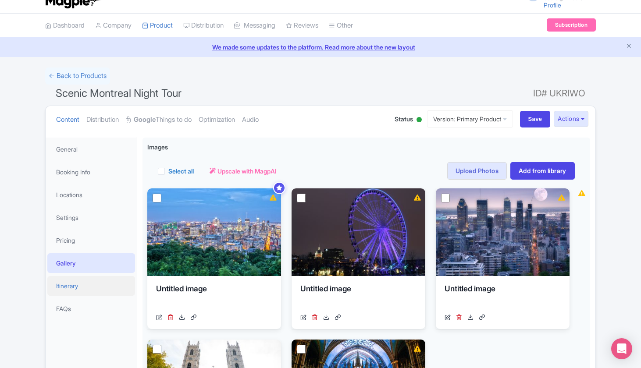
click at [69, 287] on link "Itinerary" at bounding box center [91, 286] width 88 height 20
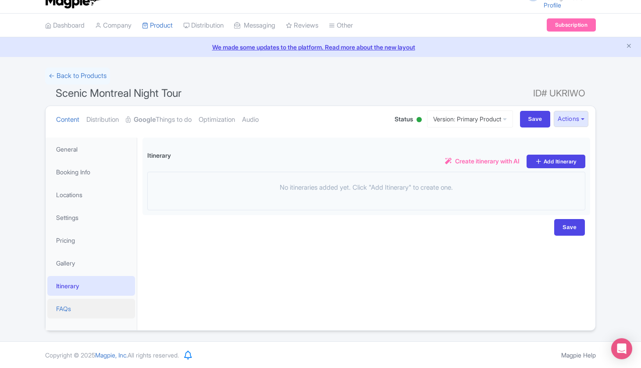
click at [69, 311] on link "FAQs" at bounding box center [91, 309] width 88 height 20
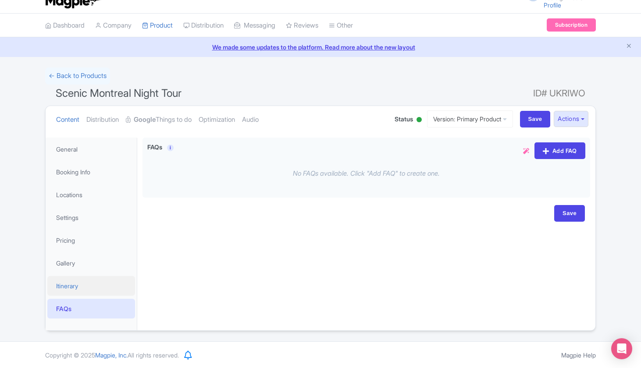
click at [65, 289] on link "Itinerary" at bounding box center [91, 286] width 88 height 20
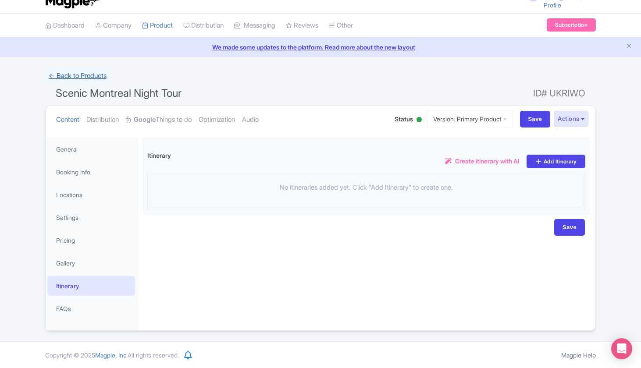
click at [61, 74] on link "← Back to Products" at bounding box center [77, 76] width 65 height 17
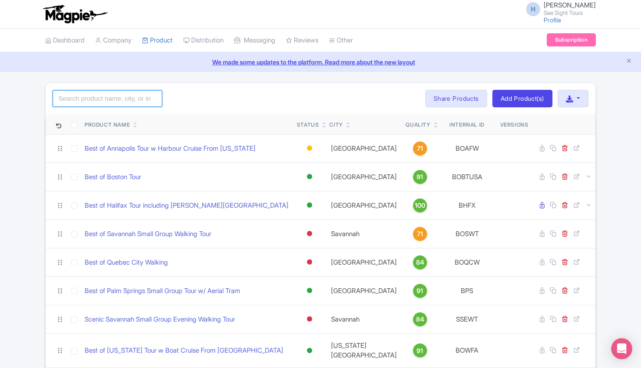
click at [86, 99] on input "search" at bounding box center [108, 98] width 110 height 17
type input "[GEOGRAPHIC_DATA]"
